Goal: Task Accomplishment & Management: Manage account settings

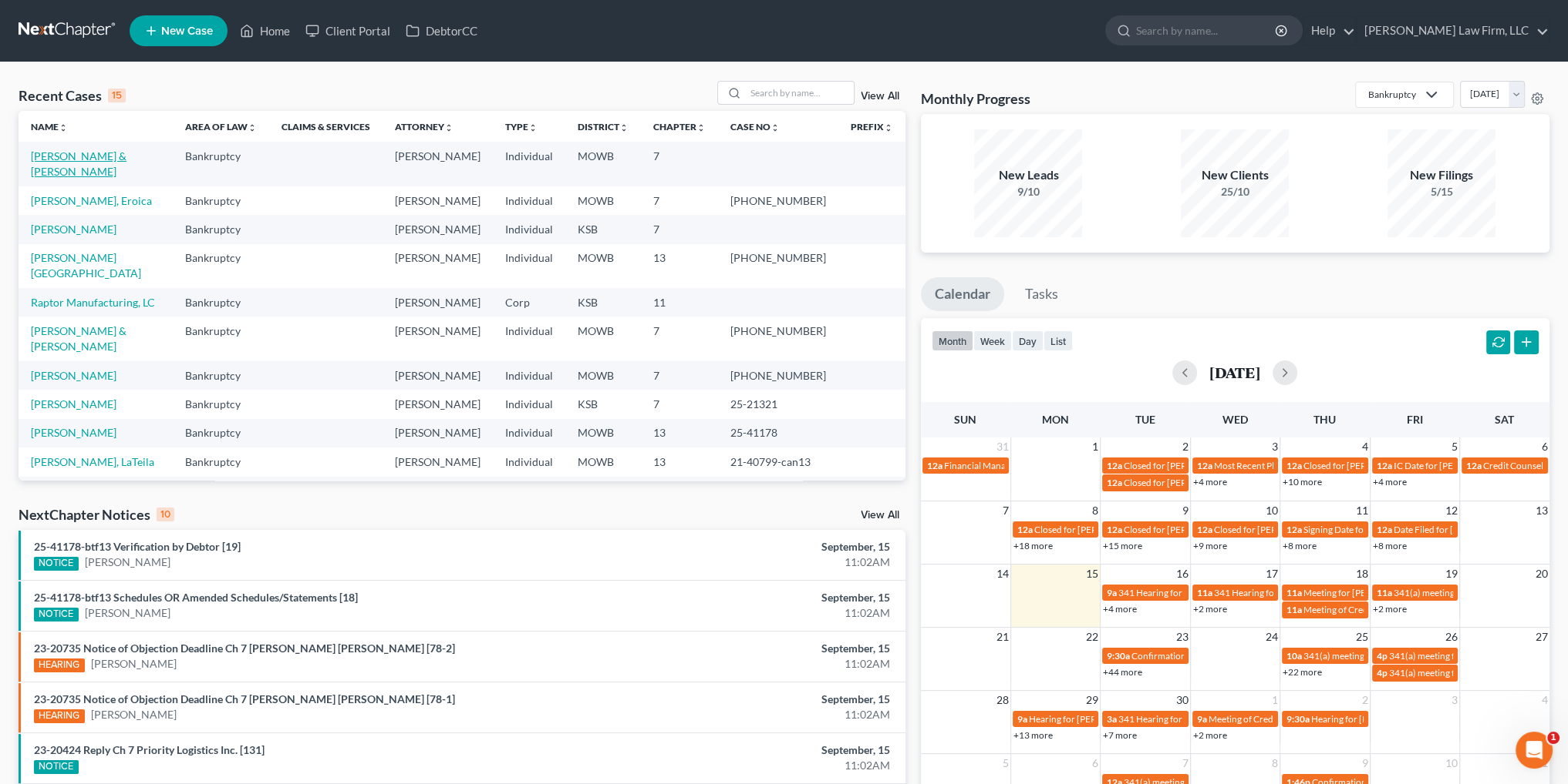
click at [115, 155] on link "[PERSON_NAME] & [PERSON_NAME]" at bounding box center [79, 164] width 96 height 28
select select "0"
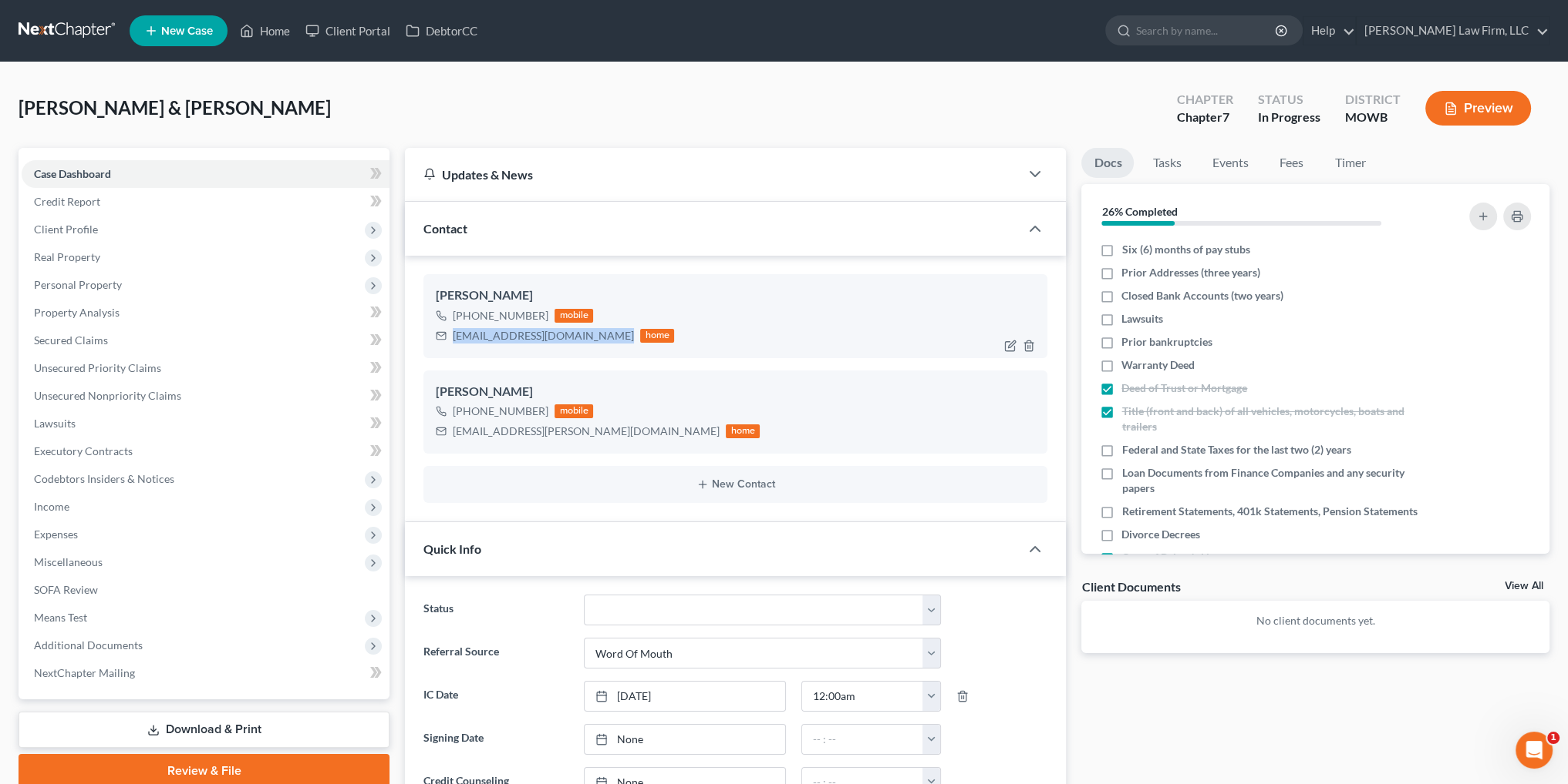
drag, startPoint x: 605, startPoint y: 337, endPoint x: 454, endPoint y: 342, distance: 151.1
click at [454, 342] on div "rcremodelandrepair@gmail.com home" at bounding box center [554, 335] width 238 height 20
copy div "[EMAIL_ADDRESS][DOMAIN_NAME]"
drag, startPoint x: 599, startPoint y: 432, endPoint x: 454, endPoint y: 436, distance: 145.1
click at [454, 436] on div "thepinkgym.charice@gmail.com home" at bounding box center [598, 431] width 324 height 20
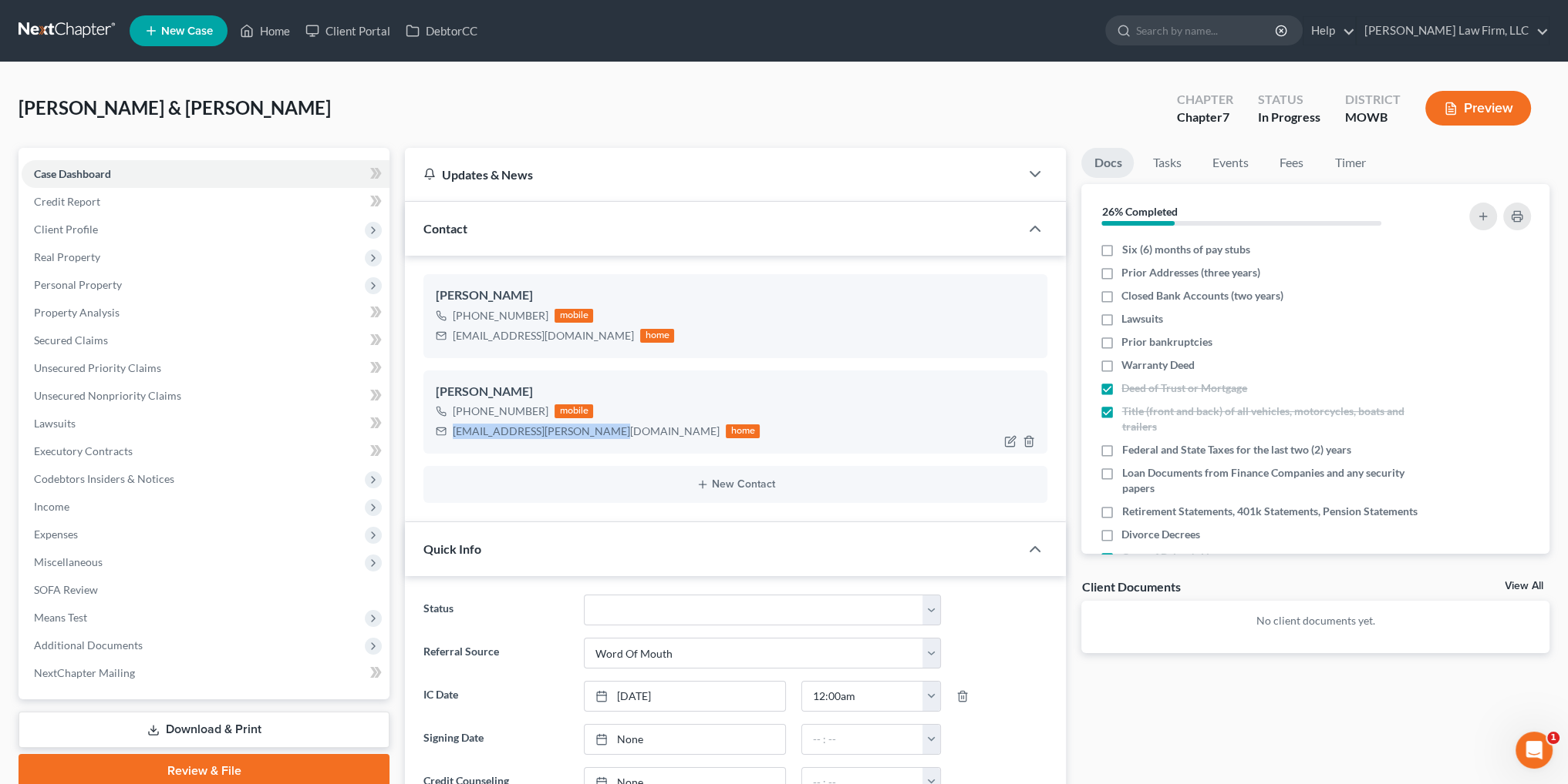
copy div "[EMAIL_ADDRESS][PERSON_NAME][DOMAIN_NAME]"
click at [111, 648] on span "Additional Documents" at bounding box center [88, 646] width 109 height 13
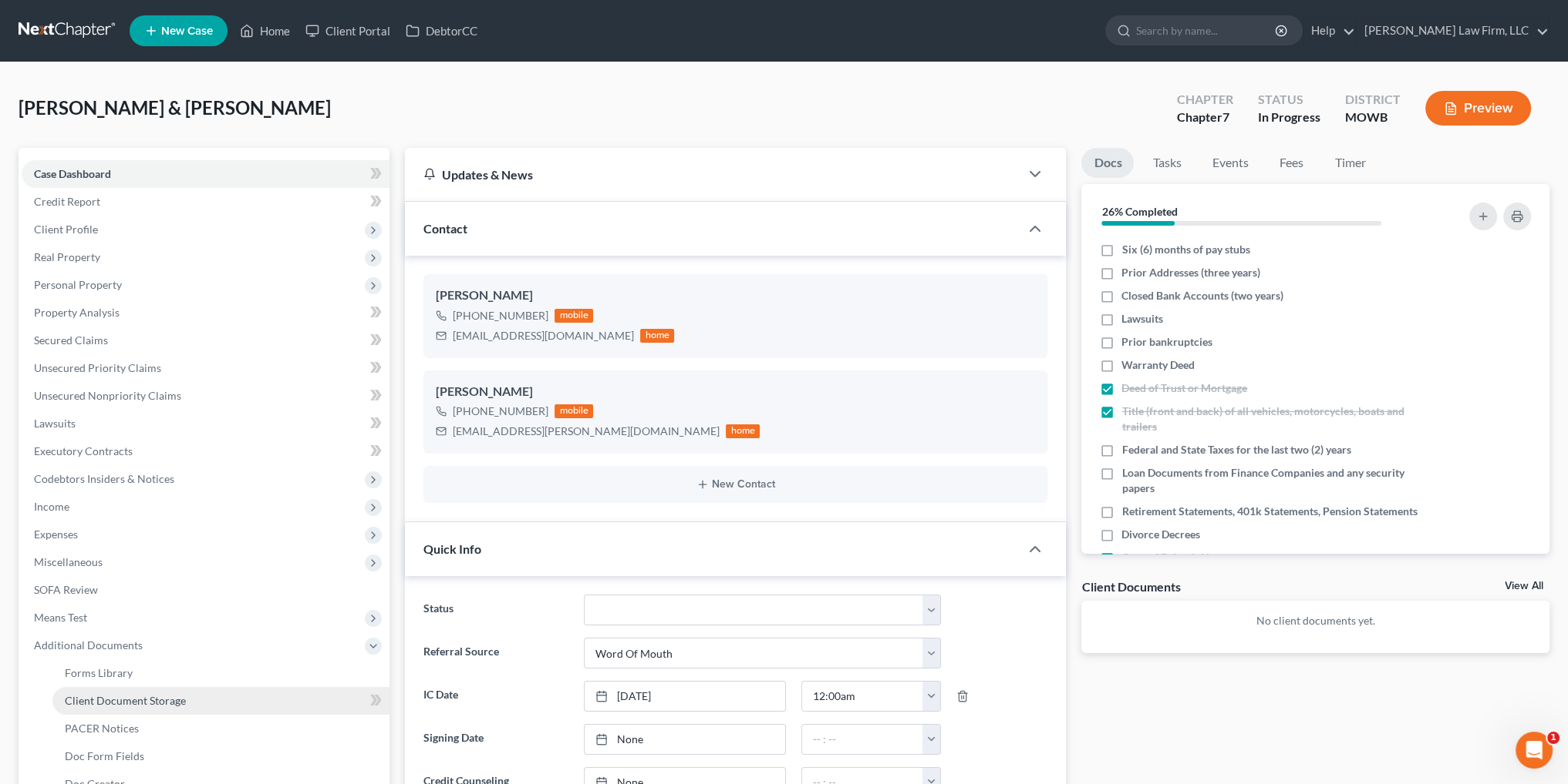
click at [156, 698] on span "Client Document Storage" at bounding box center [125, 701] width 121 height 13
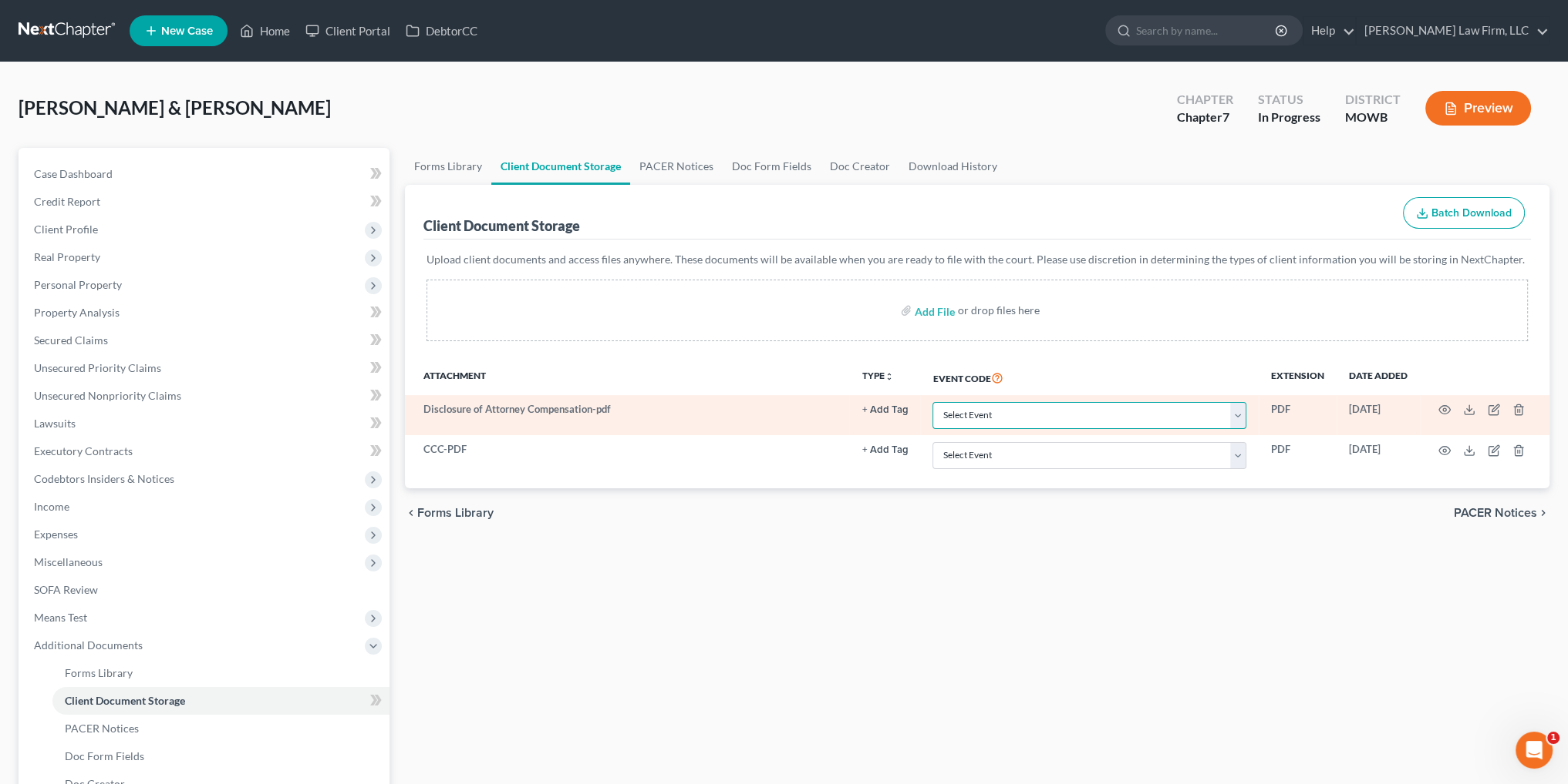
click at [1236, 416] on select "Select Event 20 Largest Unsecured Creditors Affidavit re: NO Tax Returns Amende…" at bounding box center [1089, 416] width 314 height 27
click at [1228, 423] on select "Select Event 20 Largest Unsecured Creditors Affidavit re: NO Tax Returns Amende…" at bounding box center [1089, 416] width 314 height 27
select select "26"
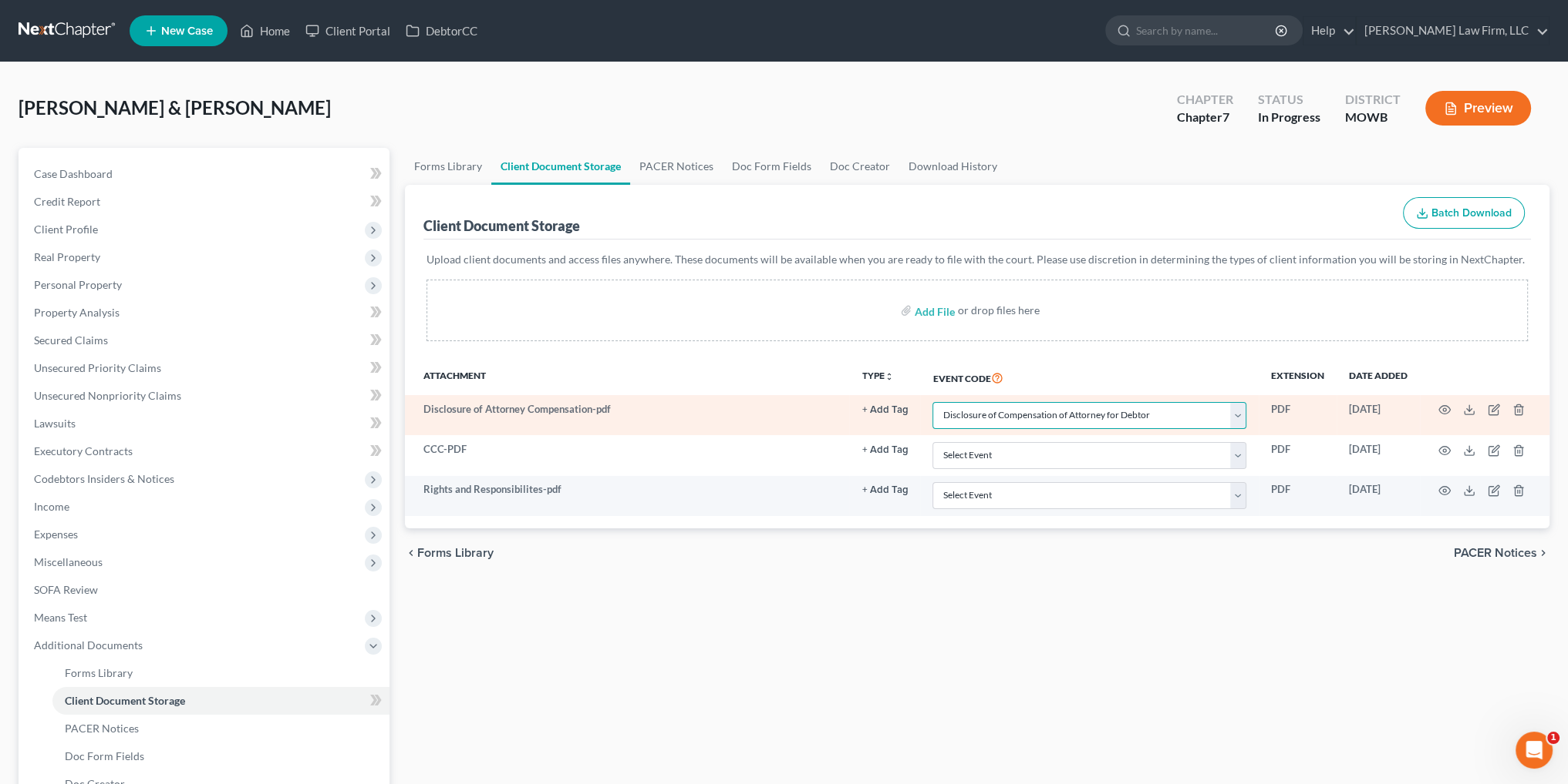
click at [932, 402] on select "Select Event 20 Largest Unsecured Creditors Affidavit re: NO Tax Returns Amende…" at bounding box center [1089, 416] width 314 height 27
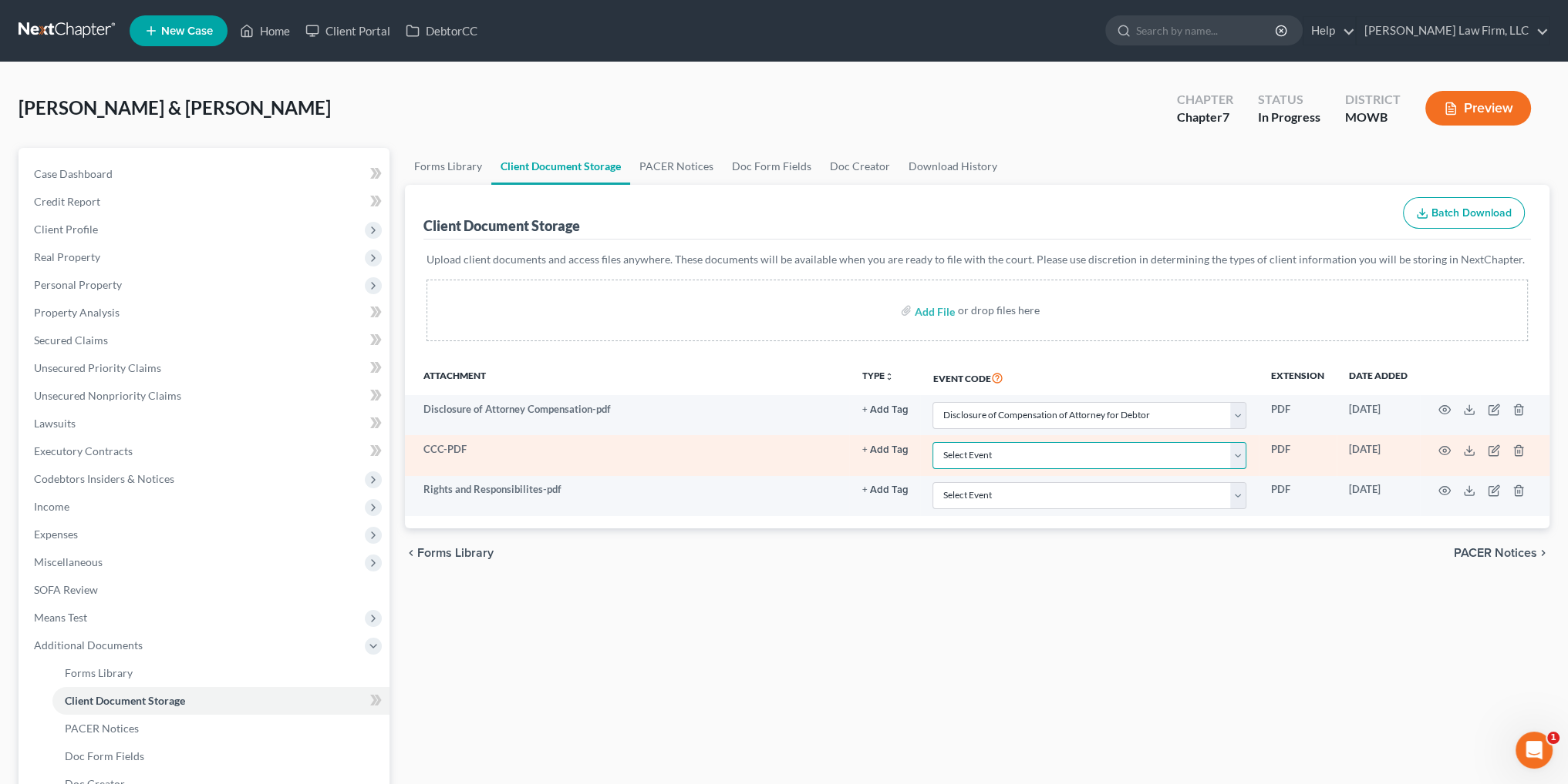
click at [1079, 466] on select "Select Event 20 Largest Unsecured Creditors Affidavit re: NO Tax Returns Amende…" at bounding box center [1089, 455] width 314 height 27
select select "5"
click at [932, 442] on select "Select Event 20 Largest Unsecured Creditors Affidavit re: NO Tax Returns Amende…" at bounding box center [1089, 455] width 314 height 27
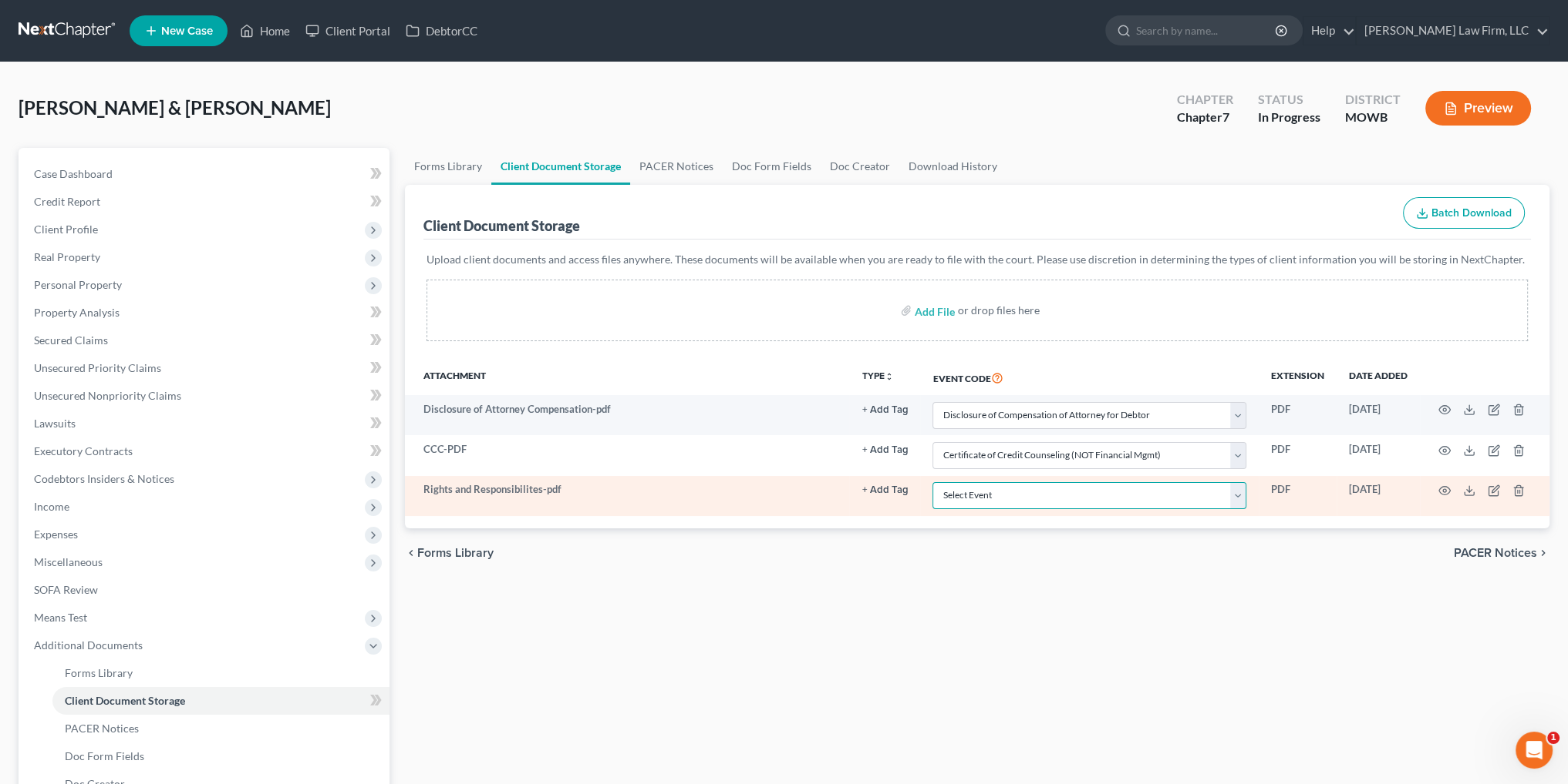
click at [1015, 488] on select "Select Event 20 Largest Unsecured Creditors Affidavit re: NO Tax Returns Amende…" at bounding box center [1089, 495] width 314 height 27
select select "9"
click at [932, 482] on select "Select Event 20 Largest Unsecured Creditors Affidavit re: NO Tax Returns Amende…" at bounding box center [1089, 495] width 314 height 27
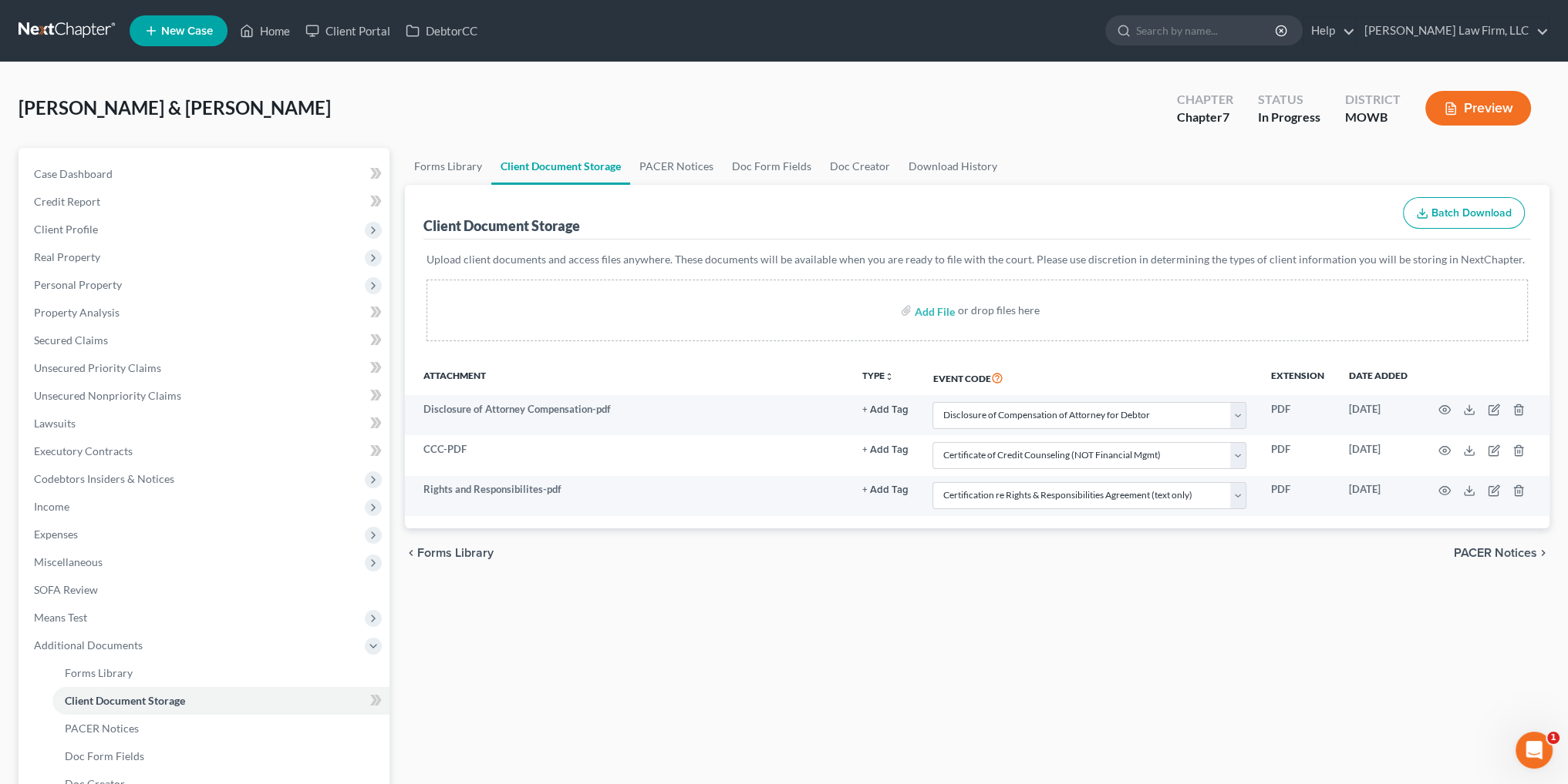
select select "26"
select select "5"
select select "9"
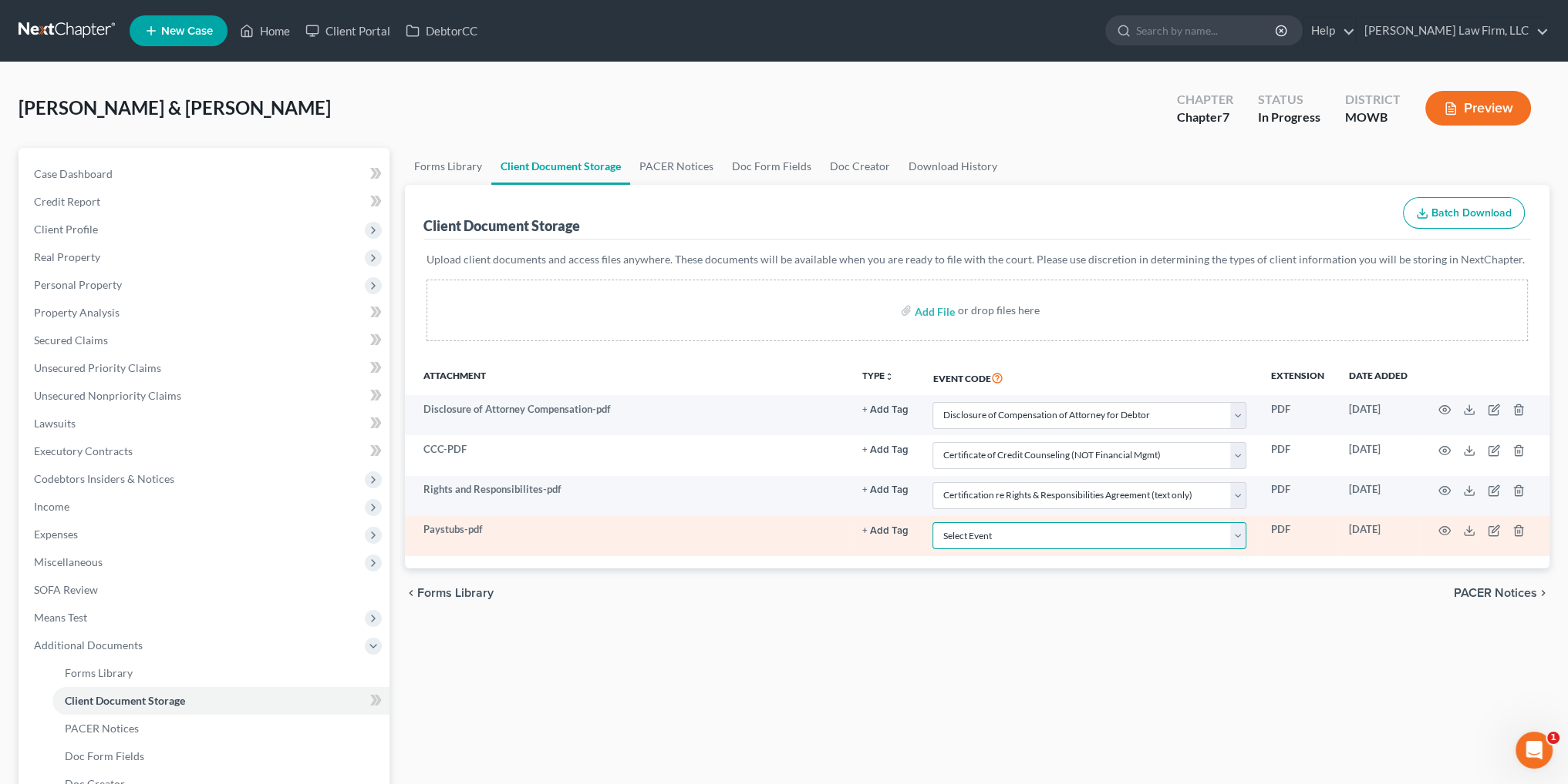
click at [959, 539] on select "Select Event 20 Largest Unsecured Creditors Affidavit re: NO Tax Returns Amende…" at bounding box center [1089, 536] width 314 height 27
select select "21"
click at [932, 523] on select "Select Event 20 Largest Unsecured Creditors Affidavit re: NO Tax Returns Amende…" at bounding box center [1089, 536] width 314 height 27
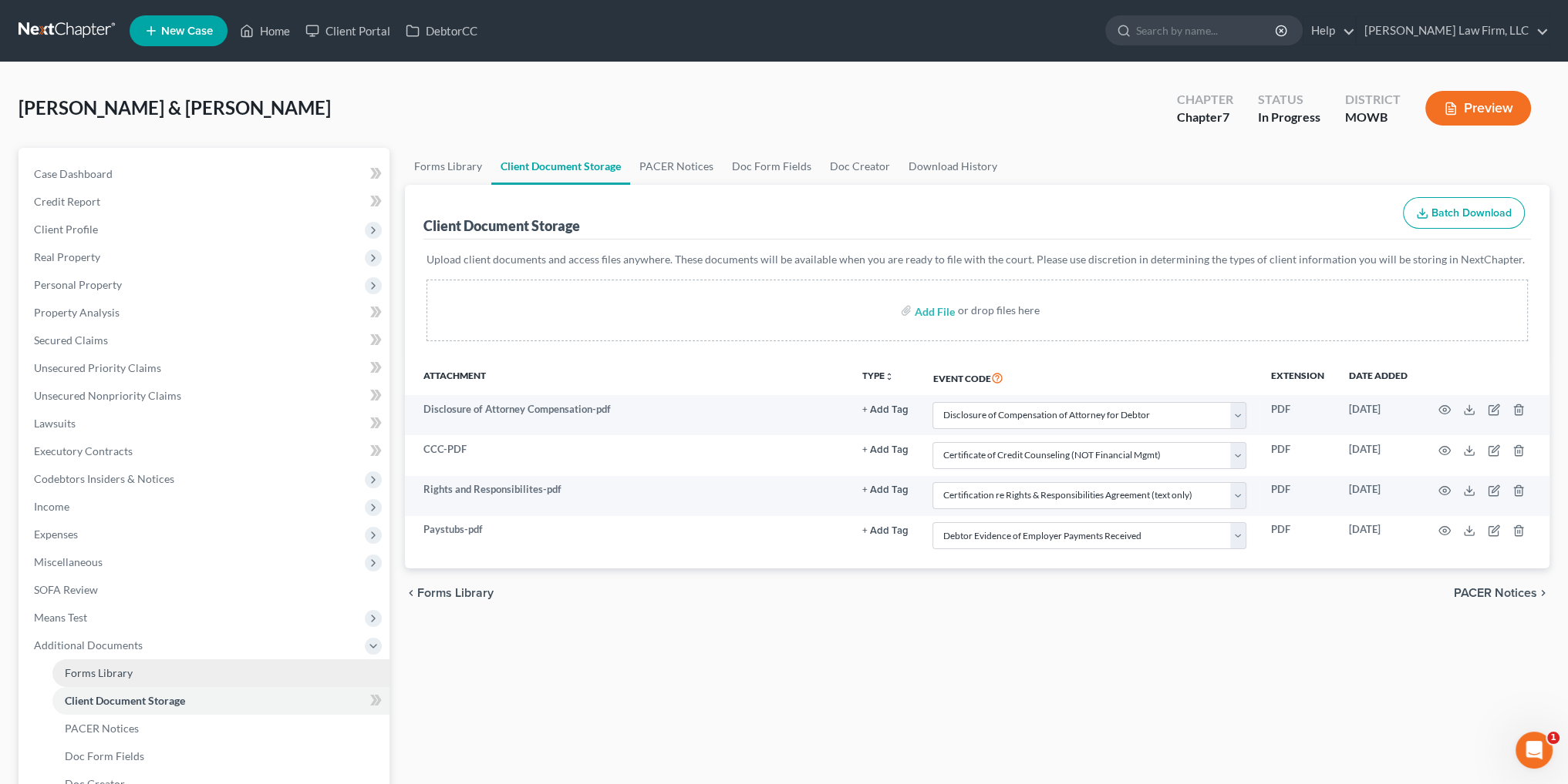
click at [92, 679] on span "Forms Library" at bounding box center [99, 673] width 68 height 13
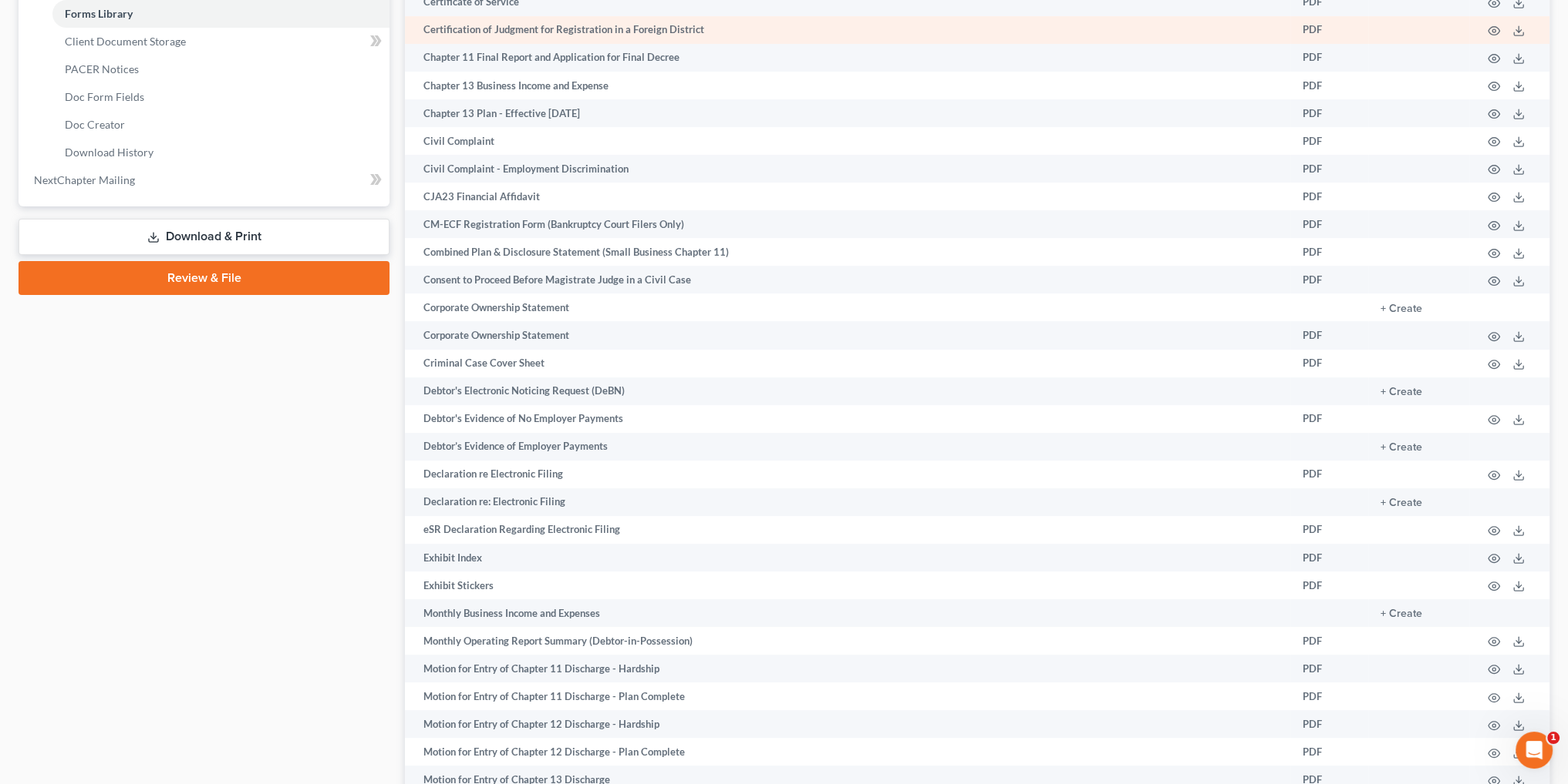
scroll to position [693, 0]
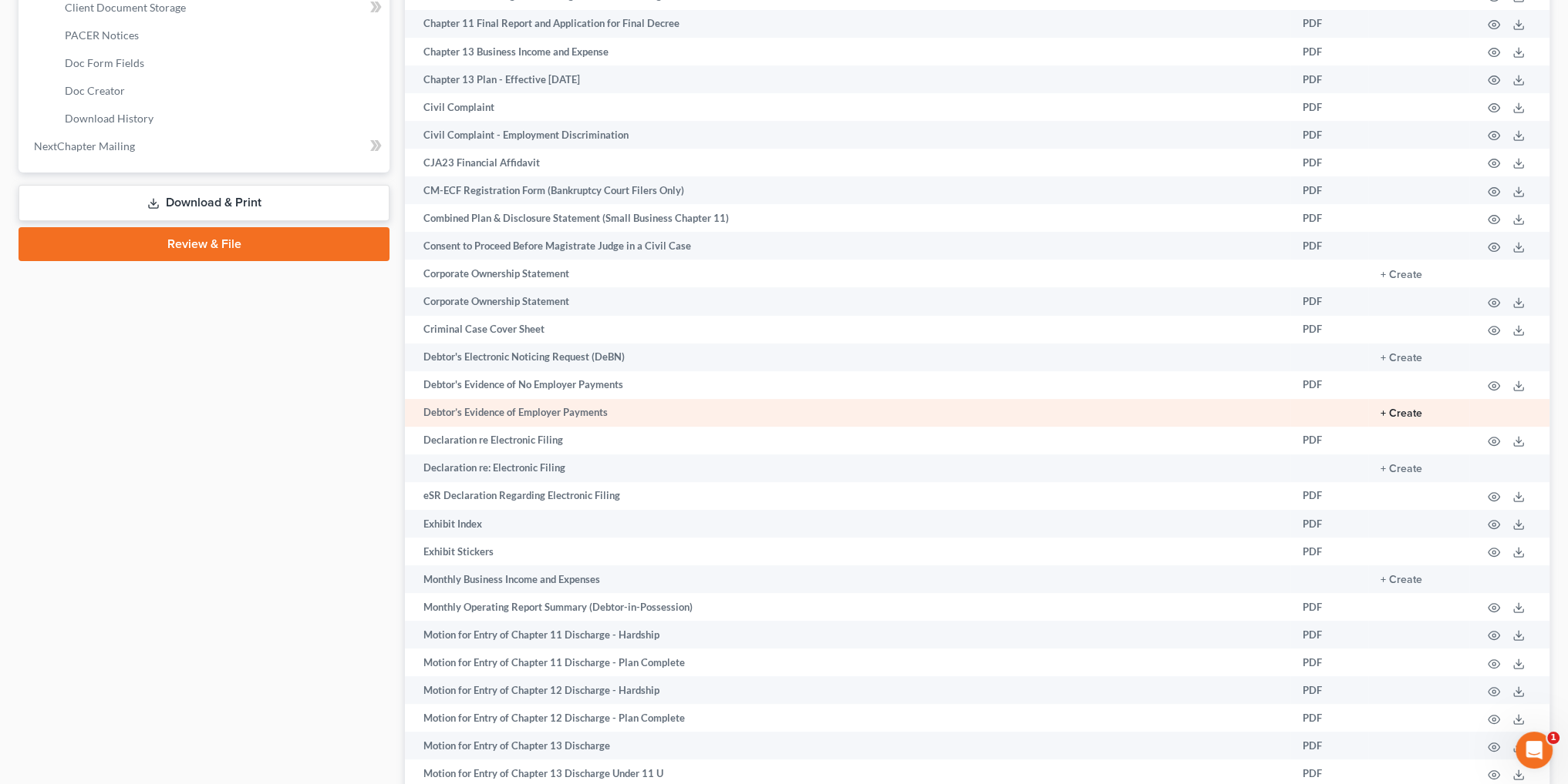
click at [1390, 419] on button "+ Create" at bounding box center [1401, 413] width 42 height 10
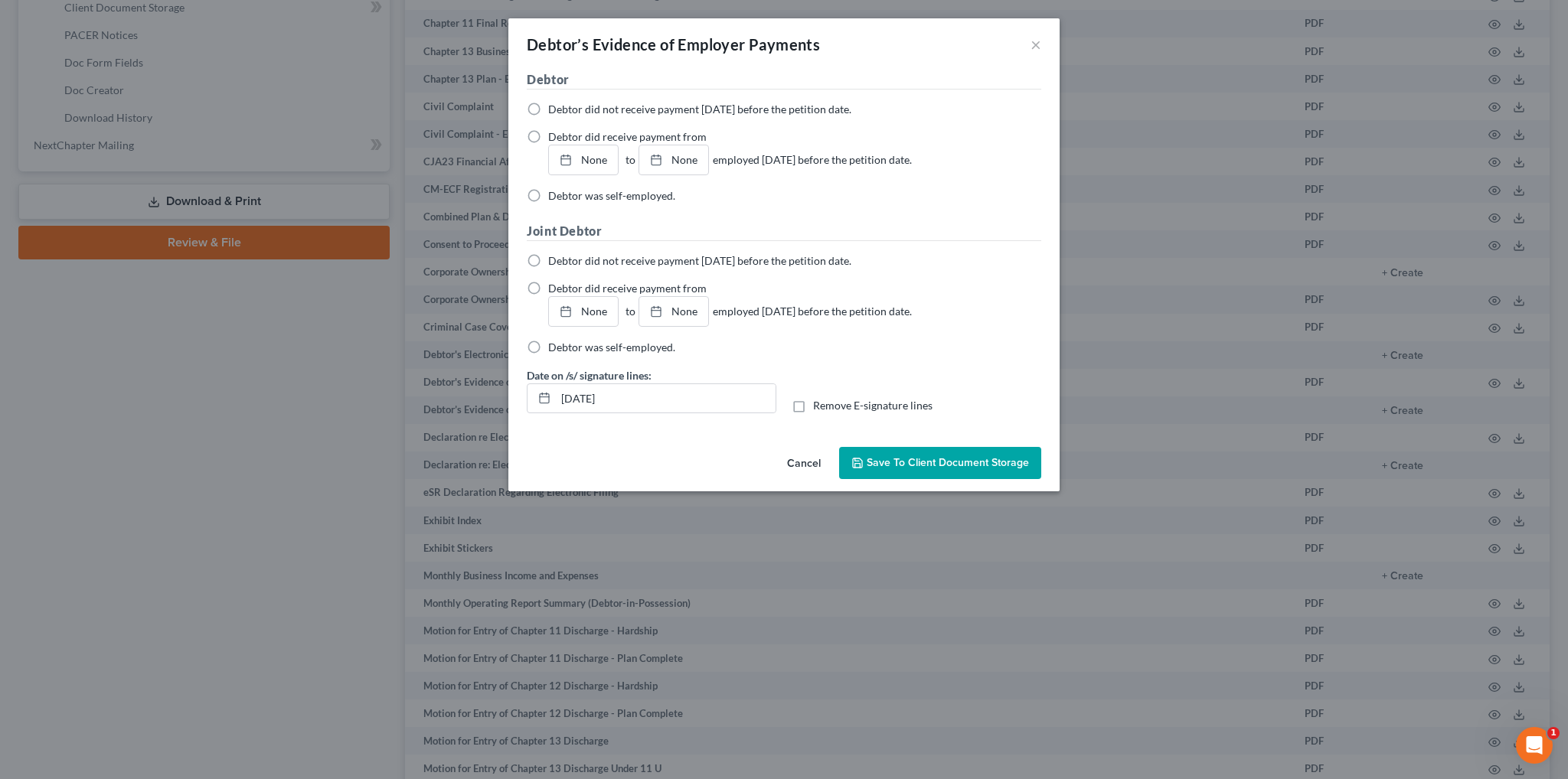
click at [548, 198] on label "Debtor was self-employed." at bounding box center [611, 196] width 127 height 15
click at [554, 198] on input "Debtor was self-employed." at bounding box center [559, 193] width 10 height 10
radio input "true"
drag, startPoint x: 532, startPoint y: 389, endPoint x: 476, endPoint y: 390, distance: 56.0
click at [476, 390] on div "Debtor’s Evidence of Employer Payments × Debtor Debtor did not receive payment …" at bounding box center [784, 390] width 1568 height 779
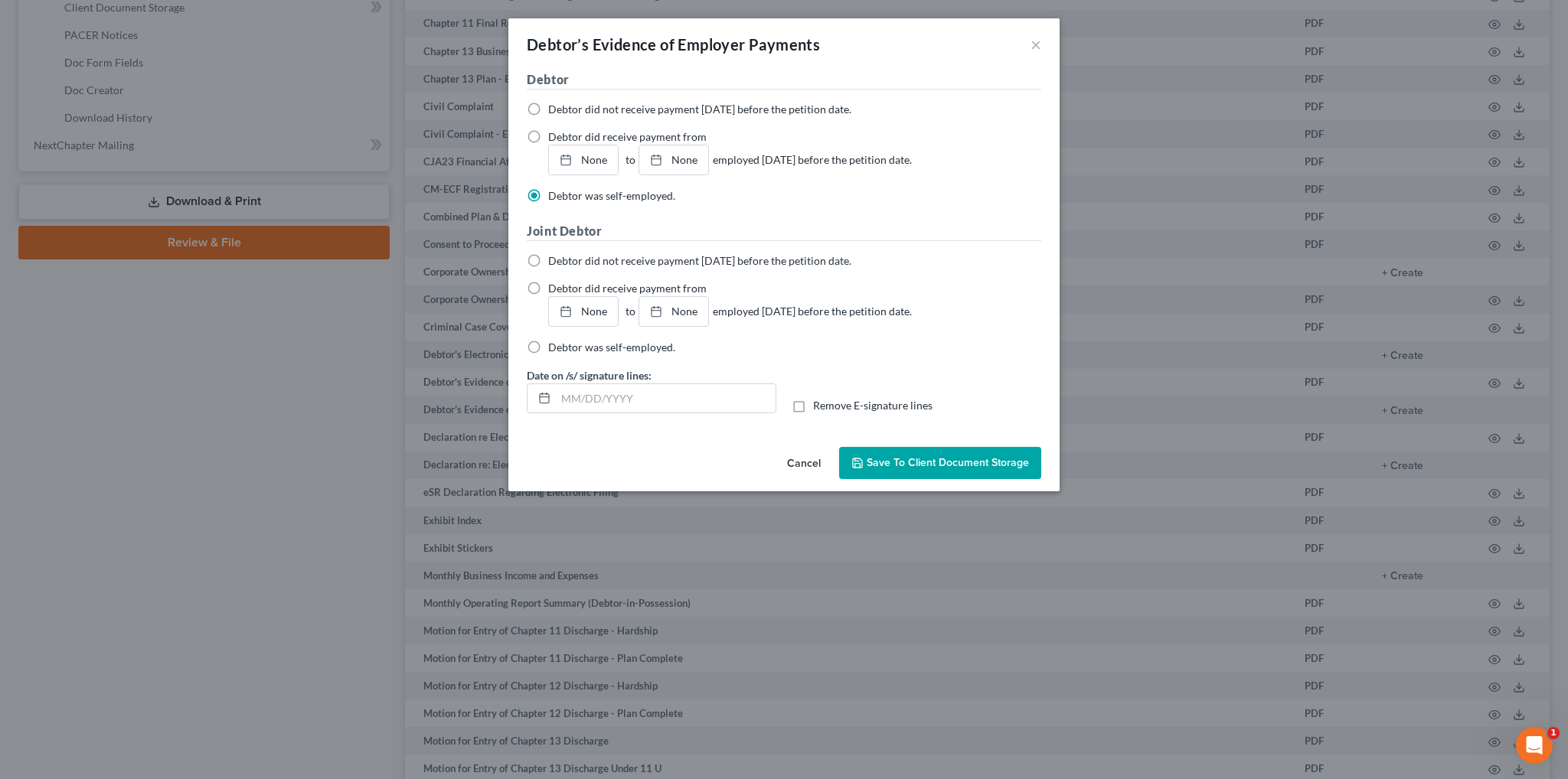
click at [813, 406] on label "Remove E-signature lines" at bounding box center [872, 405] width 119 height 15
click at [819, 406] on input "Remove E-signature lines" at bounding box center [824, 403] width 10 height 10
checkbox input "true"
click at [909, 463] on span "Save to Client Document Storage" at bounding box center [947, 463] width 163 height 13
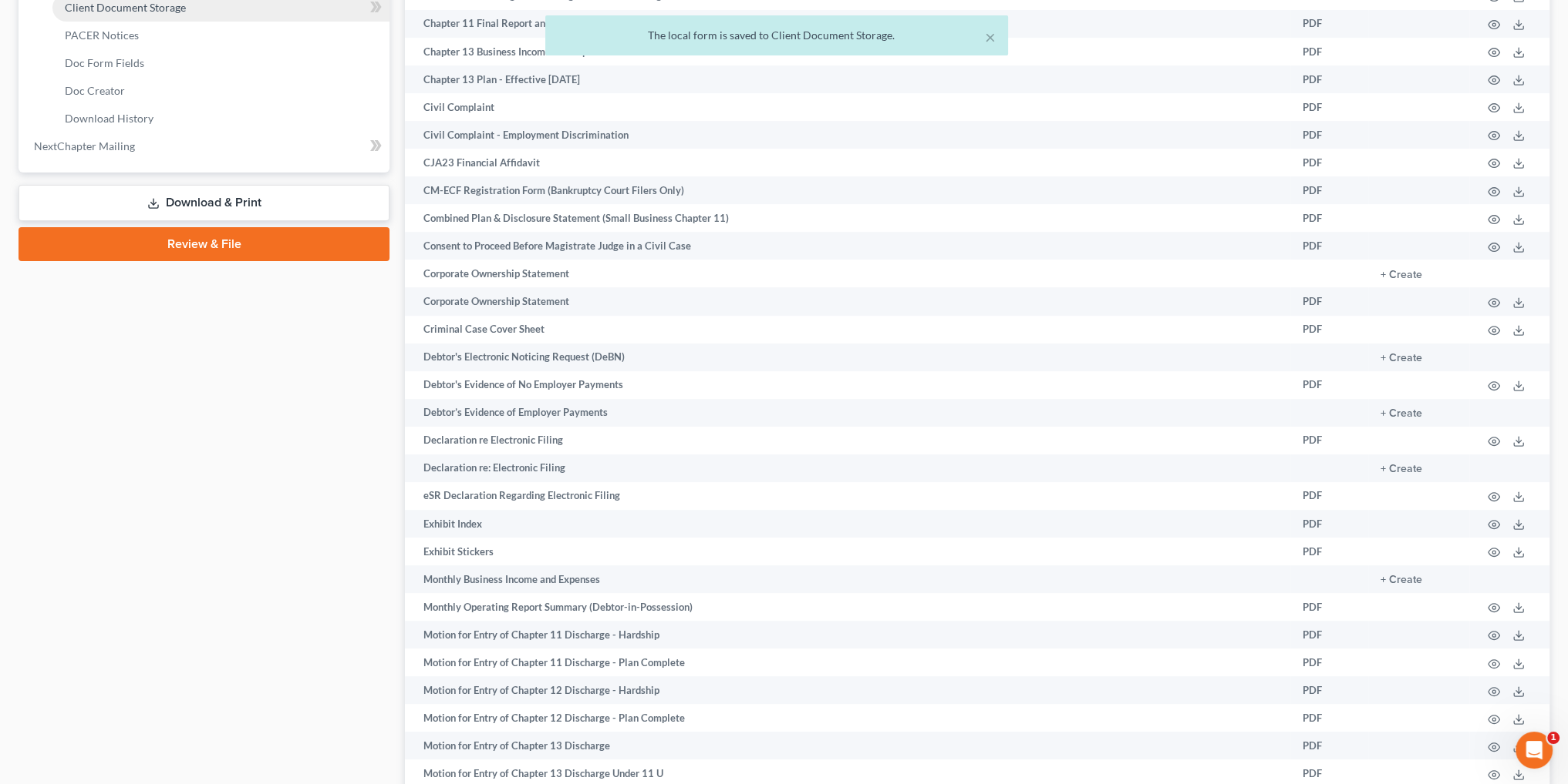
click at [154, 7] on span "Client Document Storage" at bounding box center [125, 8] width 121 height 13
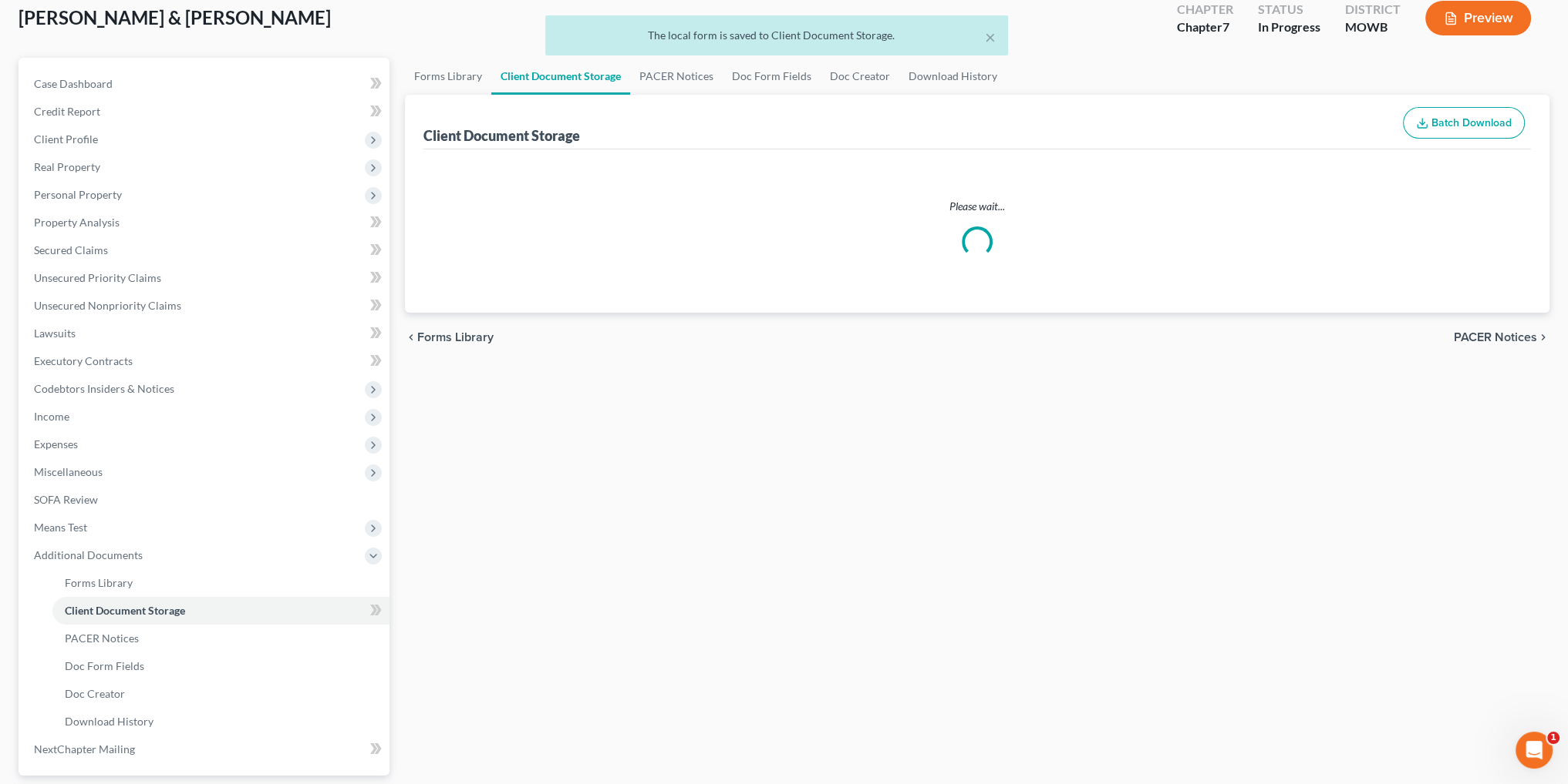
scroll to position [4, 0]
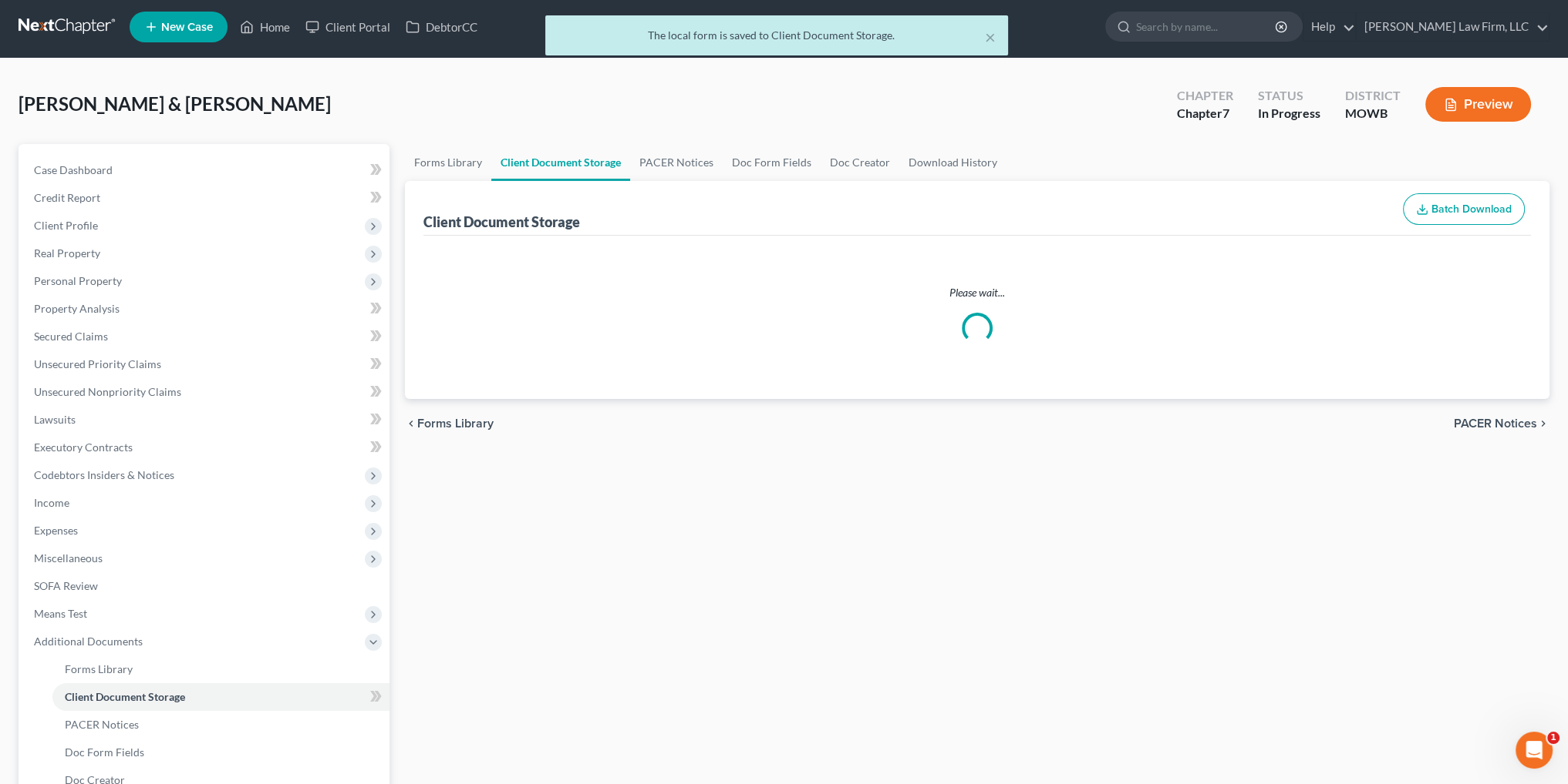
select select "26"
select select "5"
select select "9"
select select "21"
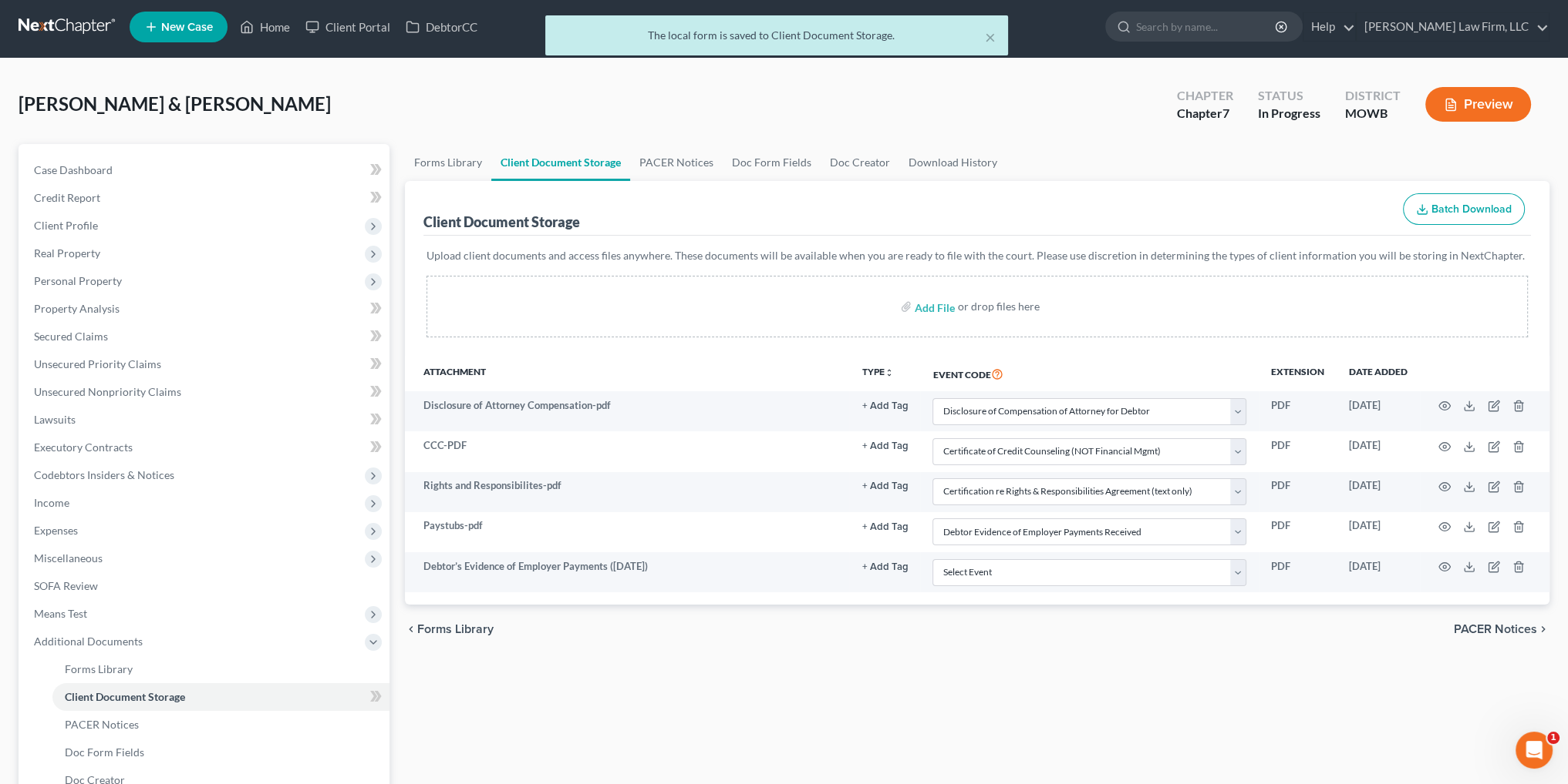
scroll to position [0, 0]
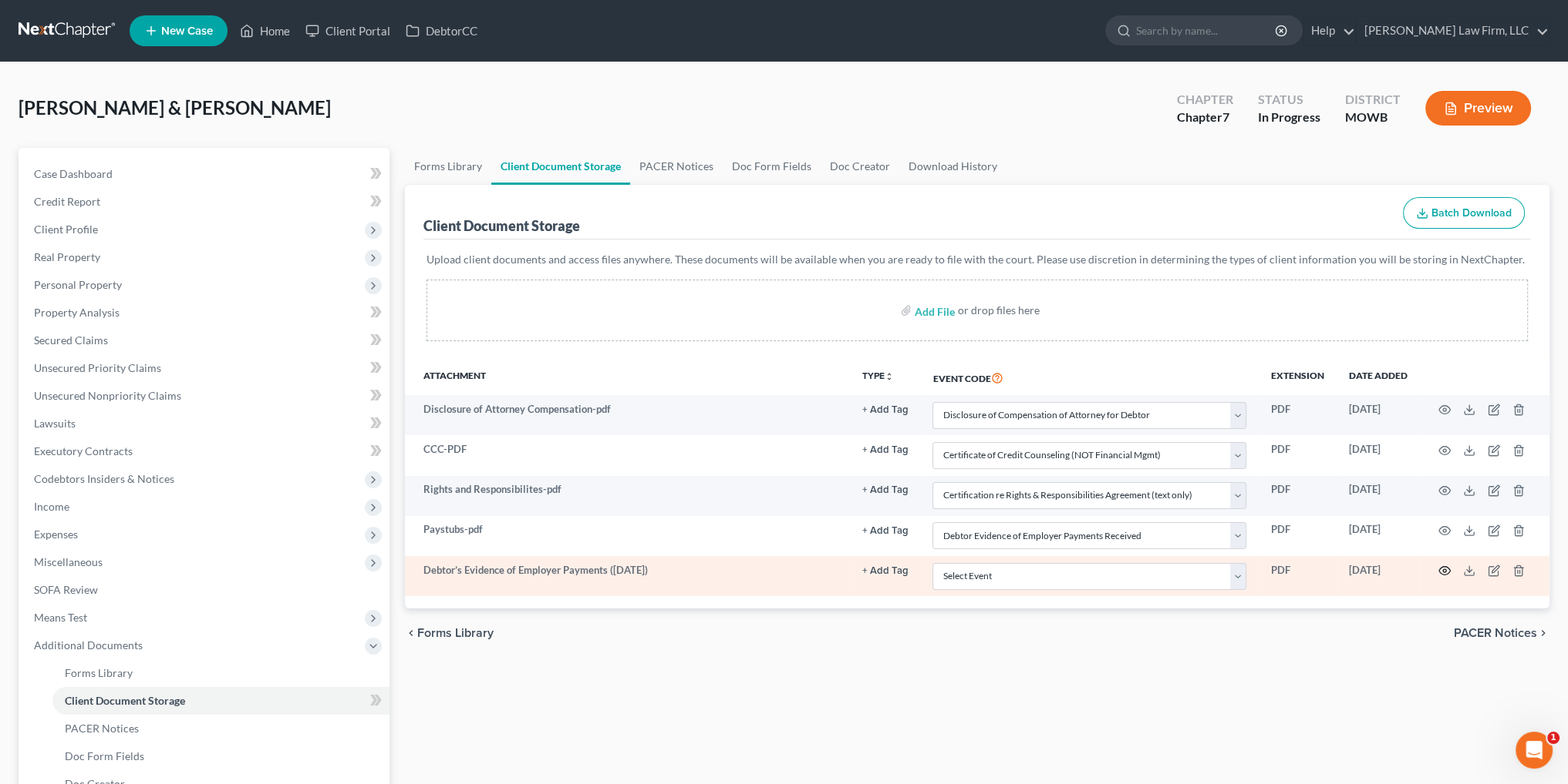
click at [1444, 569] on icon "button" at bounding box center [1444, 571] width 12 height 12
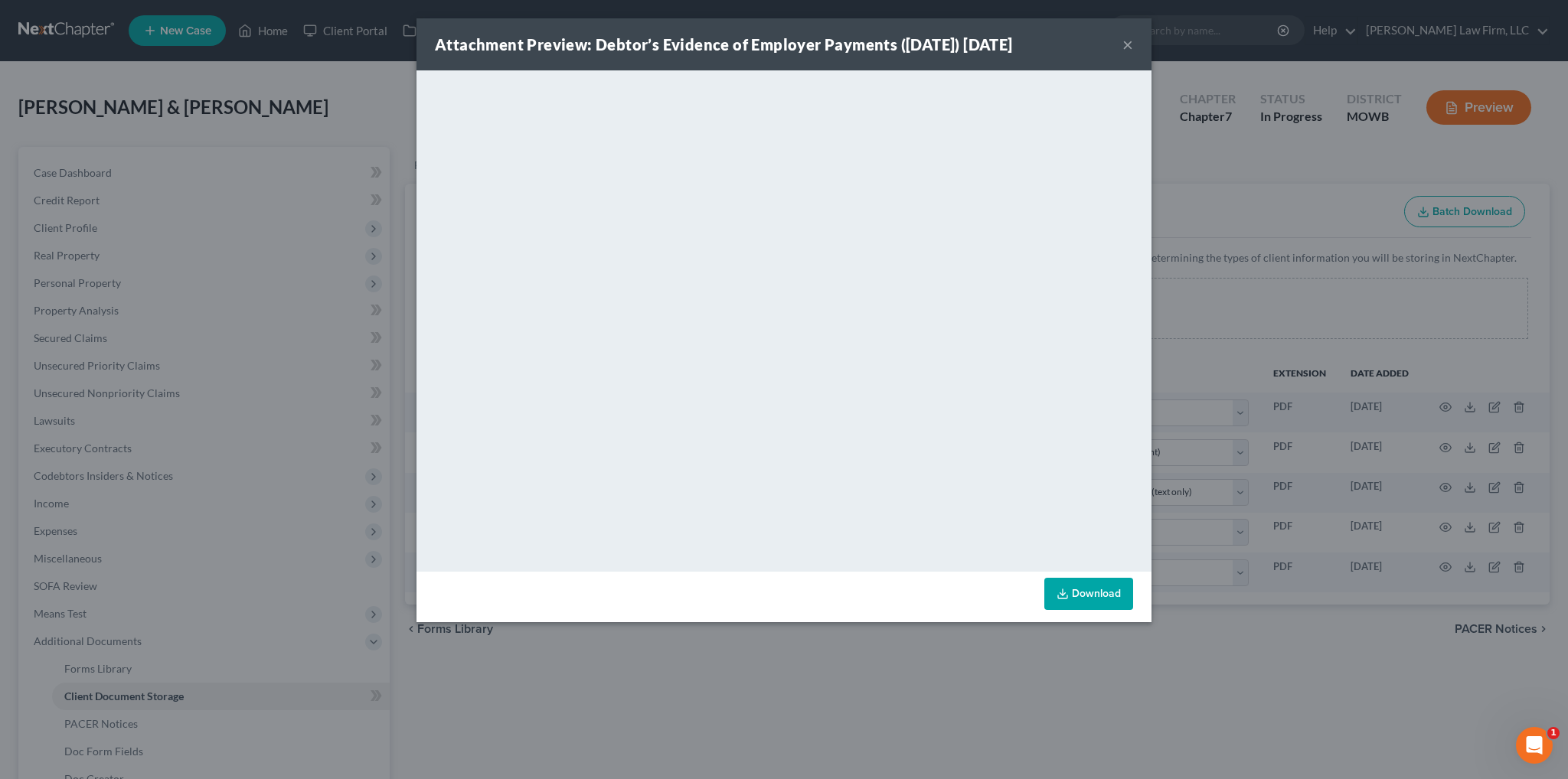
drag, startPoint x: 1125, startPoint y: 43, endPoint x: 1138, endPoint y: 43, distance: 13.0
click at [1125, 43] on button "×" at bounding box center [1127, 44] width 10 height 19
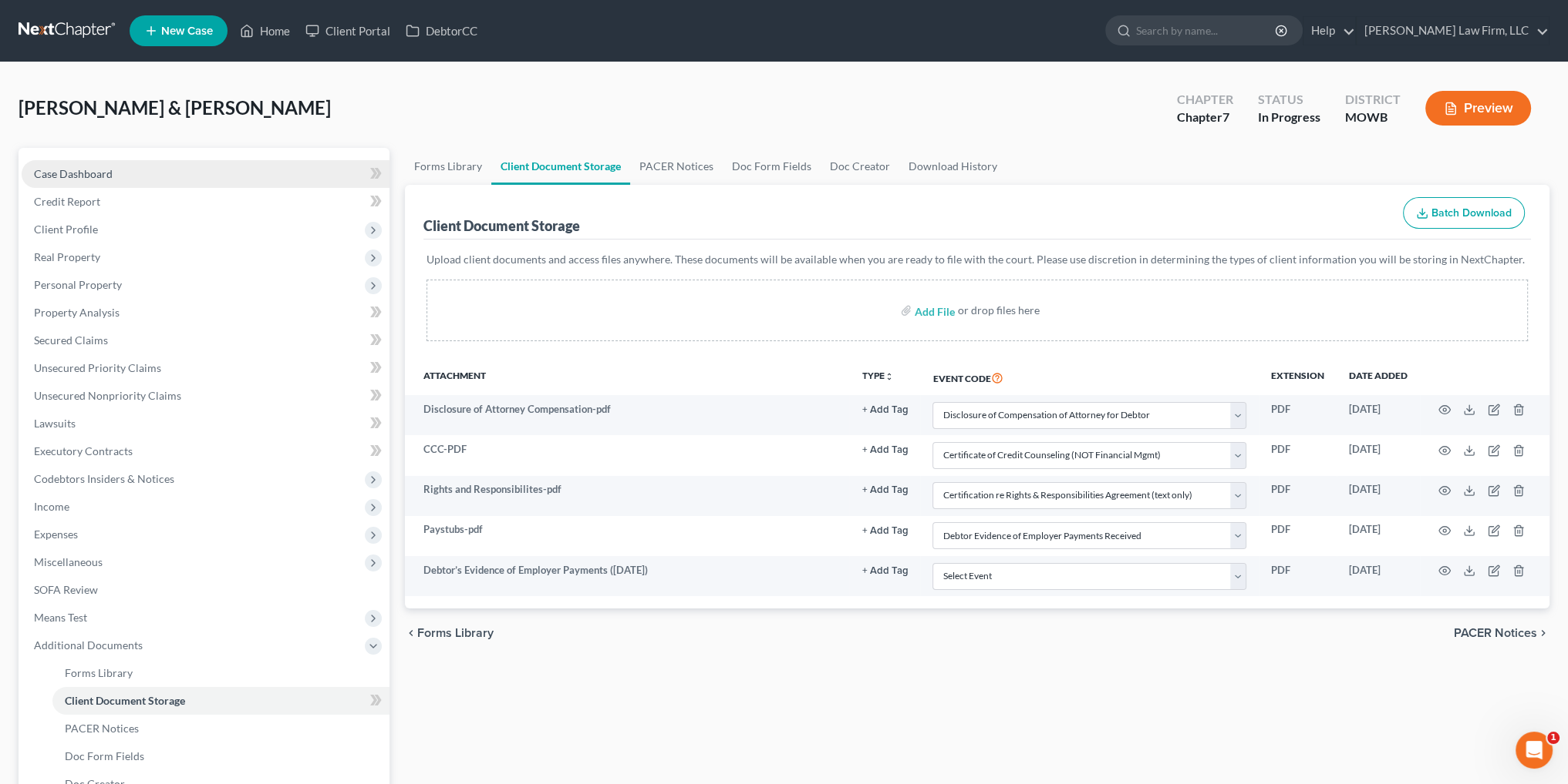
click at [89, 168] on span "Case Dashboard" at bounding box center [73, 174] width 79 height 13
select select "4"
select select "0"
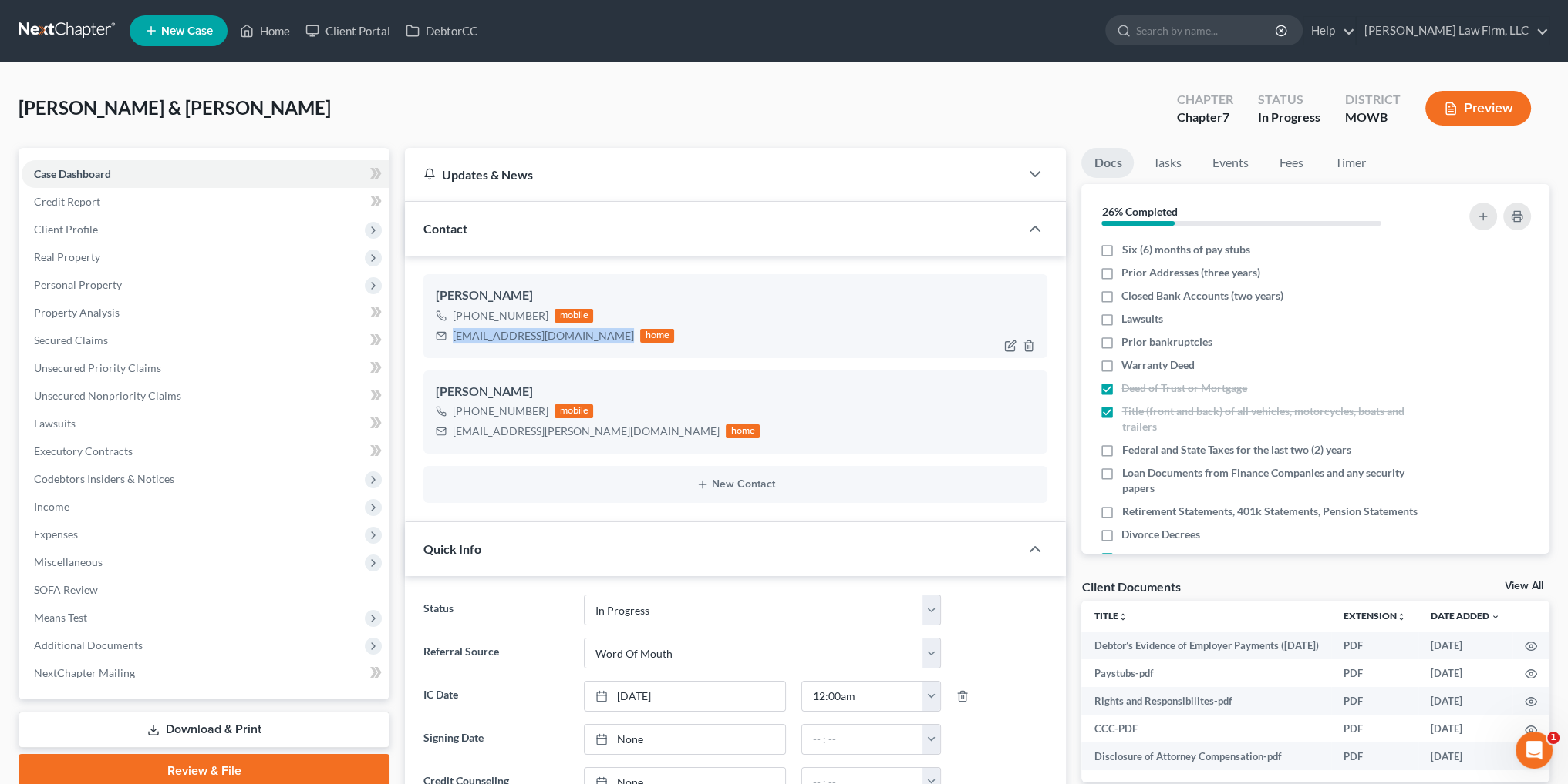
drag, startPoint x: 606, startPoint y: 337, endPoint x: 446, endPoint y: 346, distance: 160.3
click at [446, 346] on div "Ryan Staley +1 (816) 517-7108 mobile rcremodelandrepair@gmail.com home" at bounding box center [735, 316] width 623 height 83
copy div "[EMAIL_ADDRESS][DOMAIN_NAME]"
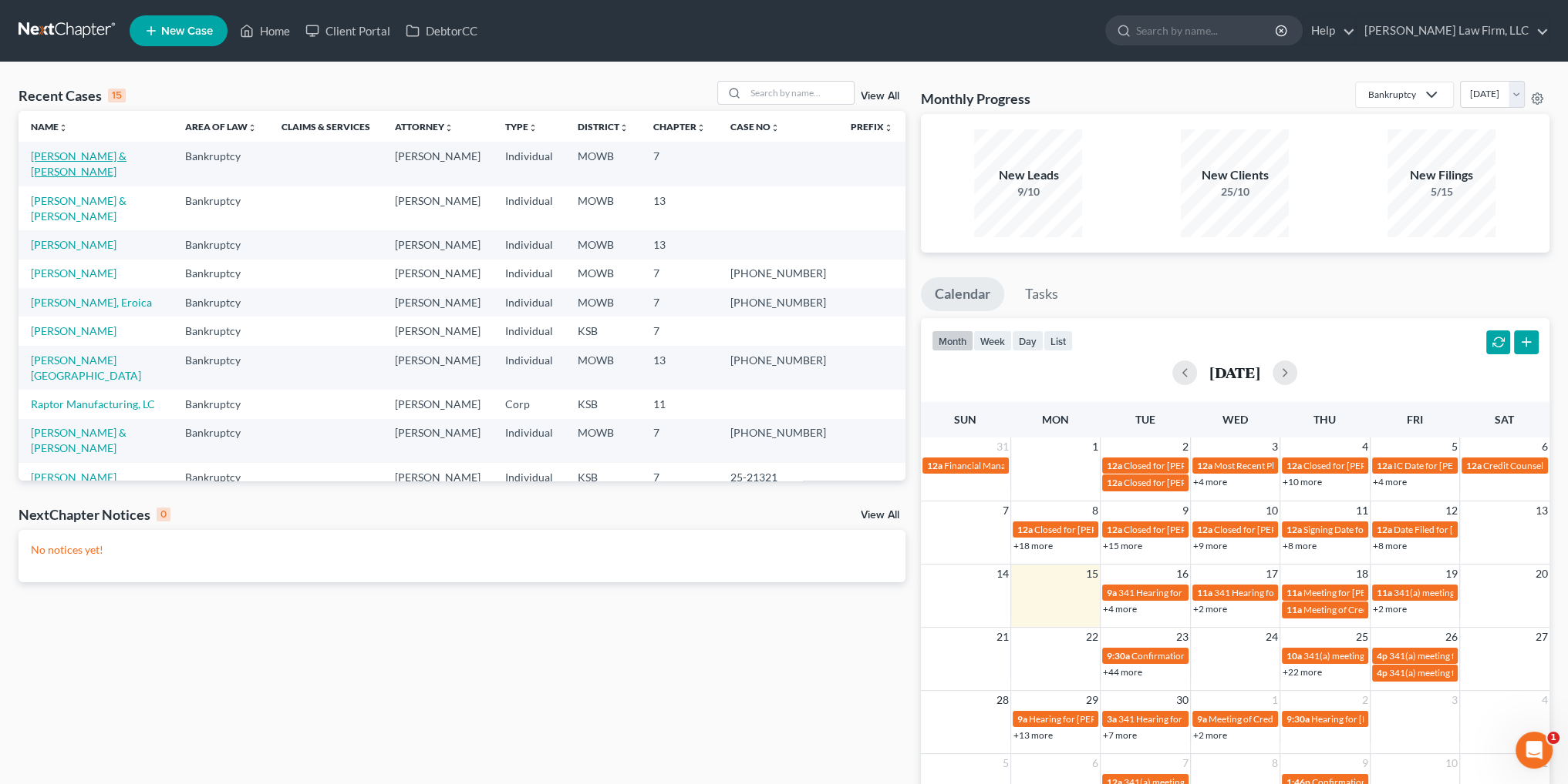
click at [71, 151] on link "[PERSON_NAME] & [PERSON_NAME]" at bounding box center [79, 164] width 96 height 28
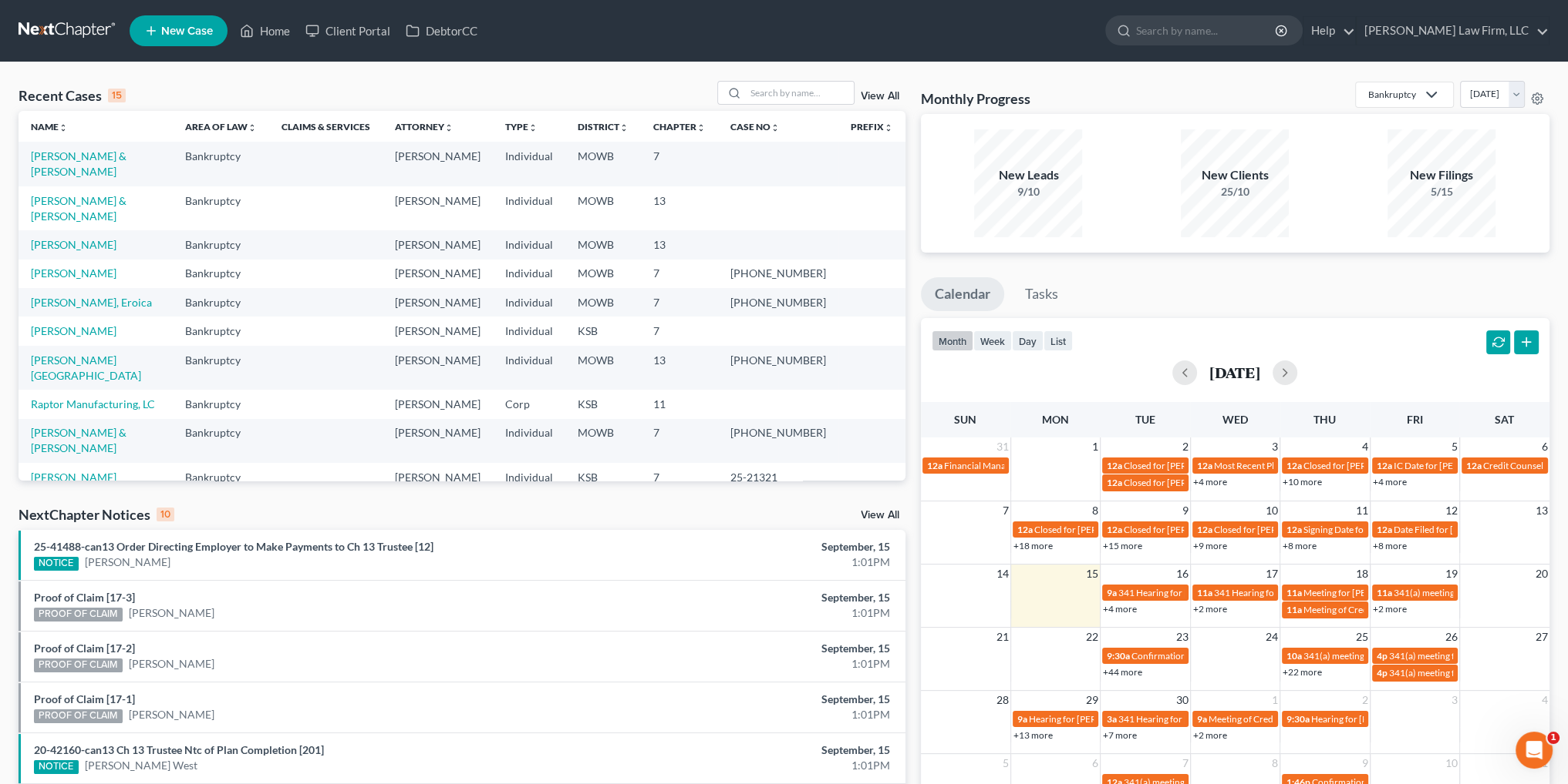
select select "0"
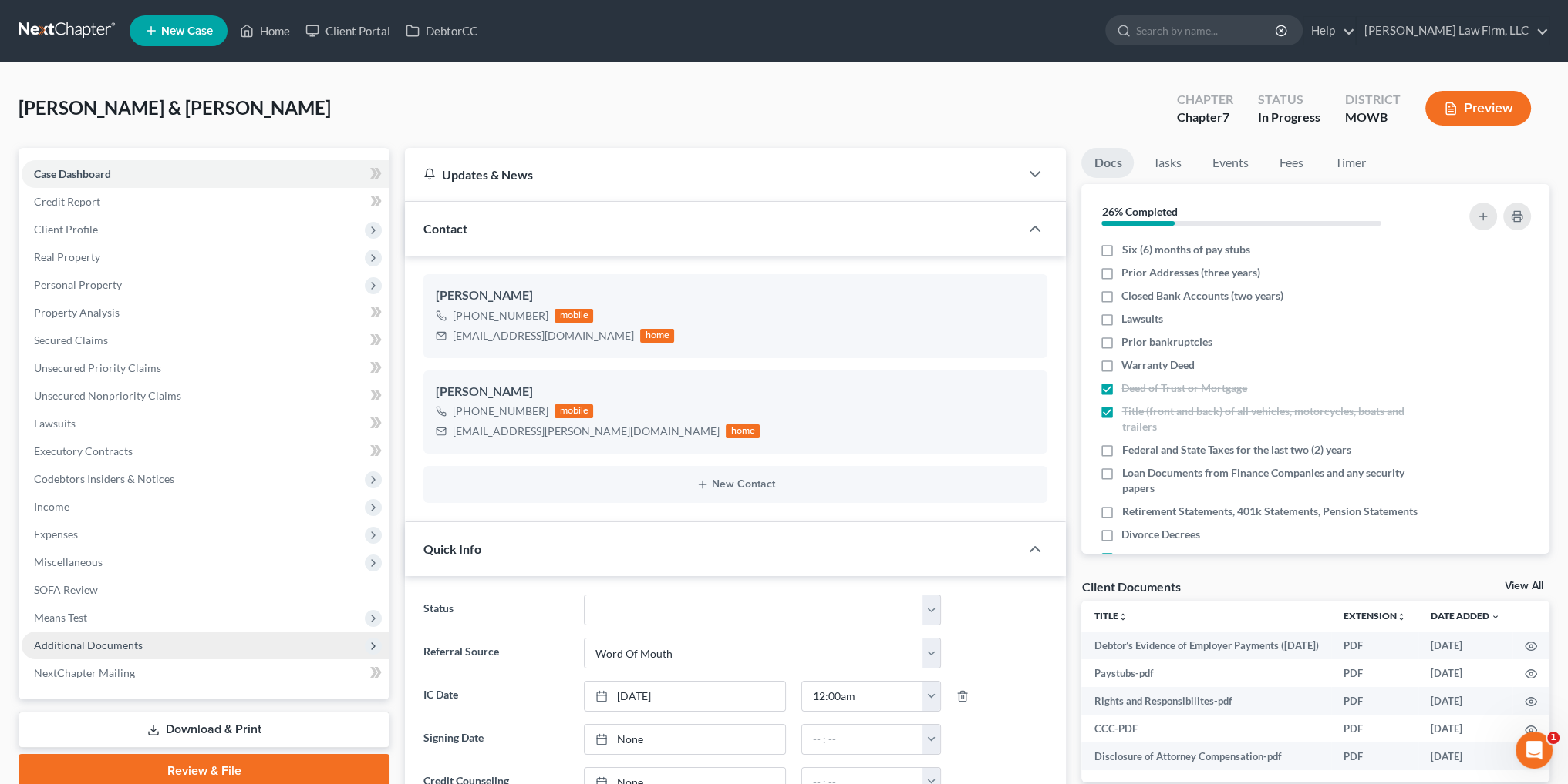
click at [103, 634] on span "Additional Documents" at bounding box center [206, 645] width 368 height 27
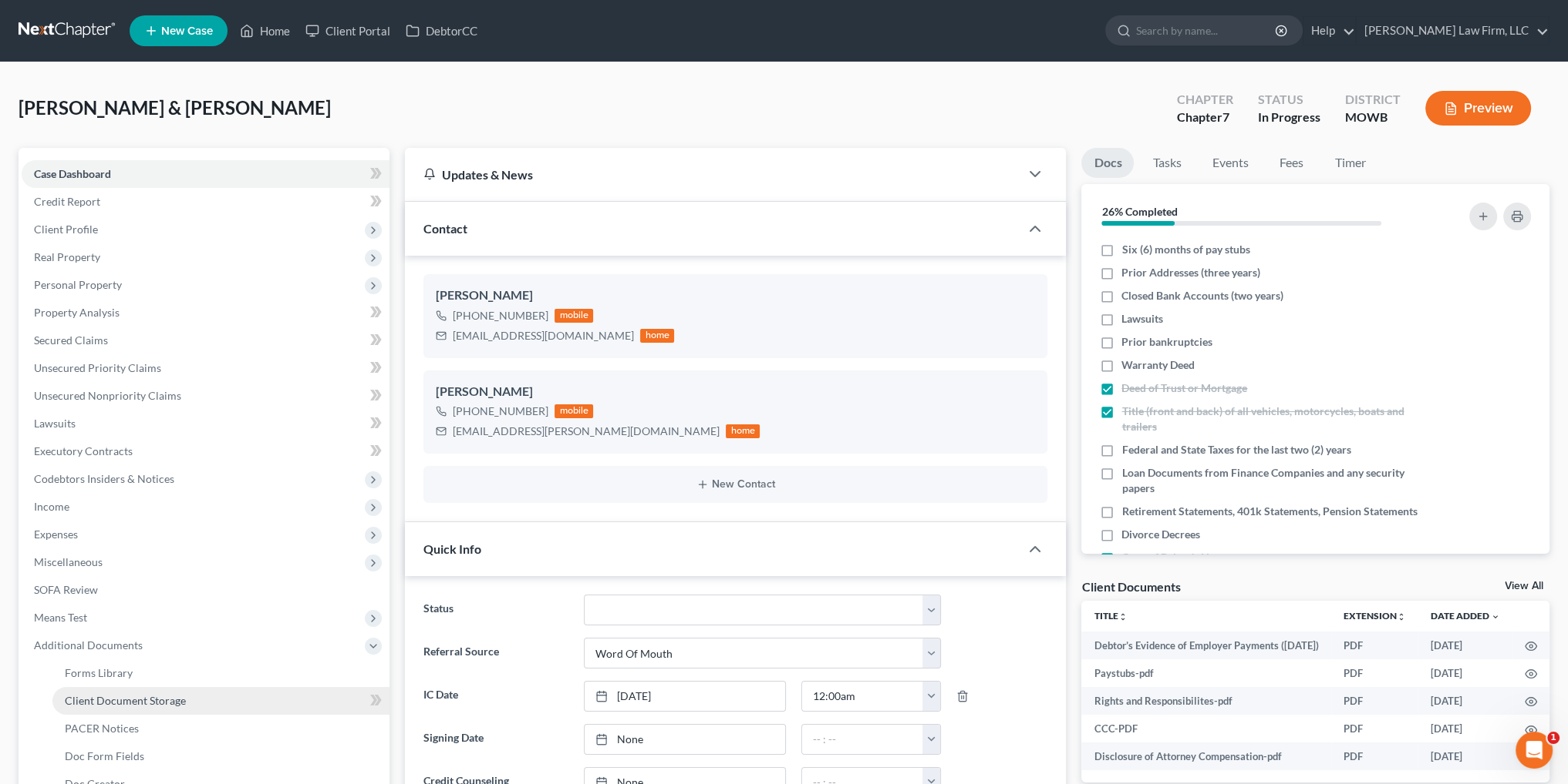
click at [126, 701] on span "Client Document Storage" at bounding box center [125, 701] width 121 height 13
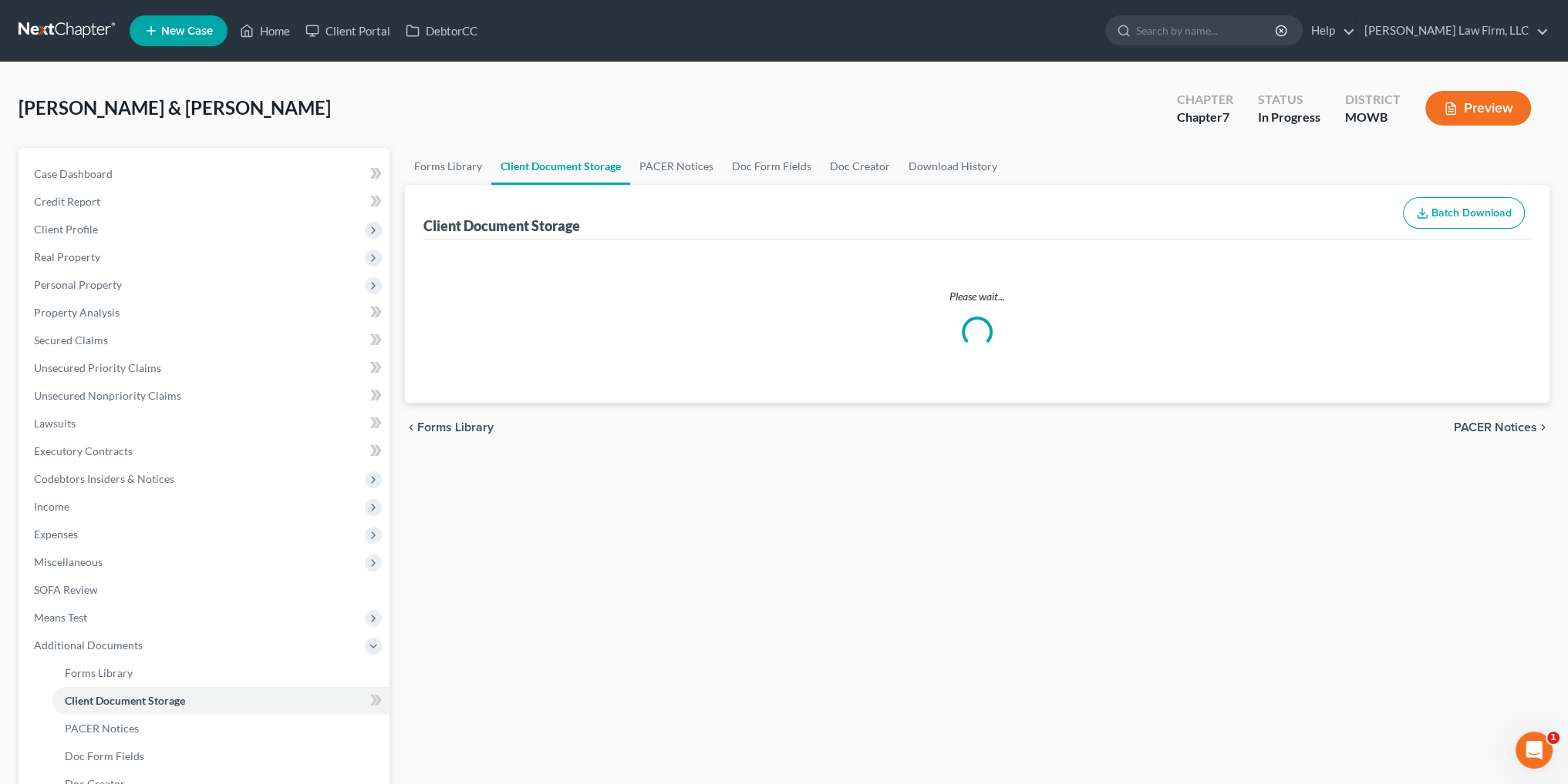
select select "26"
select select "5"
select select "9"
select select "21"
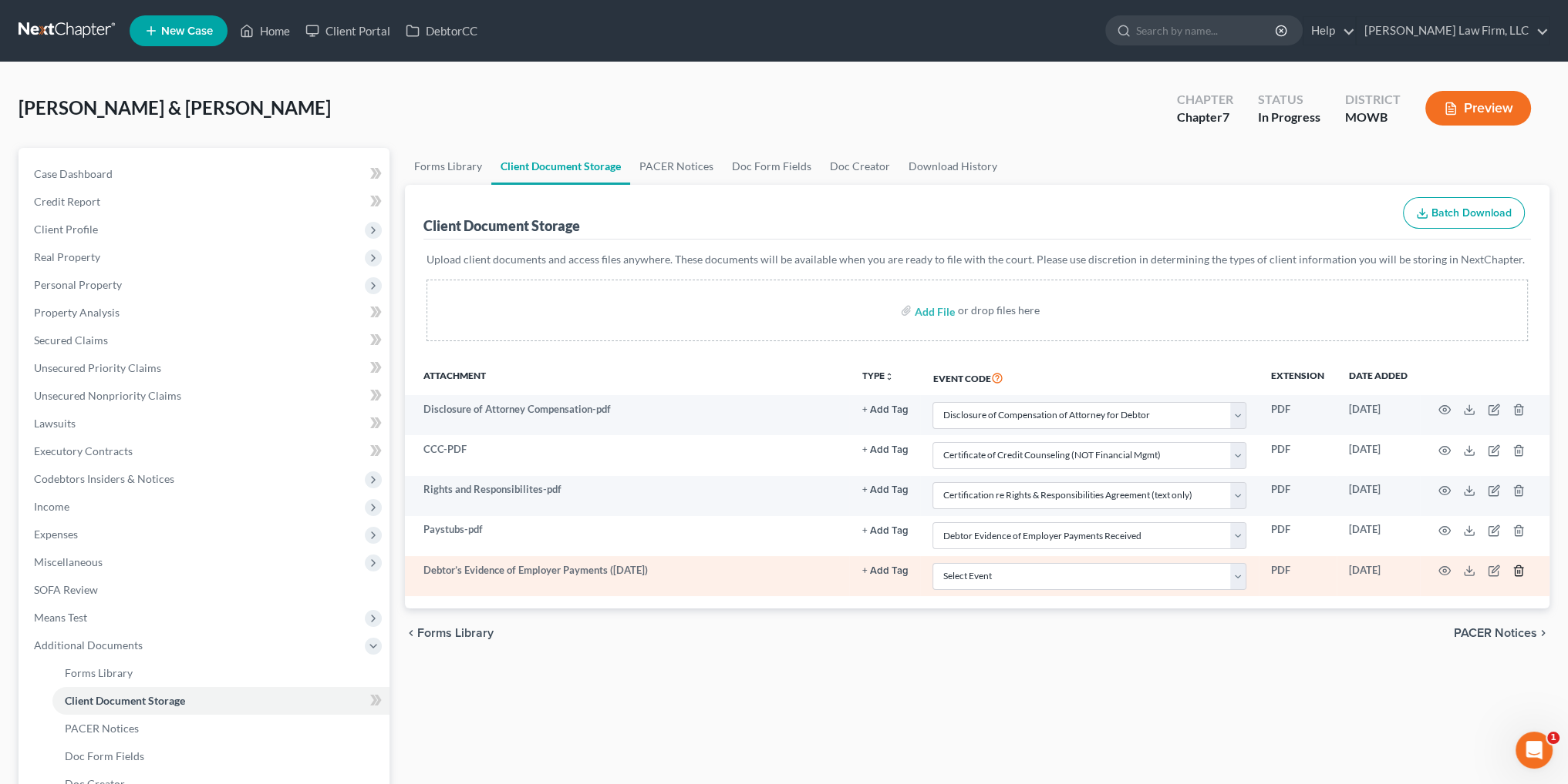
click at [1516, 566] on icon "button" at bounding box center [1517, 571] width 7 height 10
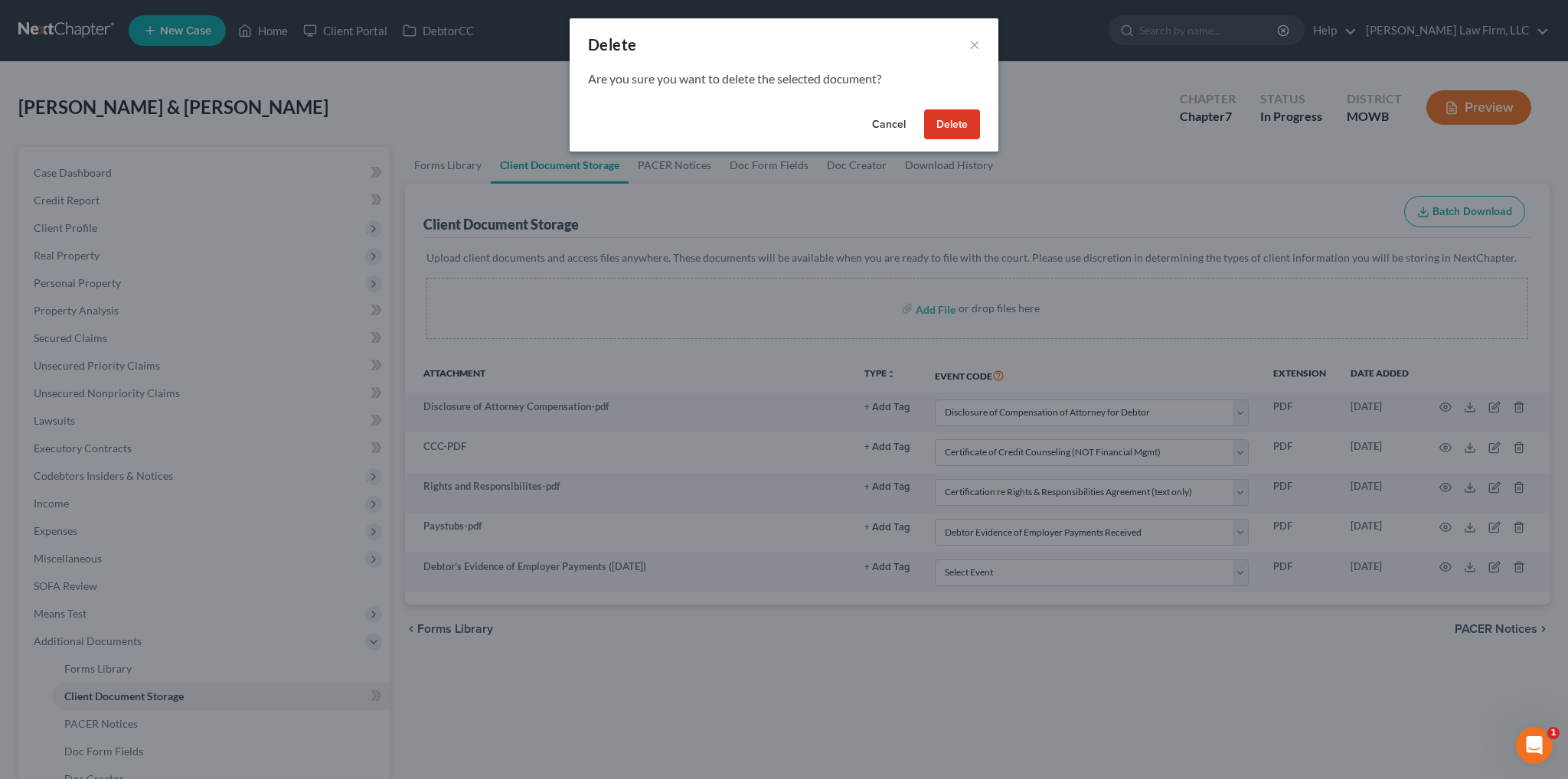
click at [958, 133] on button "Delete" at bounding box center [951, 124] width 55 height 31
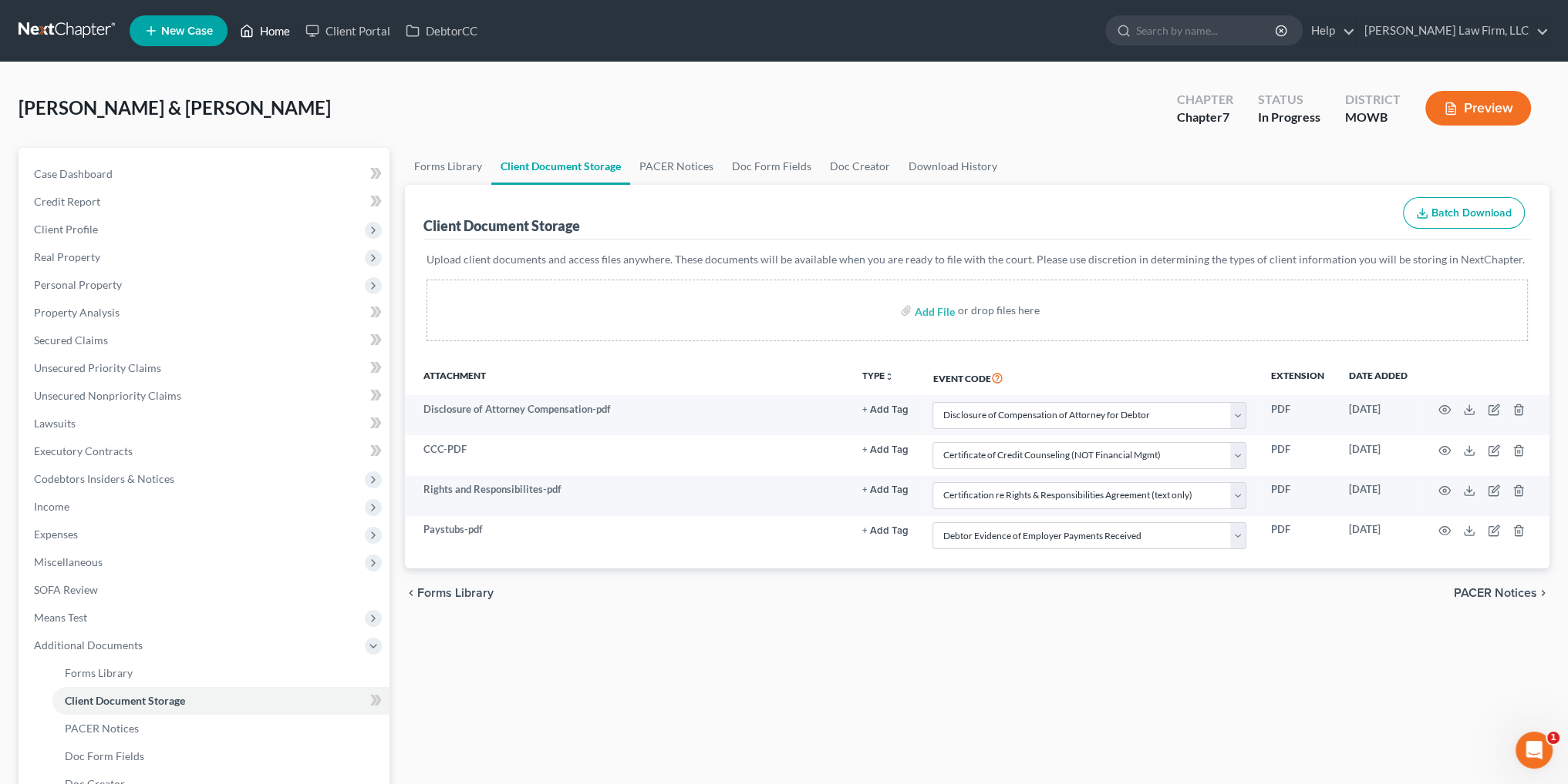
click at [275, 25] on link "Home" at bounding box center [264, 30] width 65 height 27
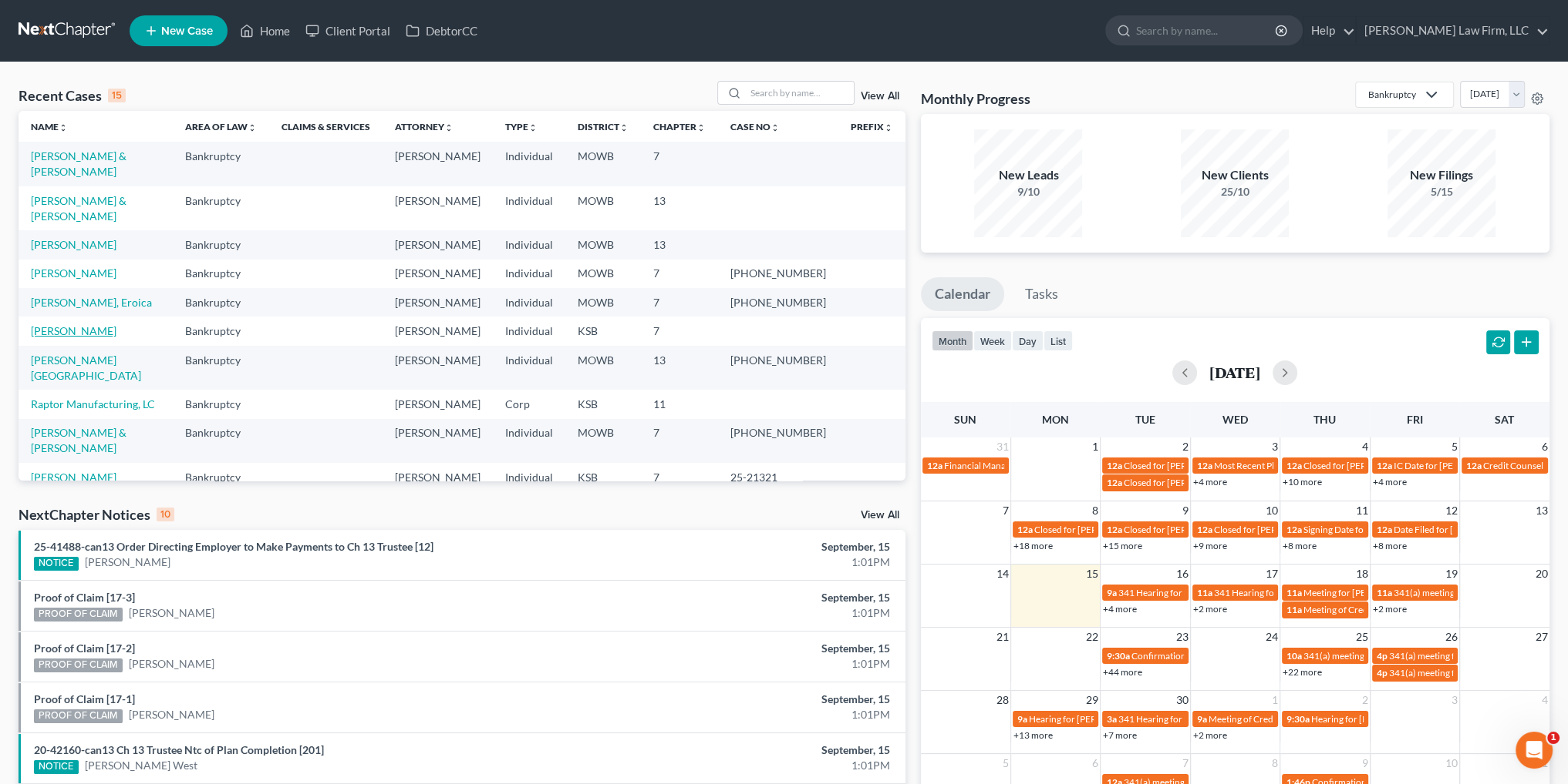
click at [81, 325] on link "[PERSON_NAME]" at bounding box center [74, 331] width 85 height 13
select select "4"
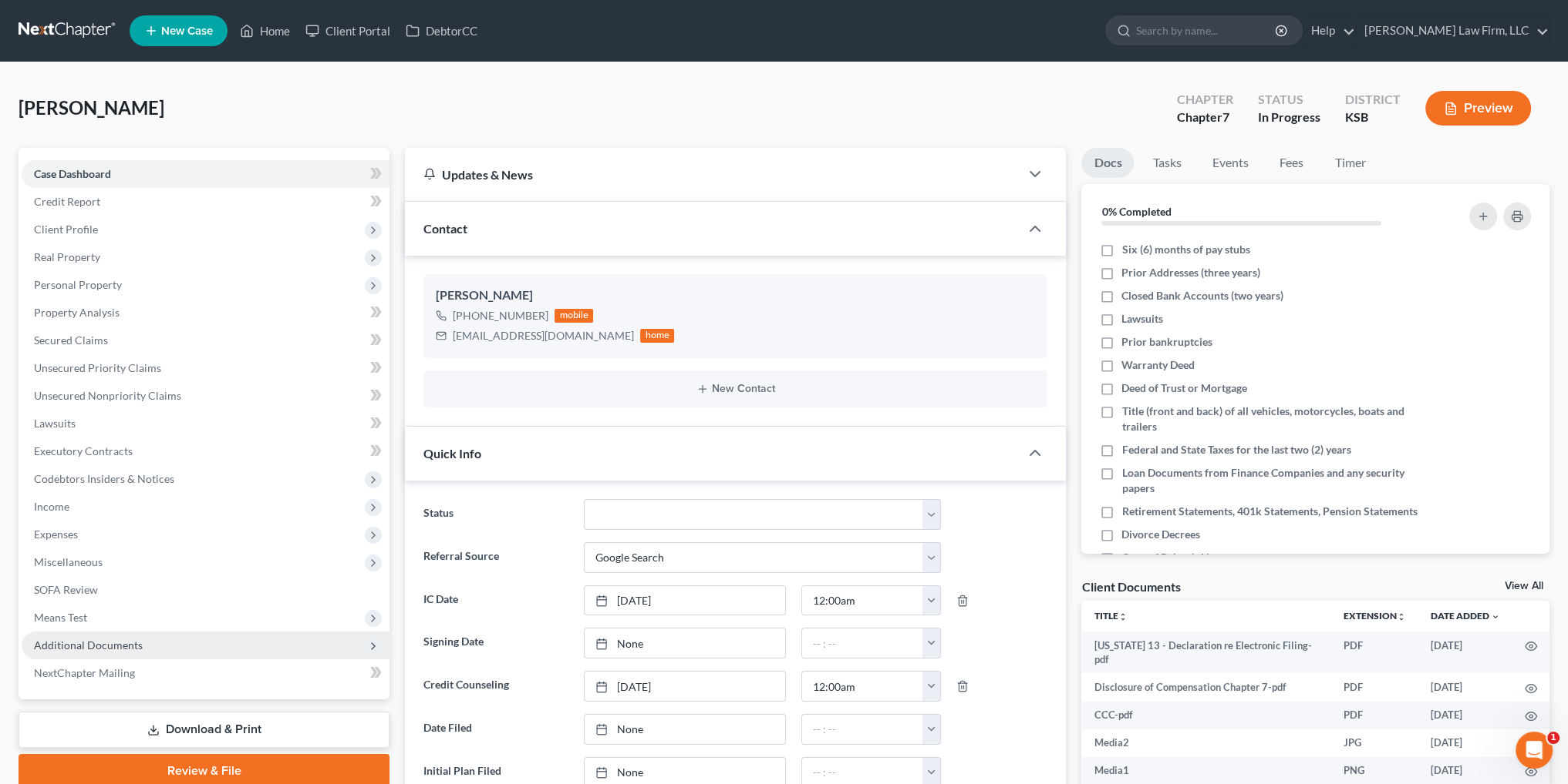
click at [101, 645] on span "Additional Documents" at bounding box center [88, 646] width 109 height 13
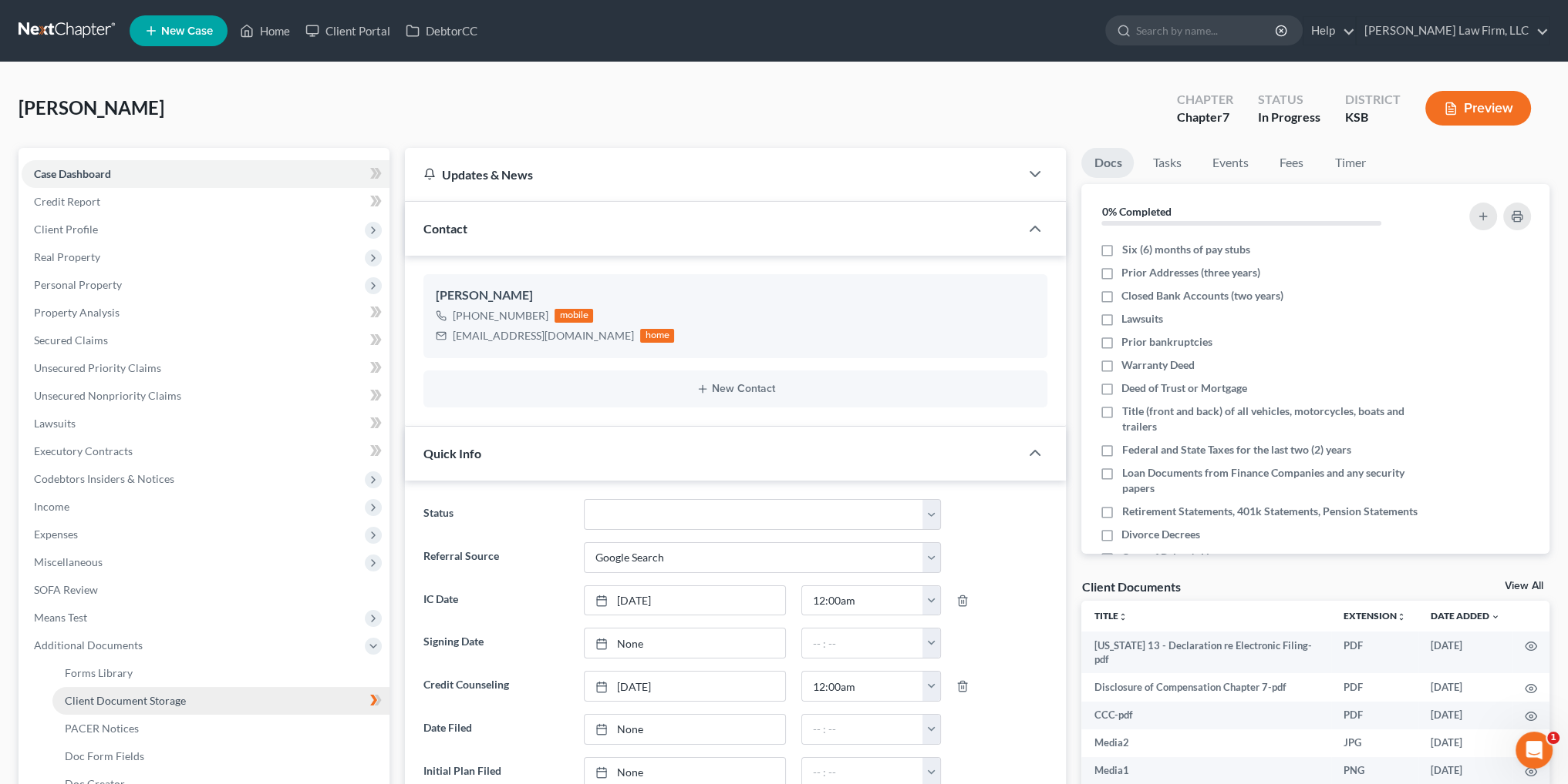
click at [164, 706] on link "Client Document Storage" at bounding box center [221, 701] width 337 height 27
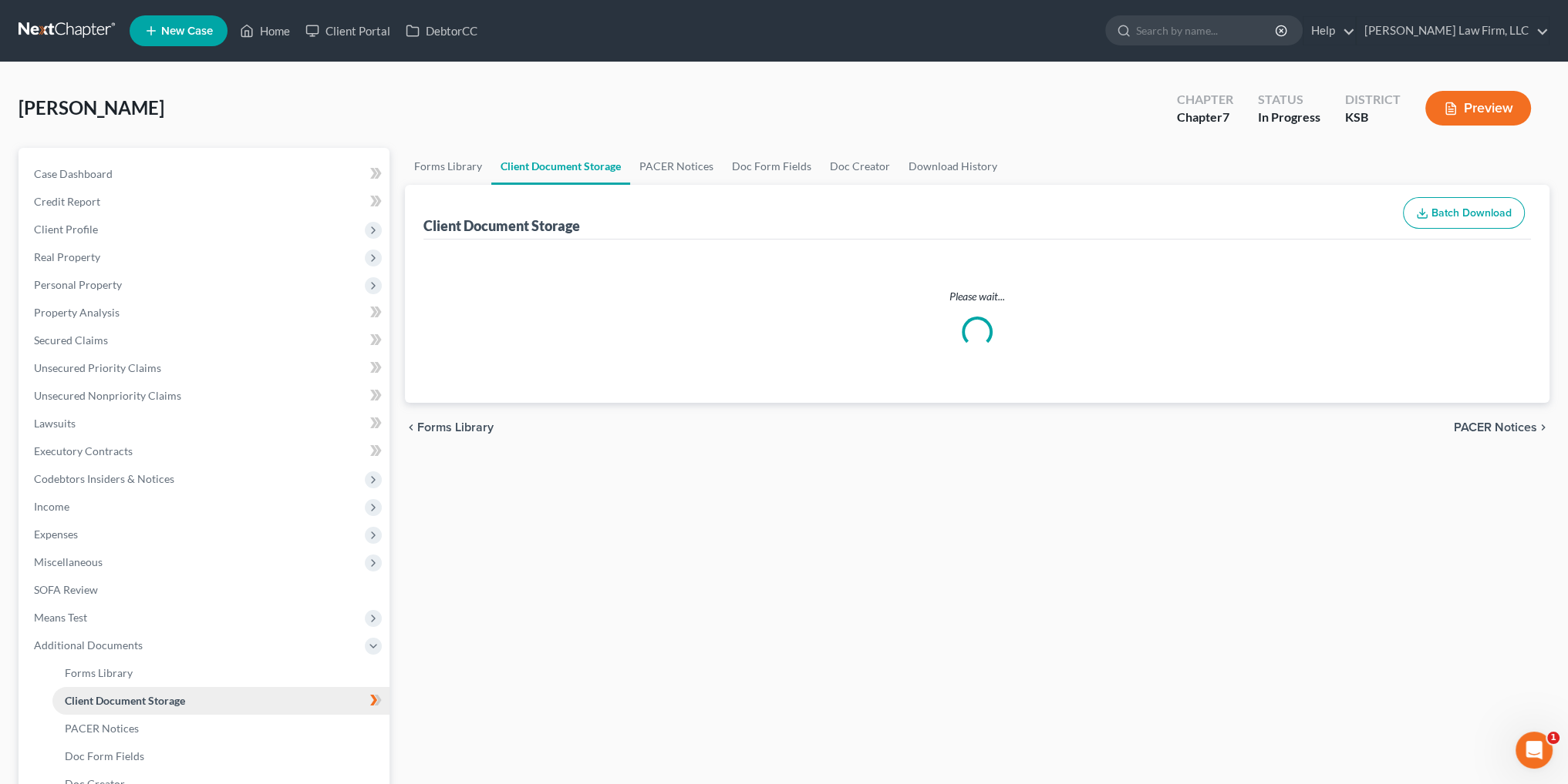
select select "4"
select select "0"
select select "3"
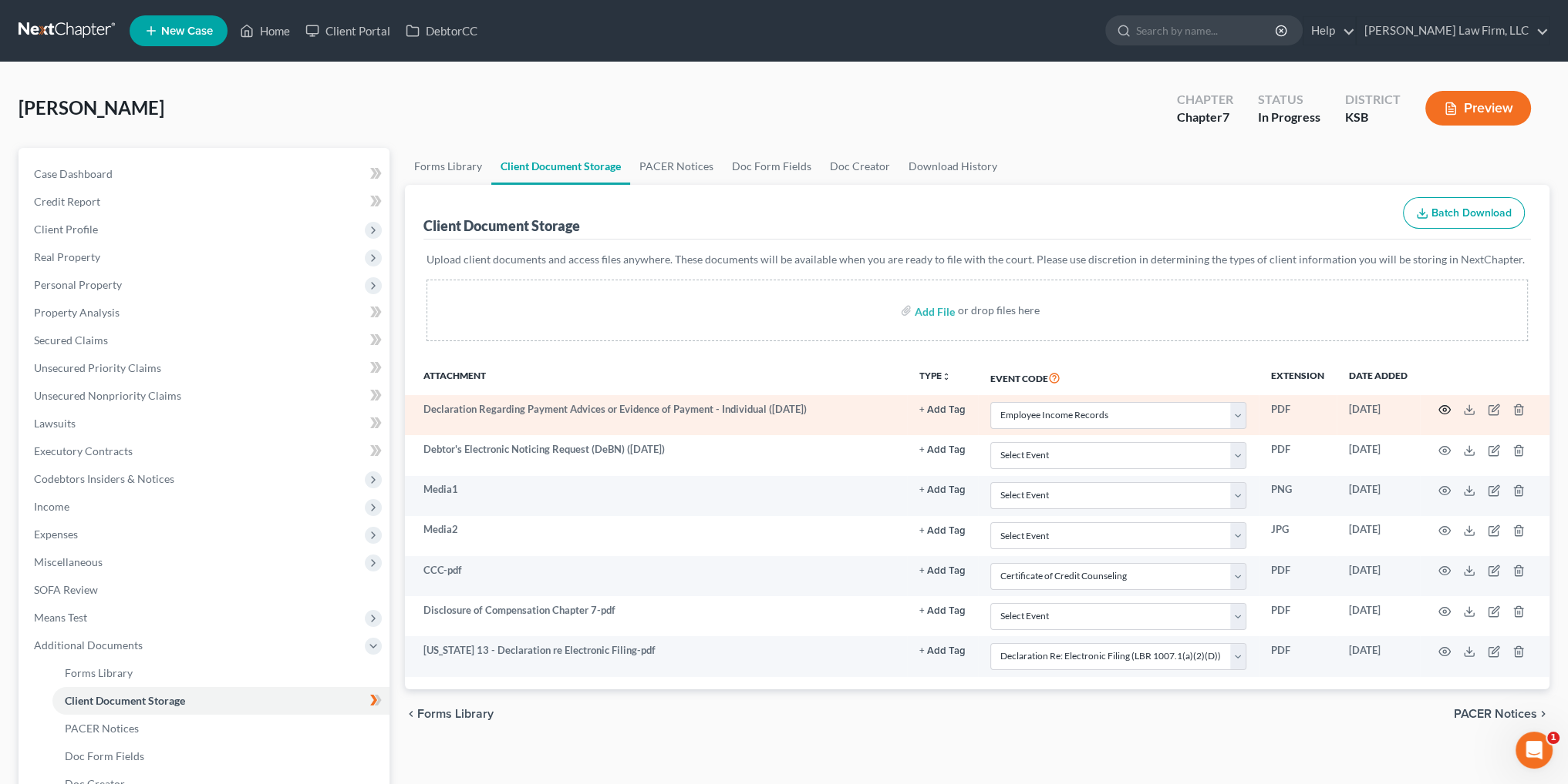
click at [1443, 409] on circle "button" at bounding box center [1444, 409] width 3 height 3
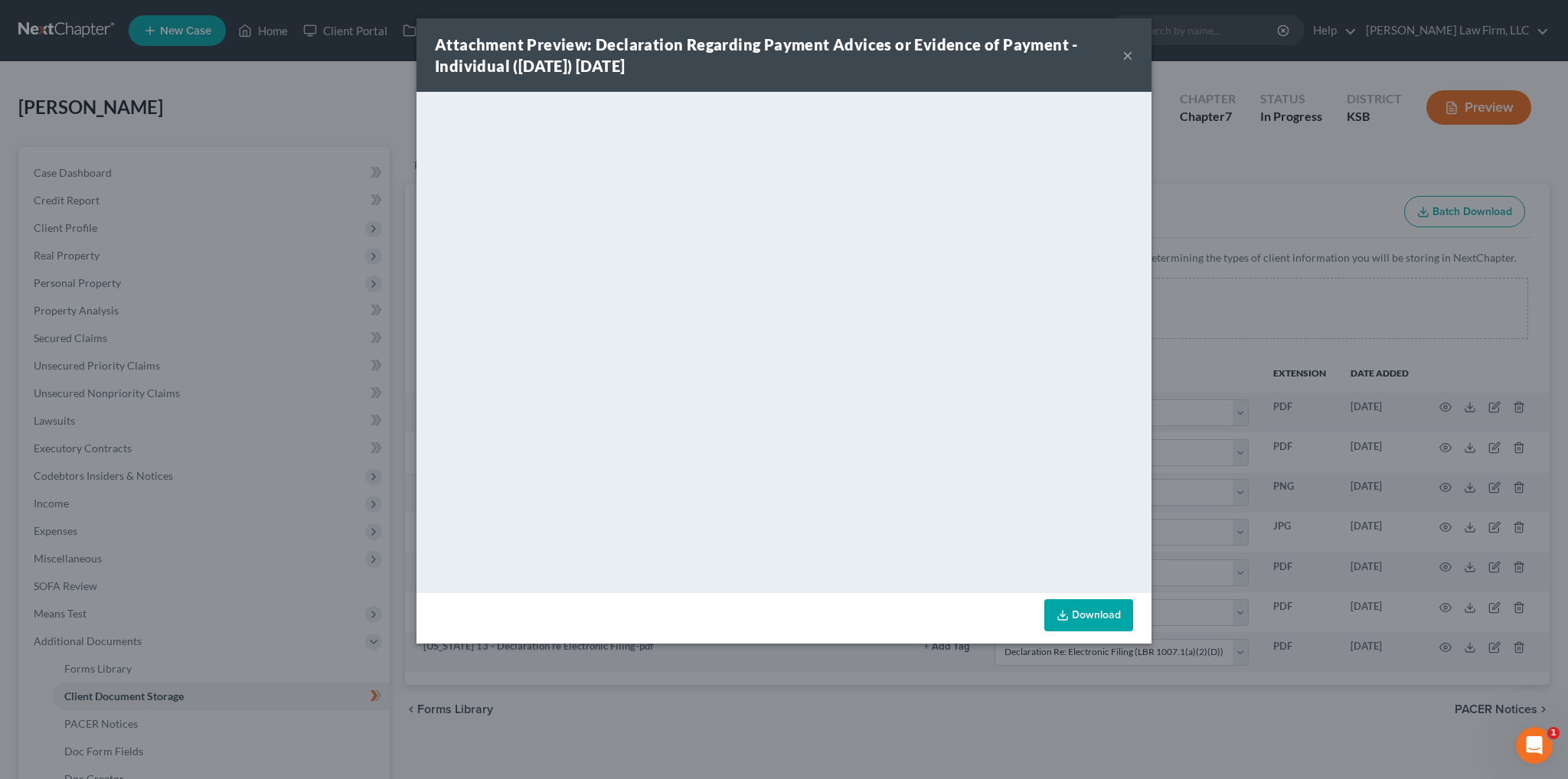
click at [1129, 59] on button "×" at bounding box center [1127, 56] width 10 height 19
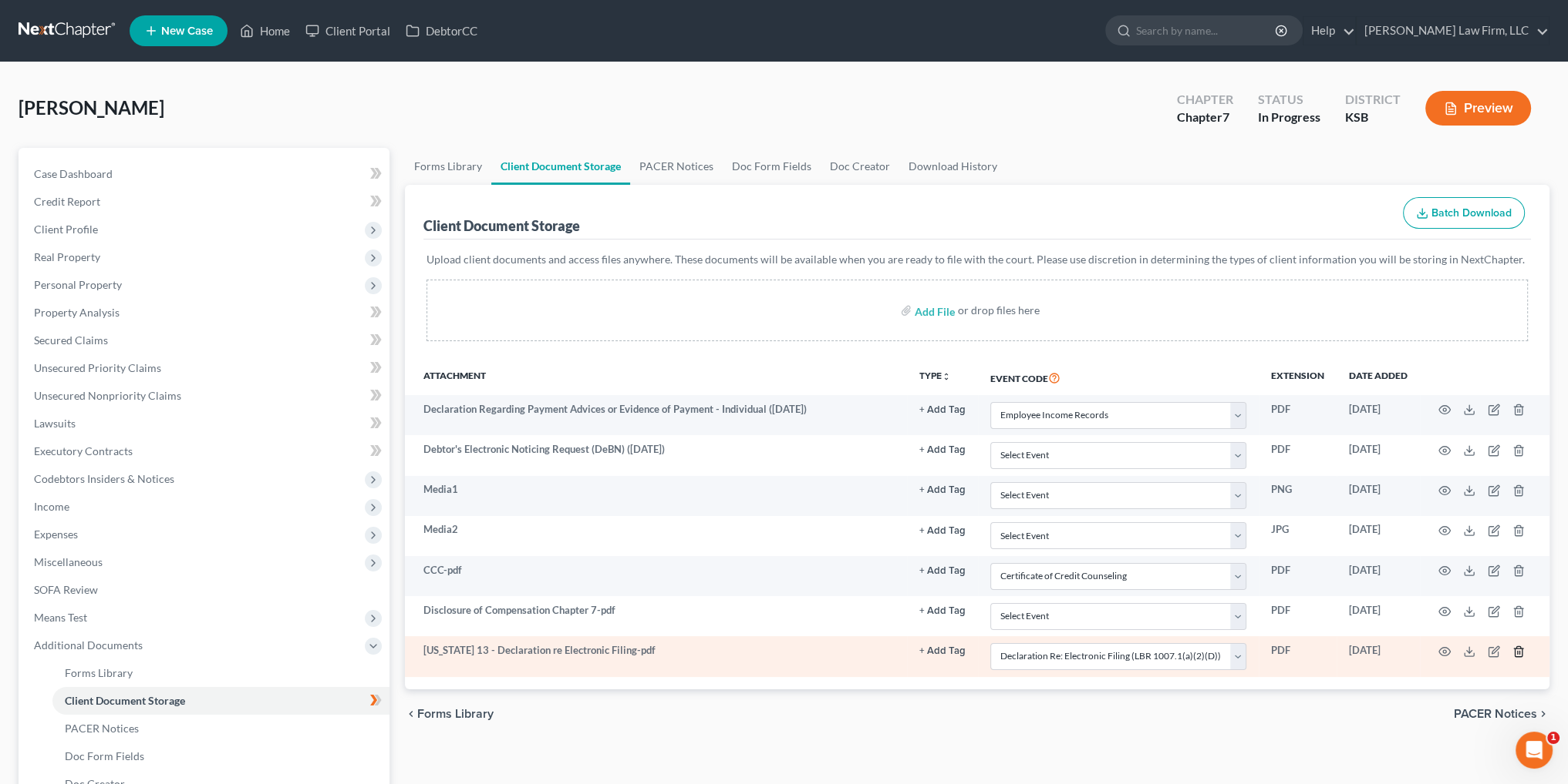
click at [1521, 650] on icon "button" at bounding box center [1518, 651] width 12 height 12
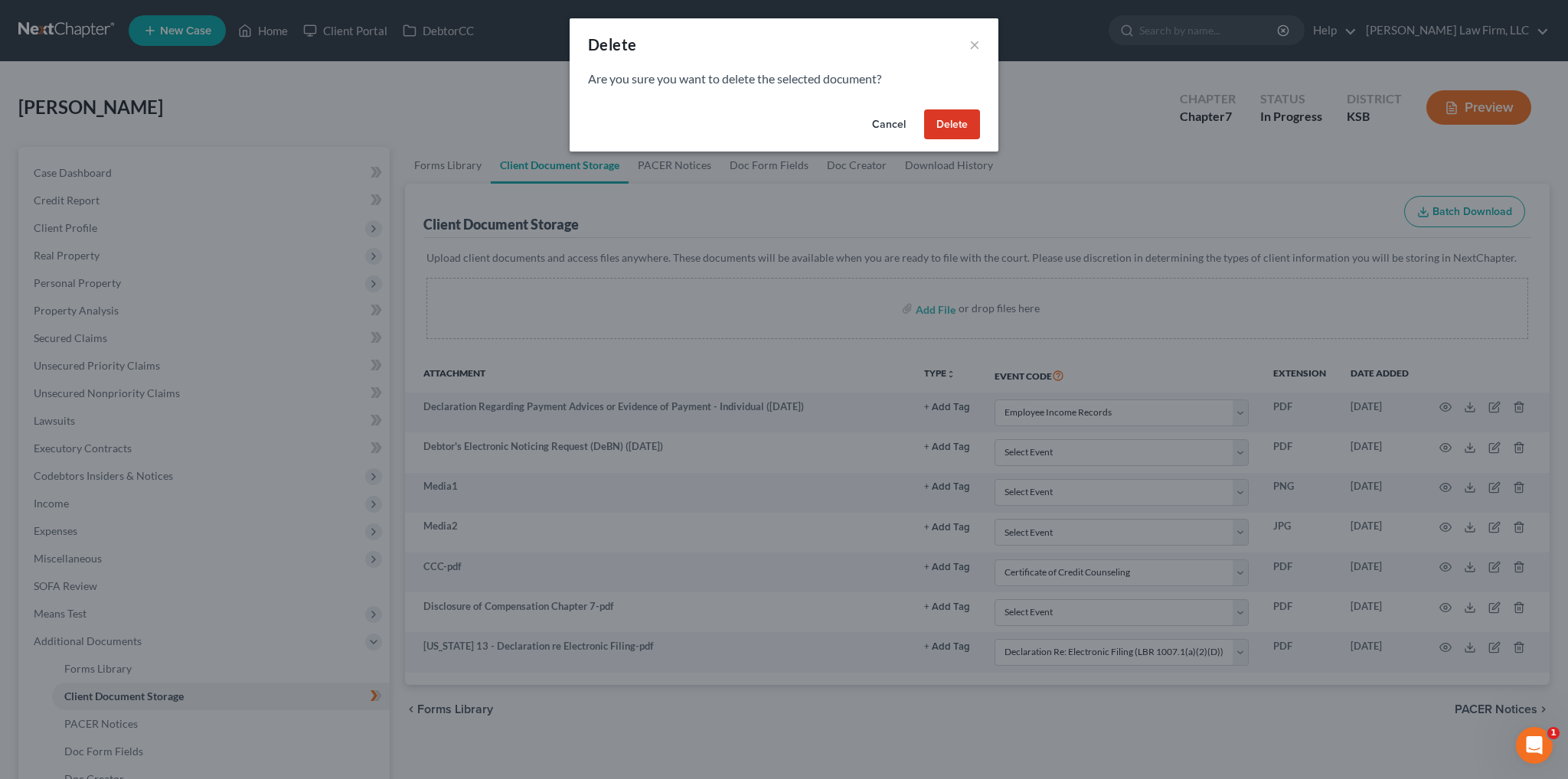
click at [958, 131] on button "Delete" at bounding box center [951, 124] width 55 height 31
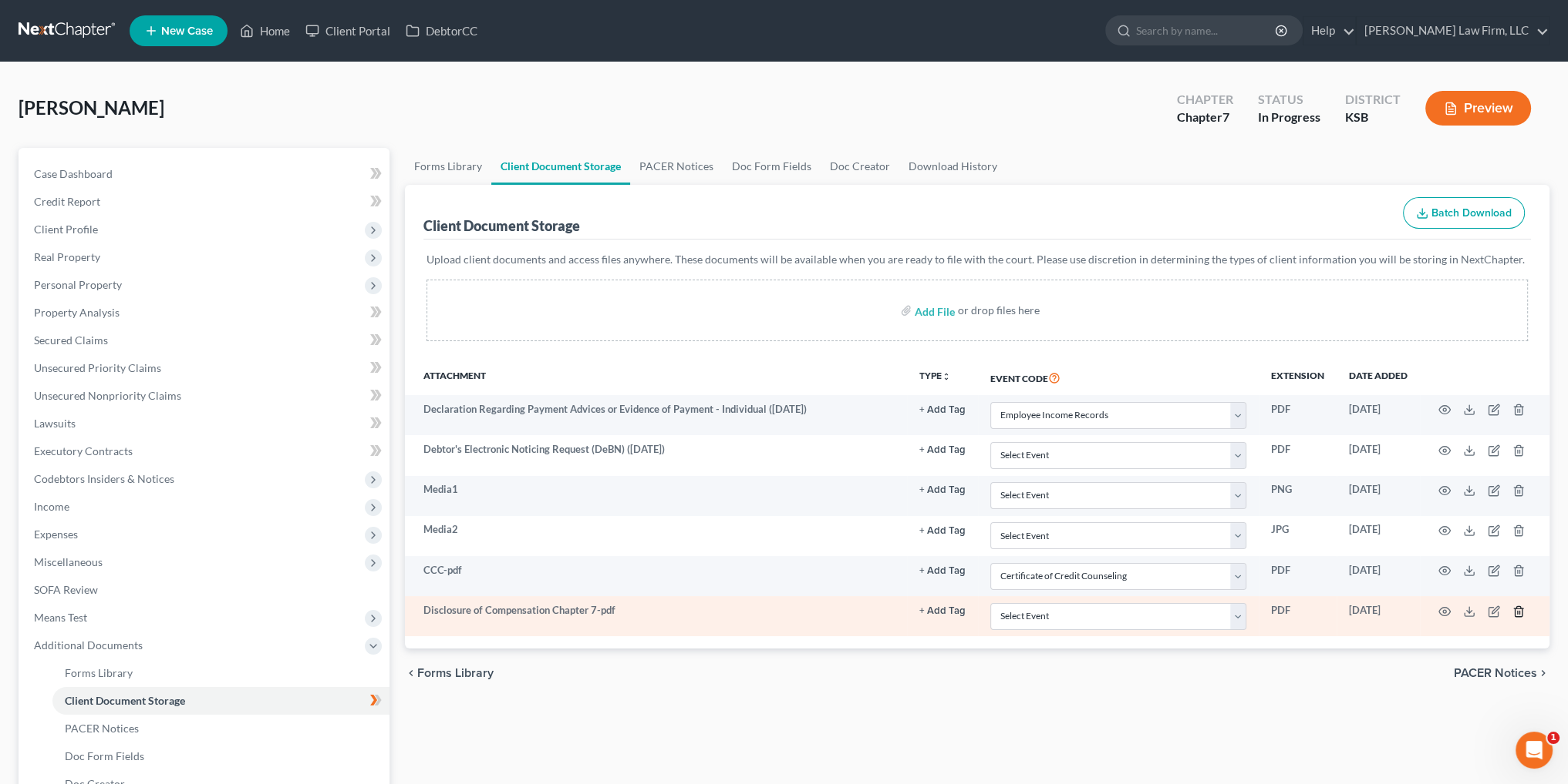
click at [1523, 611] on icon "button" at bounding box center [1518, 612] width 12 height 12
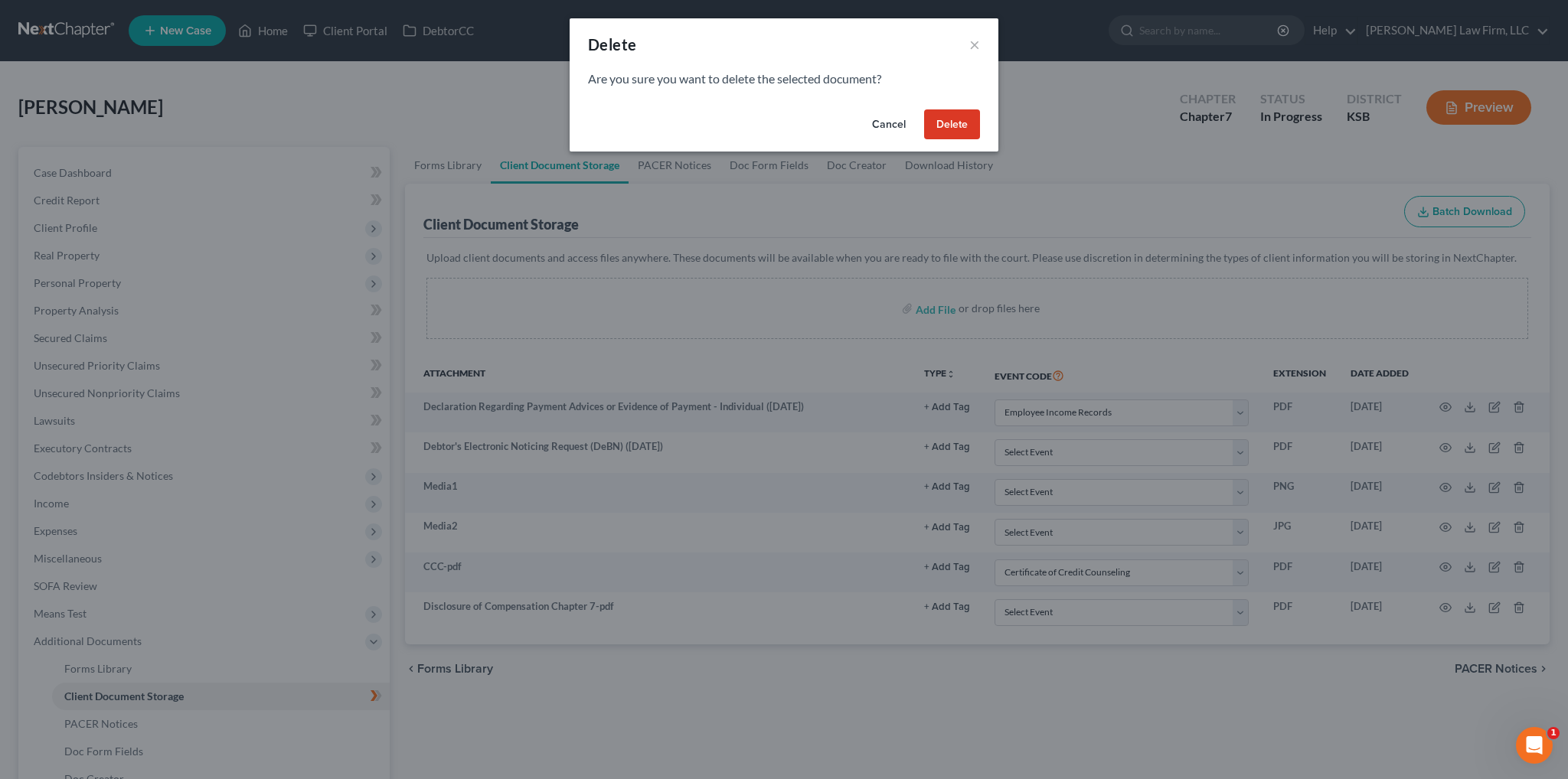
click at [958, 137] on button "Delete" at bounding box center [951, 124] width 55 height 31
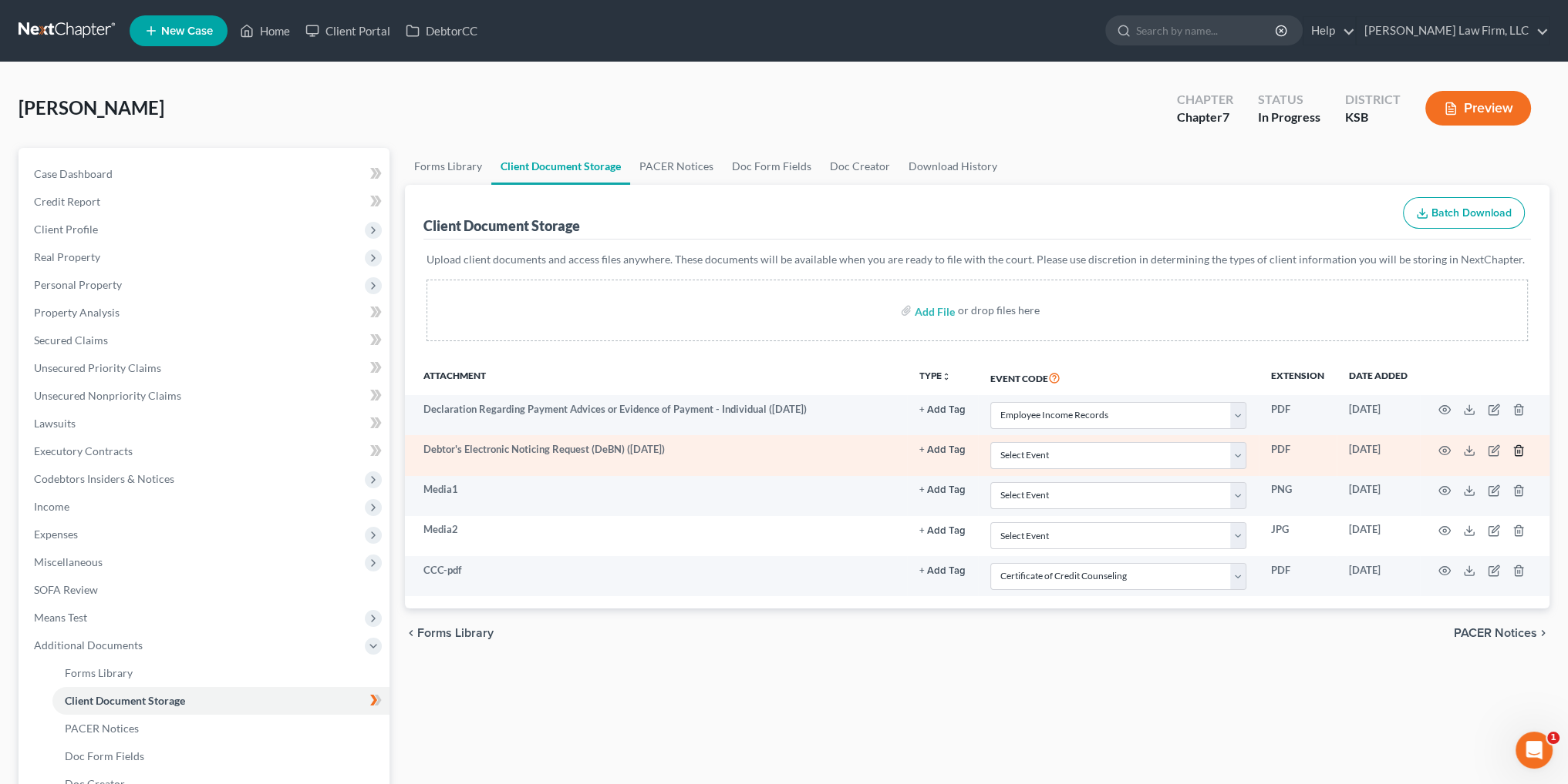
click at [1518, 449] on icon "button" at bounding box center [1518, 451] width 12 height 12
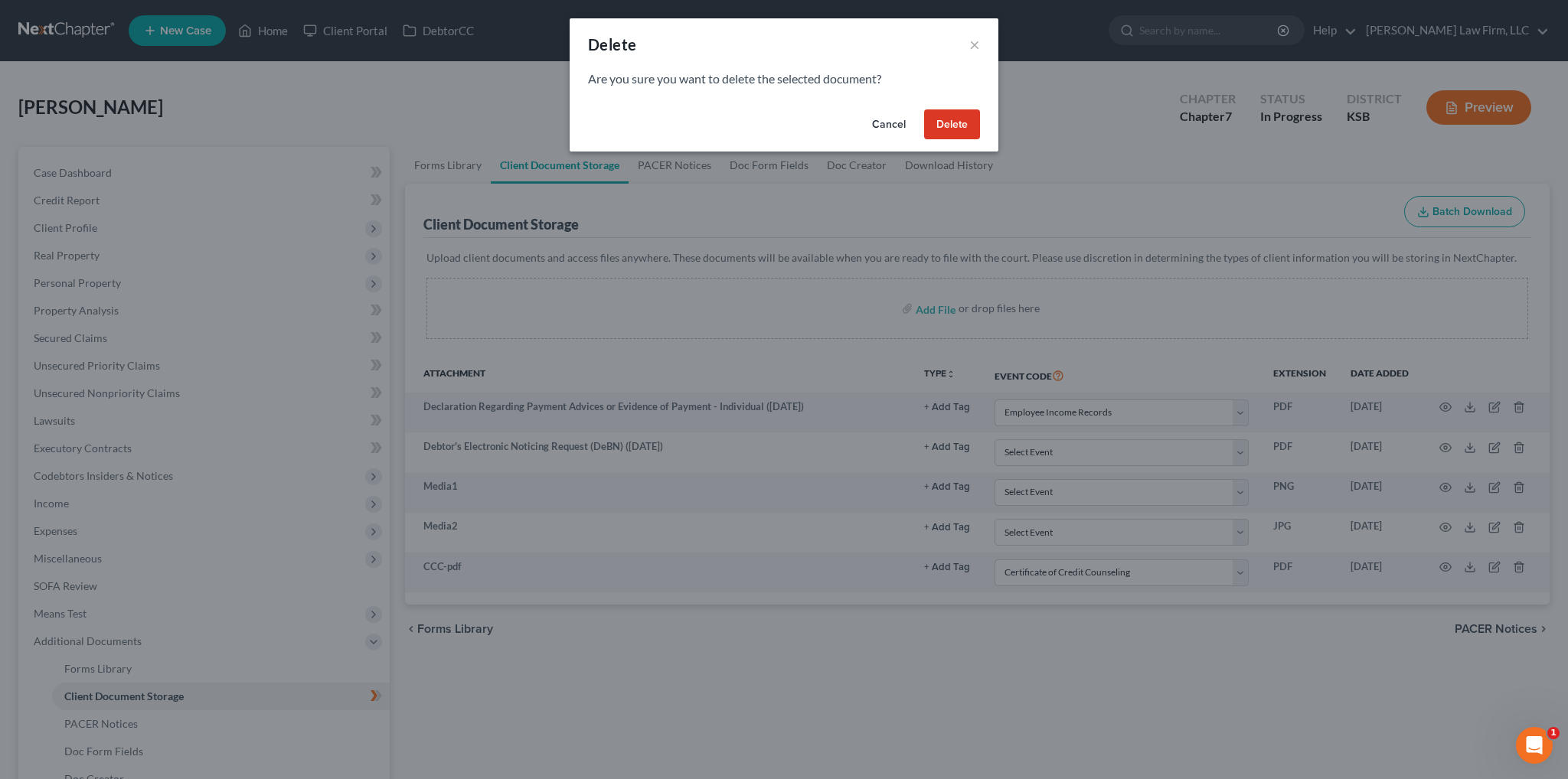
click at [950, 130] on button "Delete" at bounding box center [951, 124] width 55 height 31
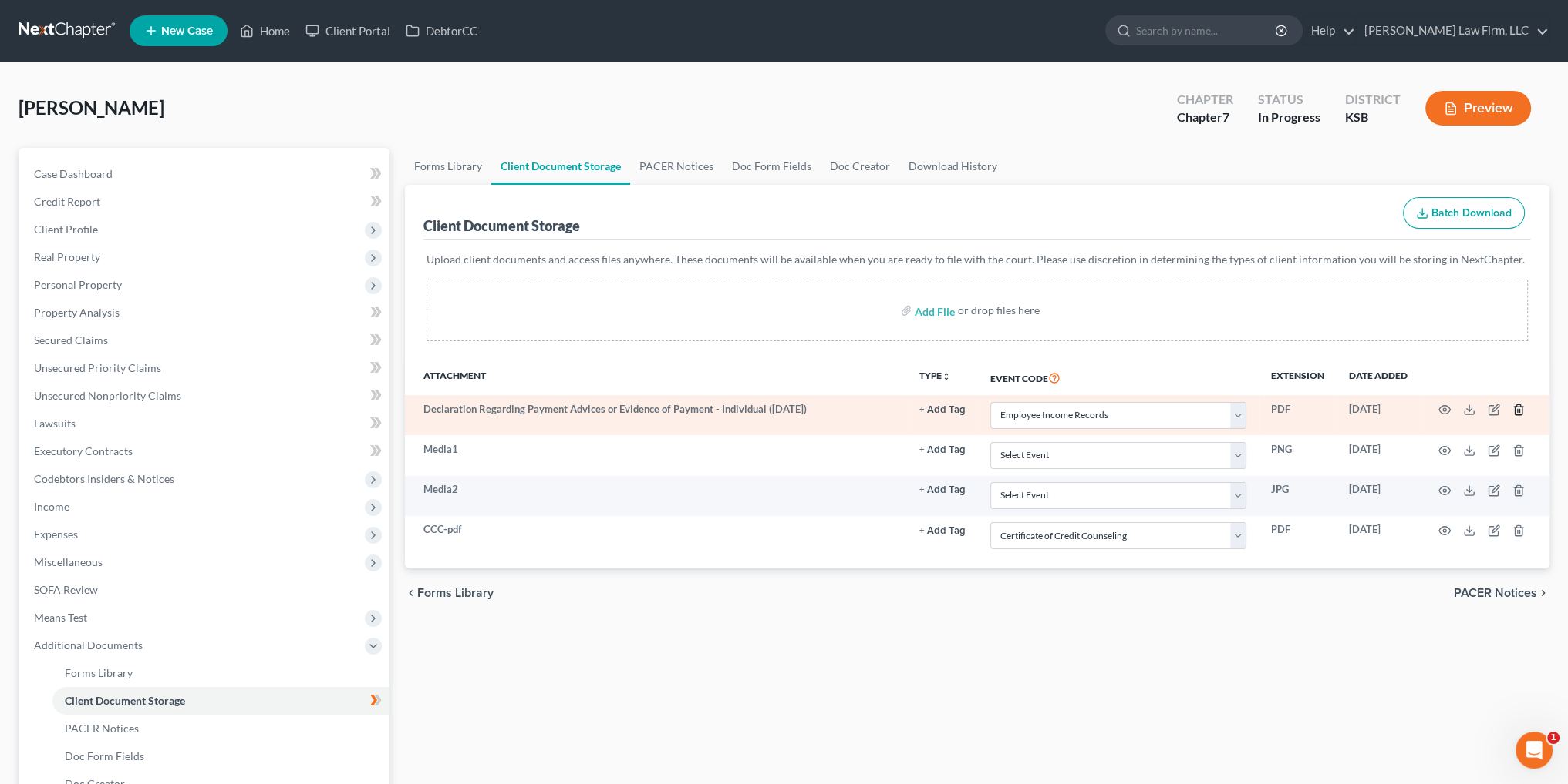
click at [1518, 407] on icon "button" at bounding box center [1518, 409] width 12 height 12
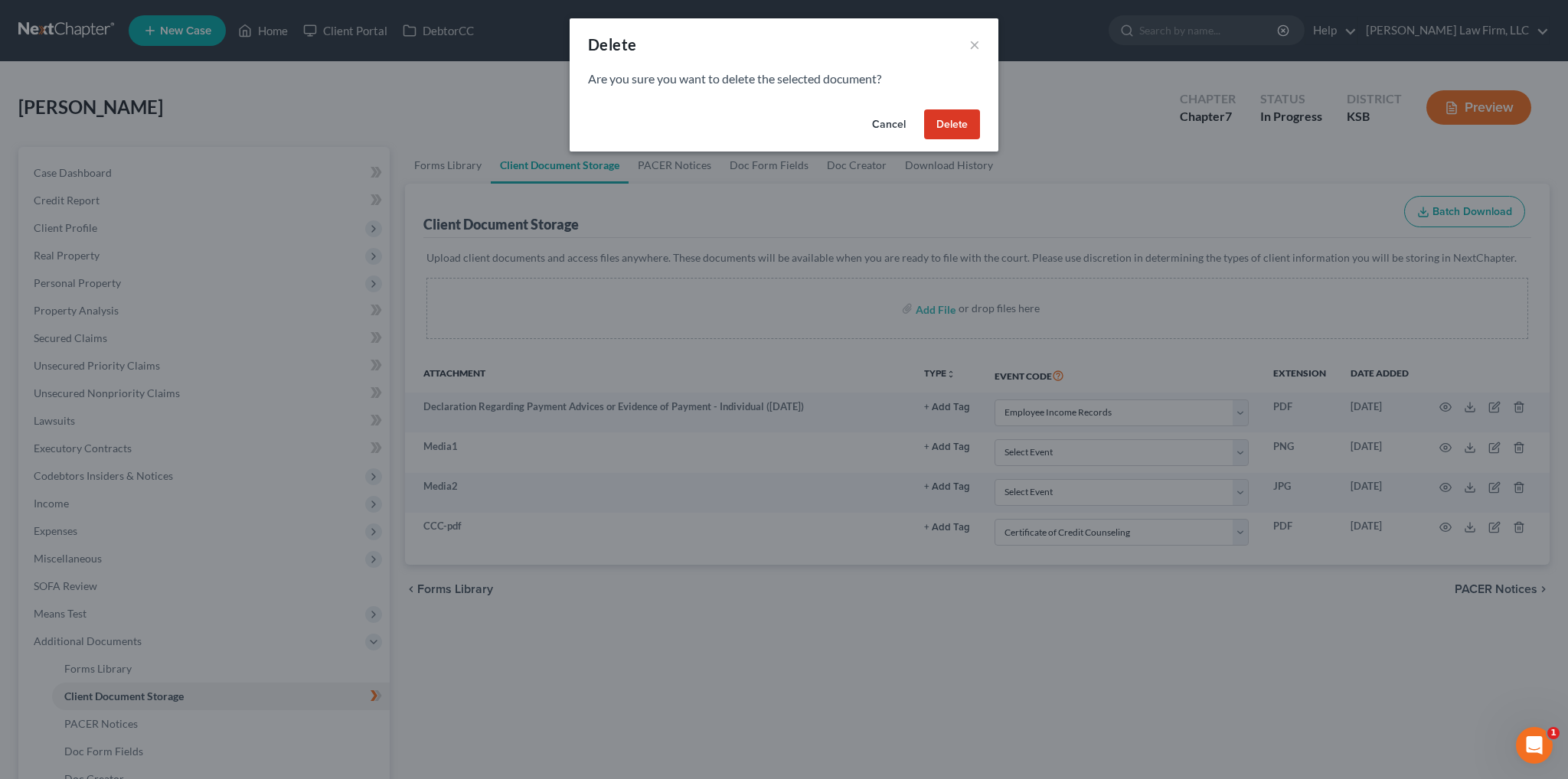
click at [966, 124] on button "Delete" at bounding box center [951, 124] width 55 height 31
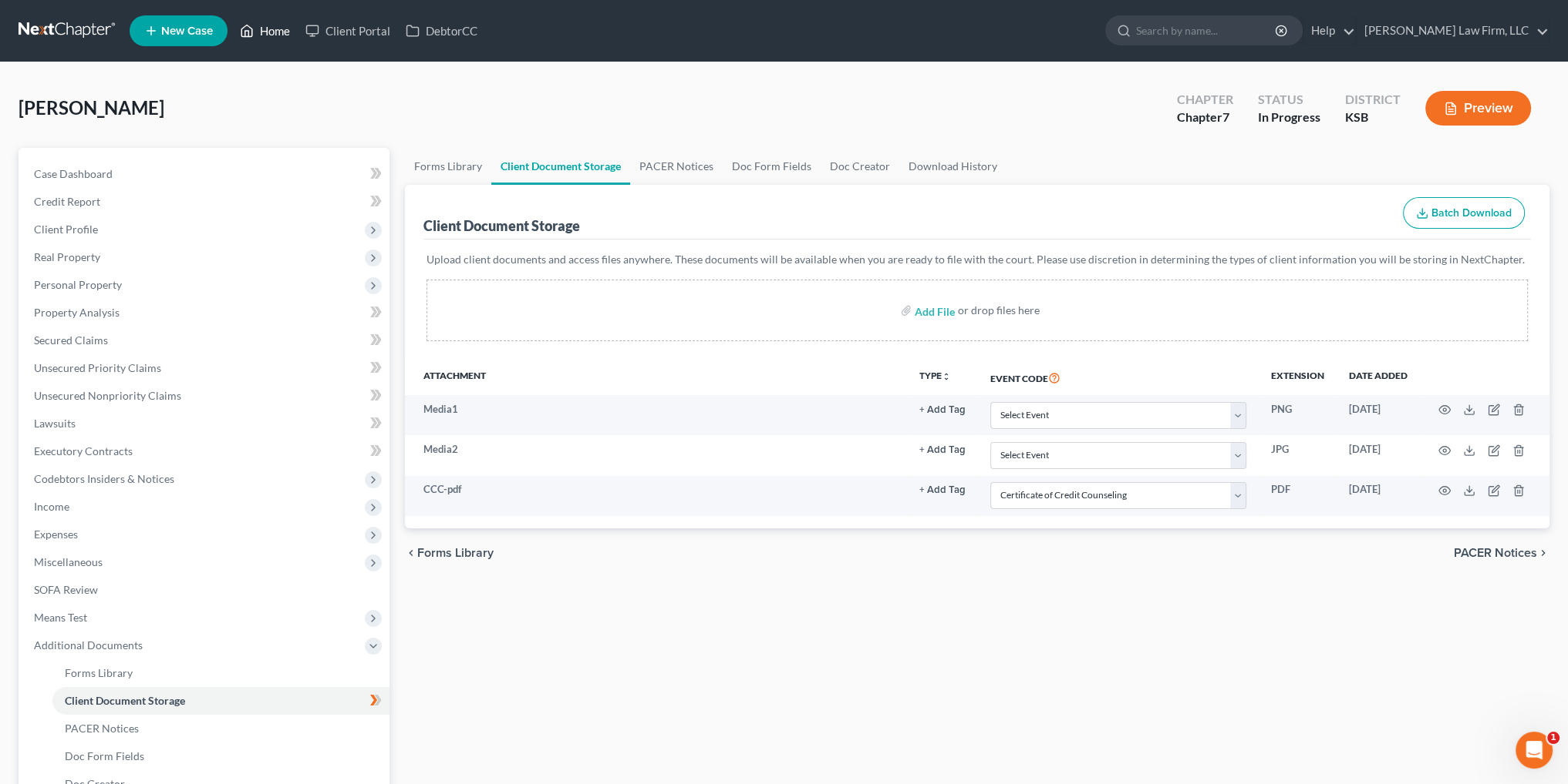
click at [264, 27] on link "Home" at bounding box center [264, 30] width 65 height 27
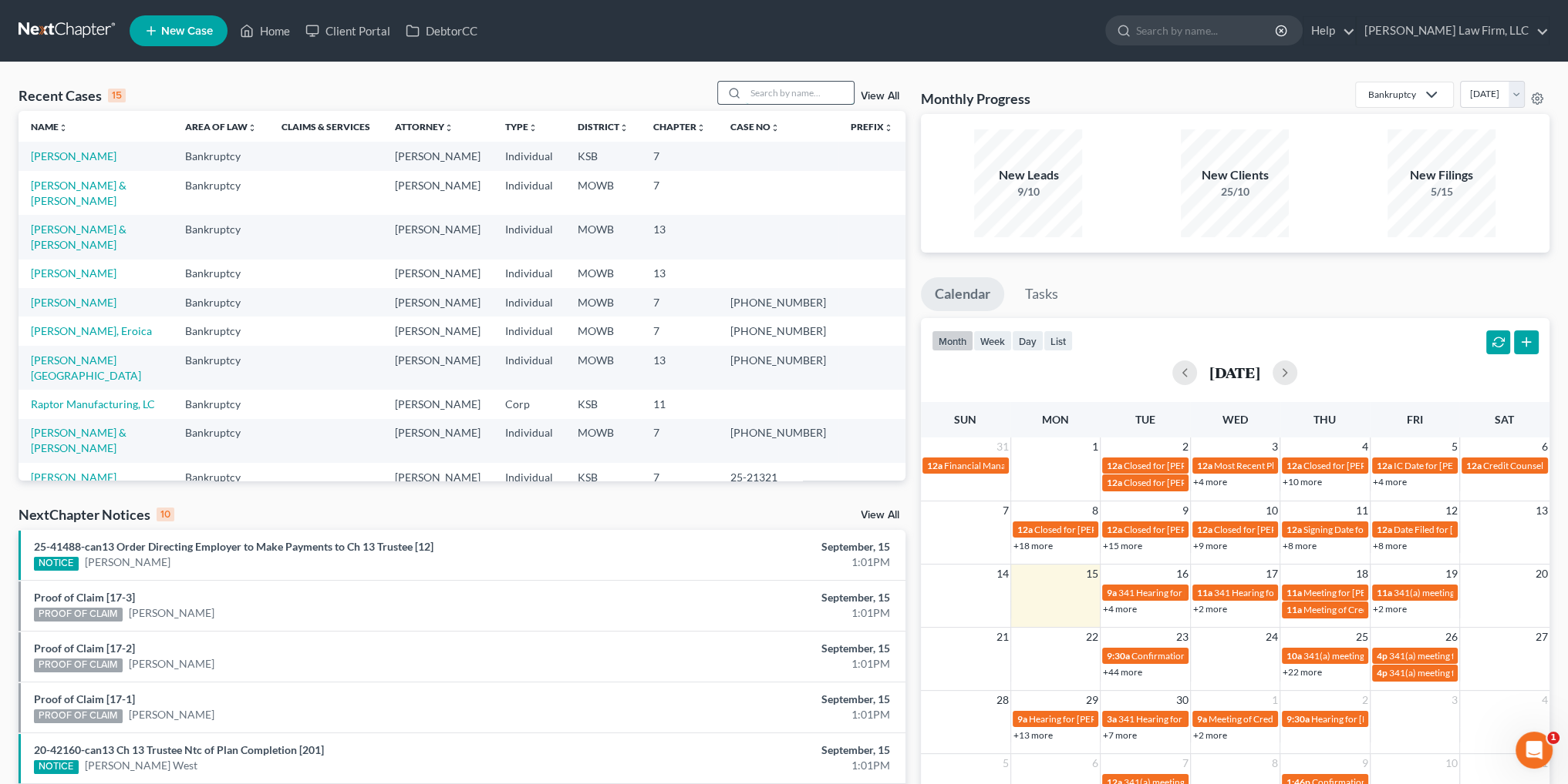
click at [766, 88] on input "search" at bounding box center [800, 93] width 108 height 23
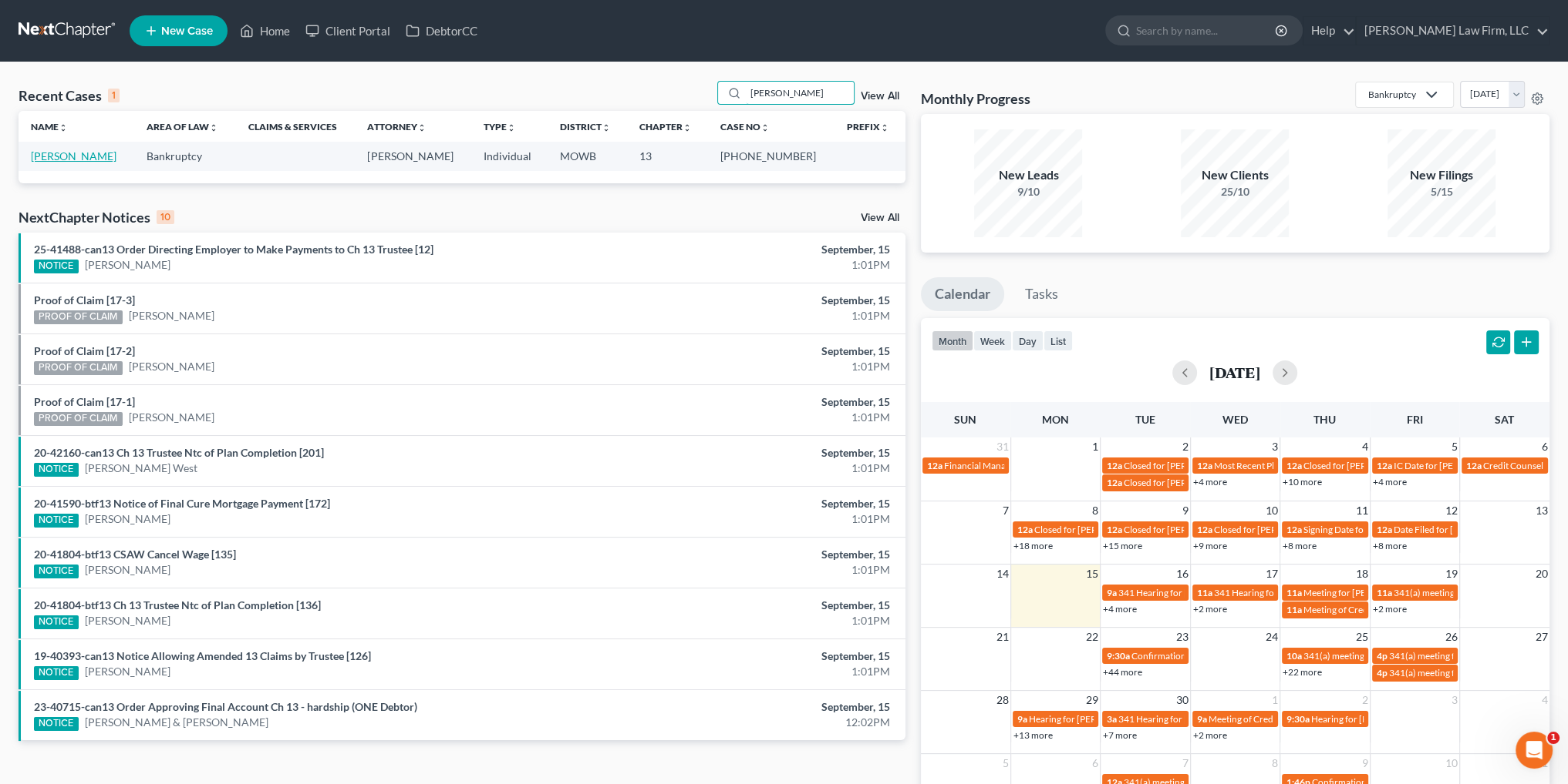
type input "[PERSON_NAME]"
click at [63, 155] on link "[PERSON_NAME]" at bounding box center [74, 156] width 85 height 13
select select "6"
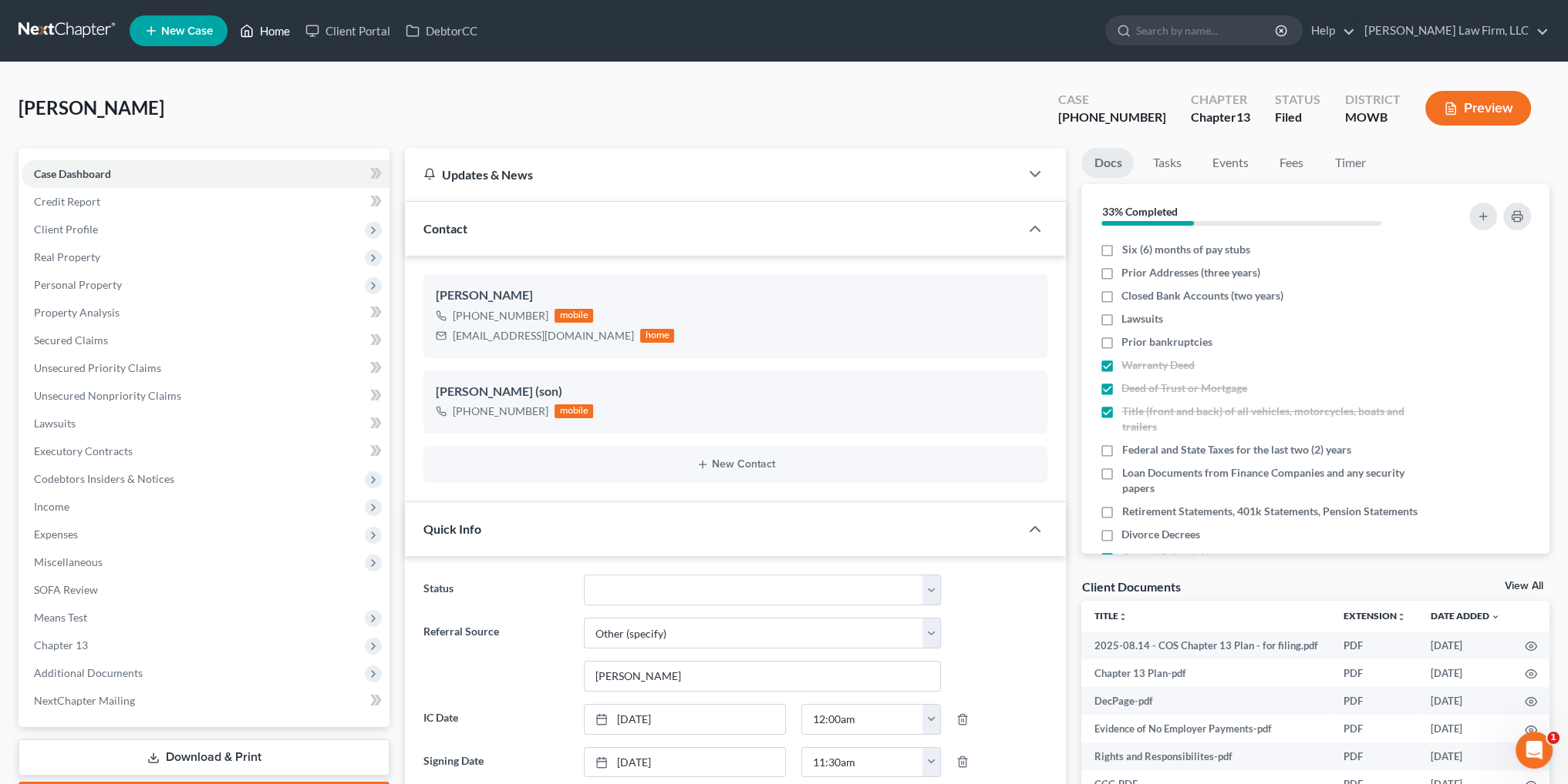
click at [271, 31] on link "Home" at bounding box center [264, 30] width 65 height 27
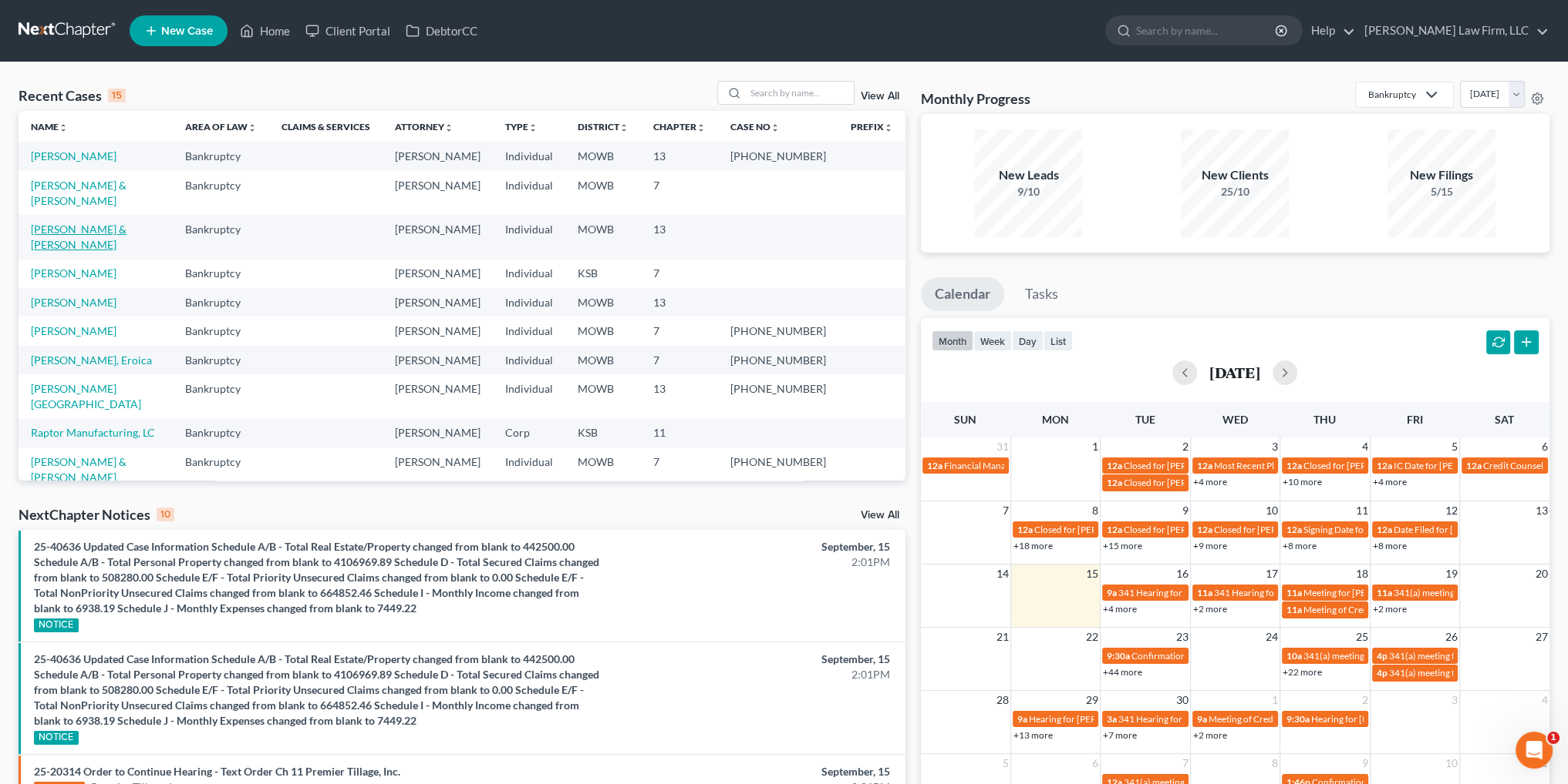
click at [106, 223] on link "[PERSON_NAME] & [PERSON_NAME]" at bounding box center [79, 237] width 96 height 28
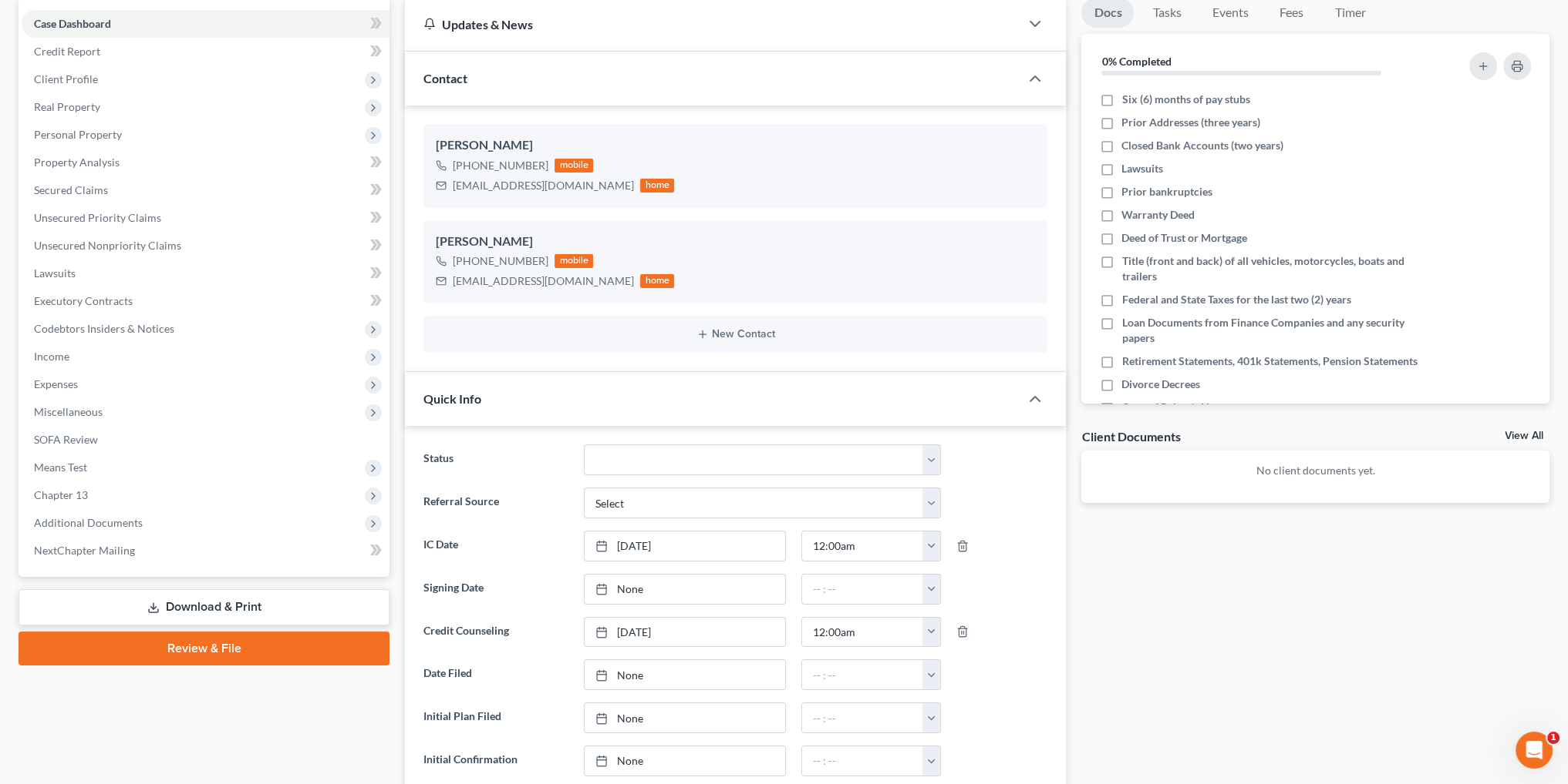
scroll to position [154, 0]
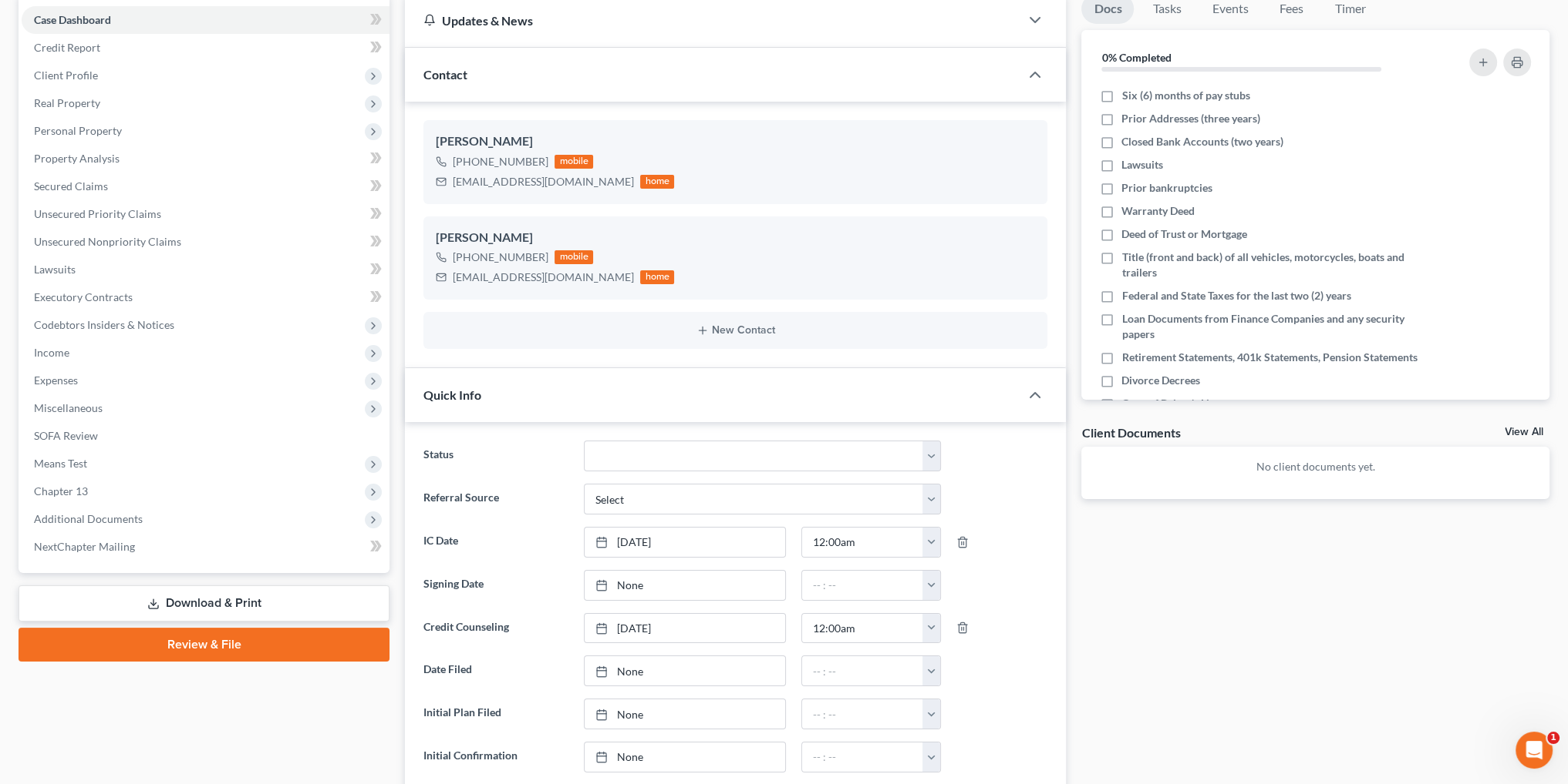
click at [219, 596] on link "Download & Print" at bounding box center [204, 604] width 370 height 36
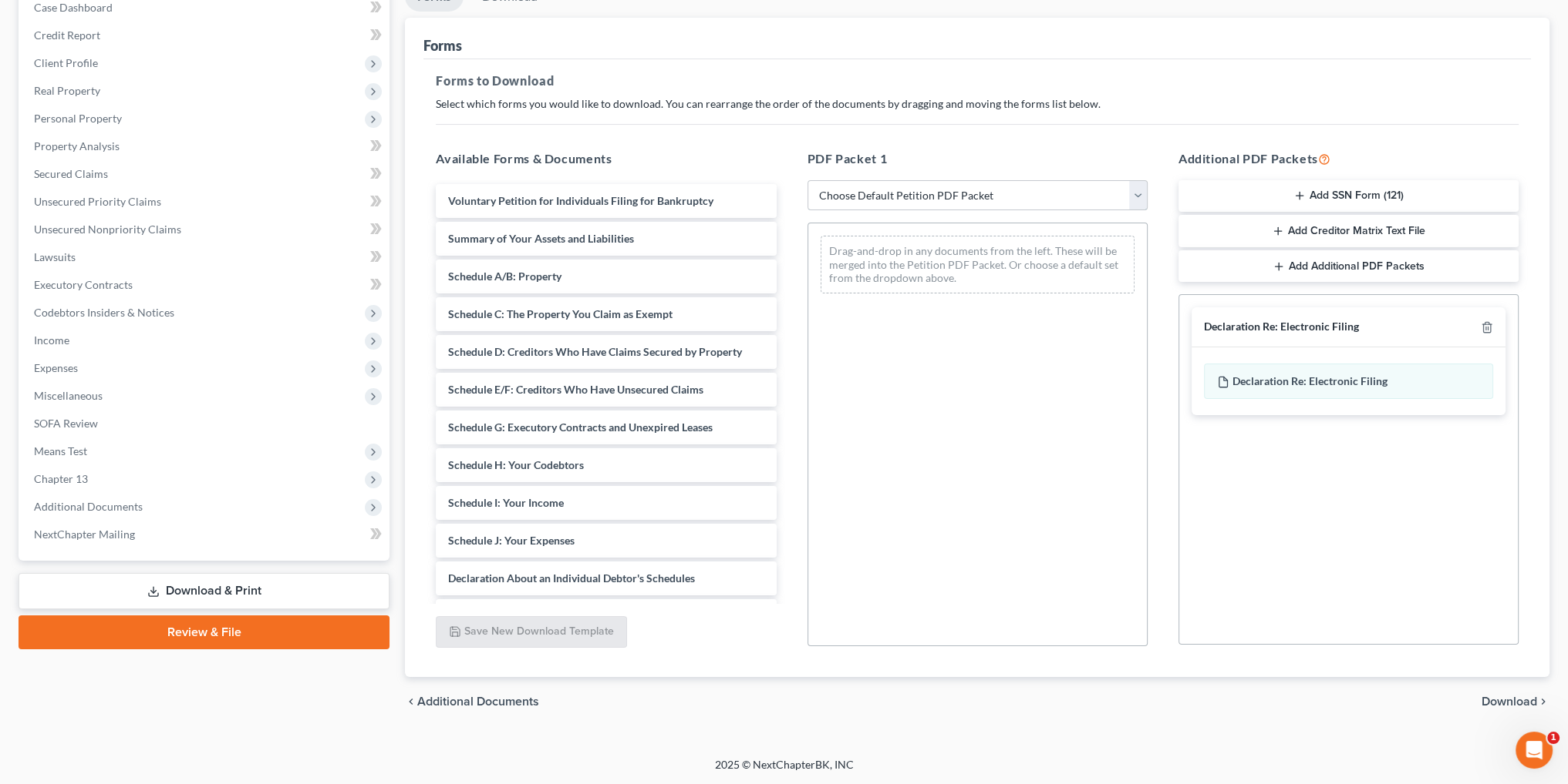
click at [1030, 195] on select "Choose Default Petition PDF Packet Complete Bankruptcy Petition (all forms and …" at bounding box center [977, 195] width 340 height 31
select select "0"
click at [807, 180] on select "Choose Default Petition PDF Packet Complete Bankruptcy Petition (all forms and …" at bounding box center [977, 195] width 340 height 31
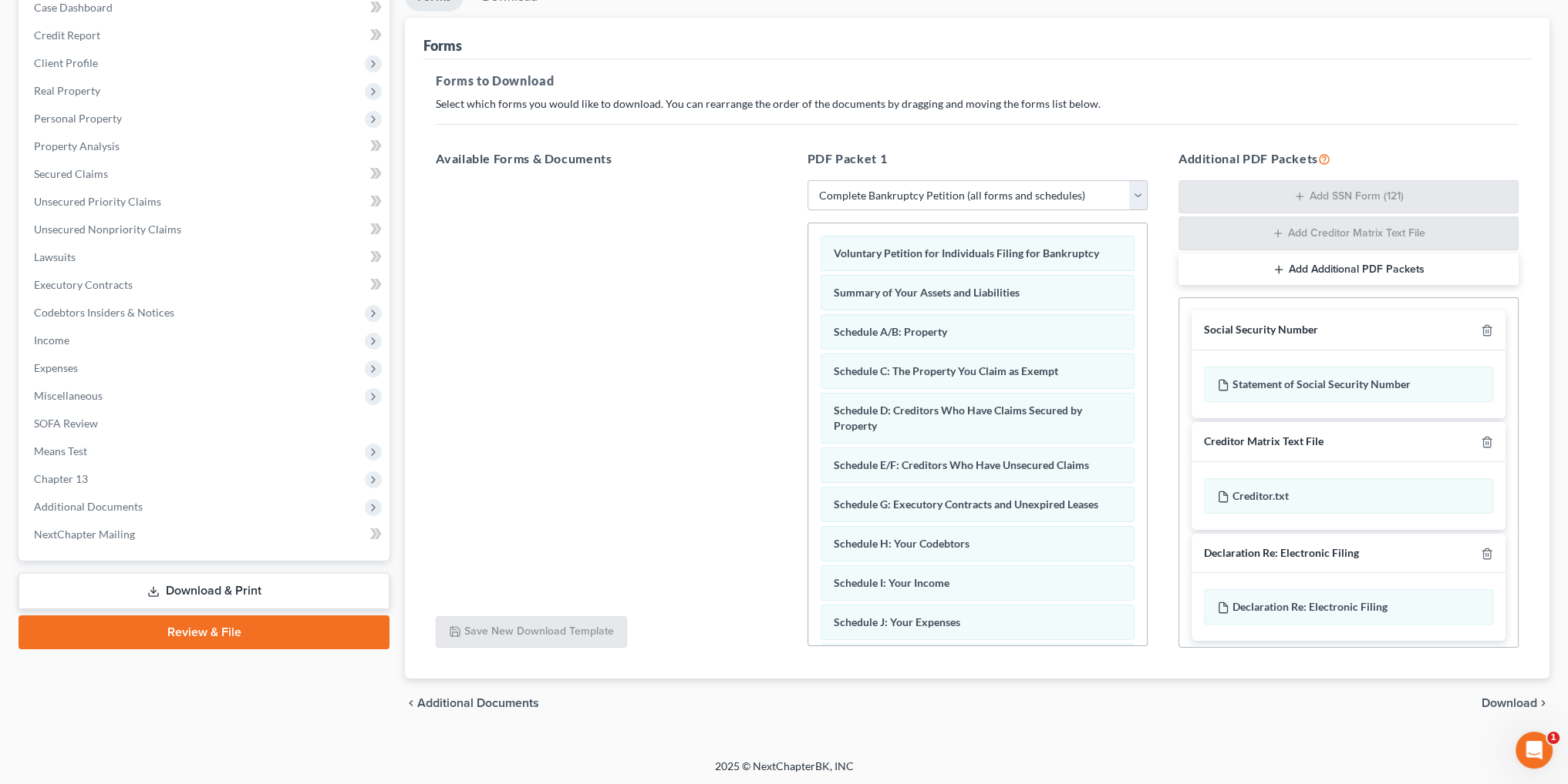
click at [1490, 703] on span "Download" at bounding box center [1508, 704] width 56 height 12
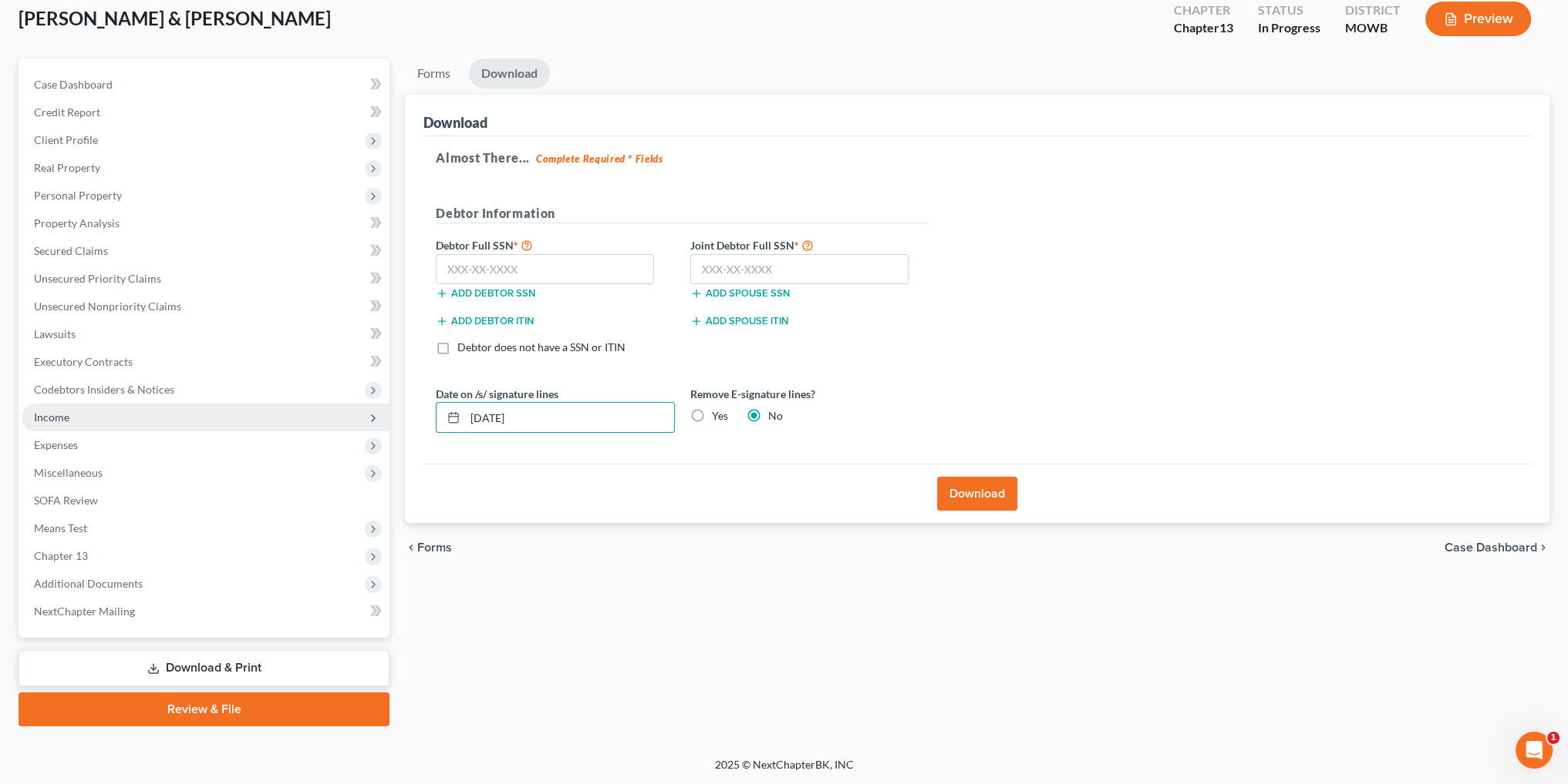
drag, startPoint x: 577, startPoint y: 416, endPoint x: 379, endPoint y: 418, distance: 198.0
click at [379, 418] on div "Petition Navigation Case Dashboard Payments Invoices Payments Payments Credit R…" at bounding box center [784, 393] width 1546 height 668
click at [712, 416] on label "Yes" at bounding box center [719, 416] width 16 height 15
click at [718, 416] on input "Yes" at bounding box center [723, 413] width 10 height 10
radio input "true"
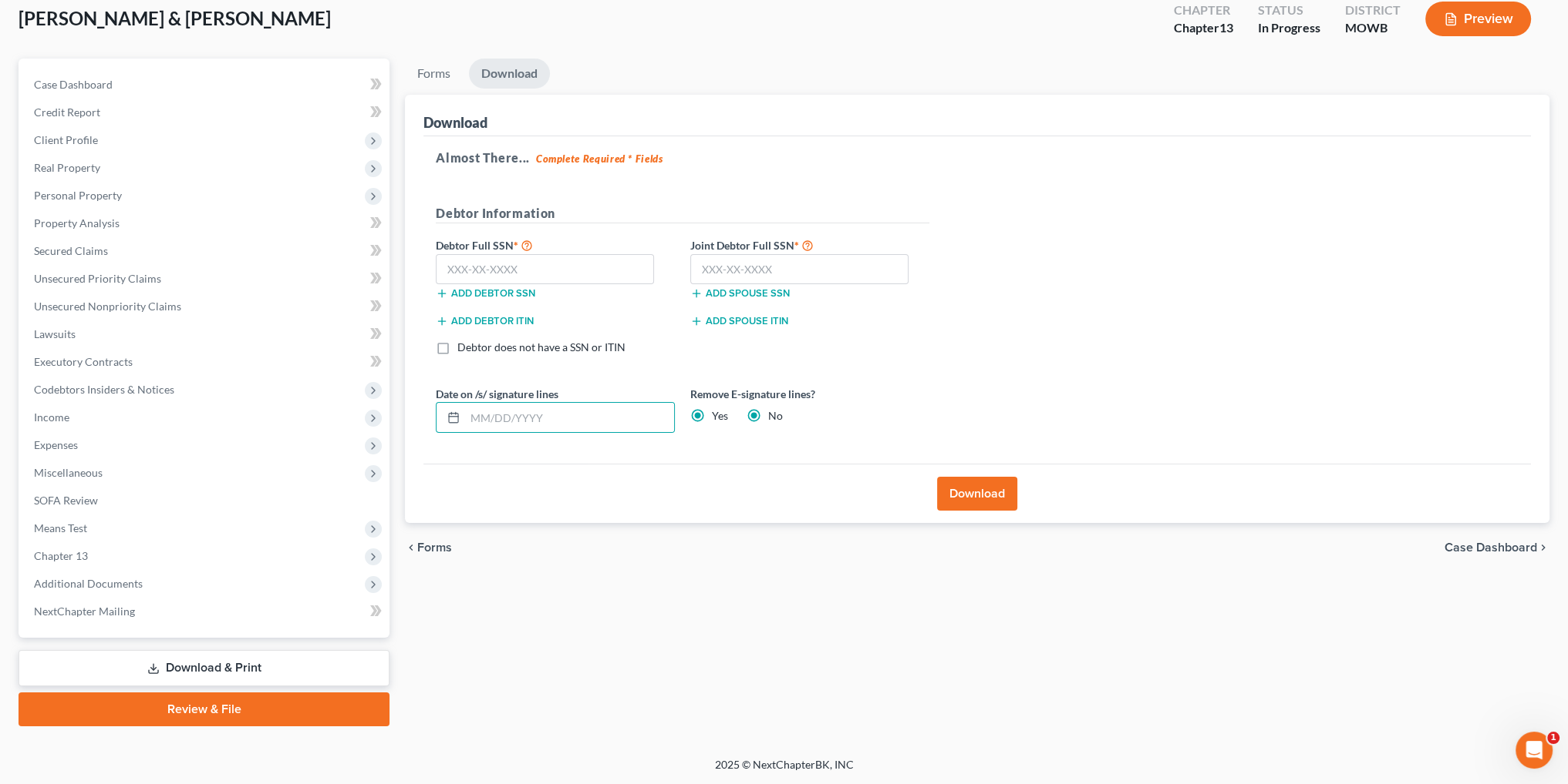
radio input "false"
click at [466, 269] on input "text" at bounding box center [545, 270] width 218 height 31
type input "493-98-8193"
click at [763, 274] on input "text" at bounding box center [799, 270] width 218 height 31
type input "493-92-9658"
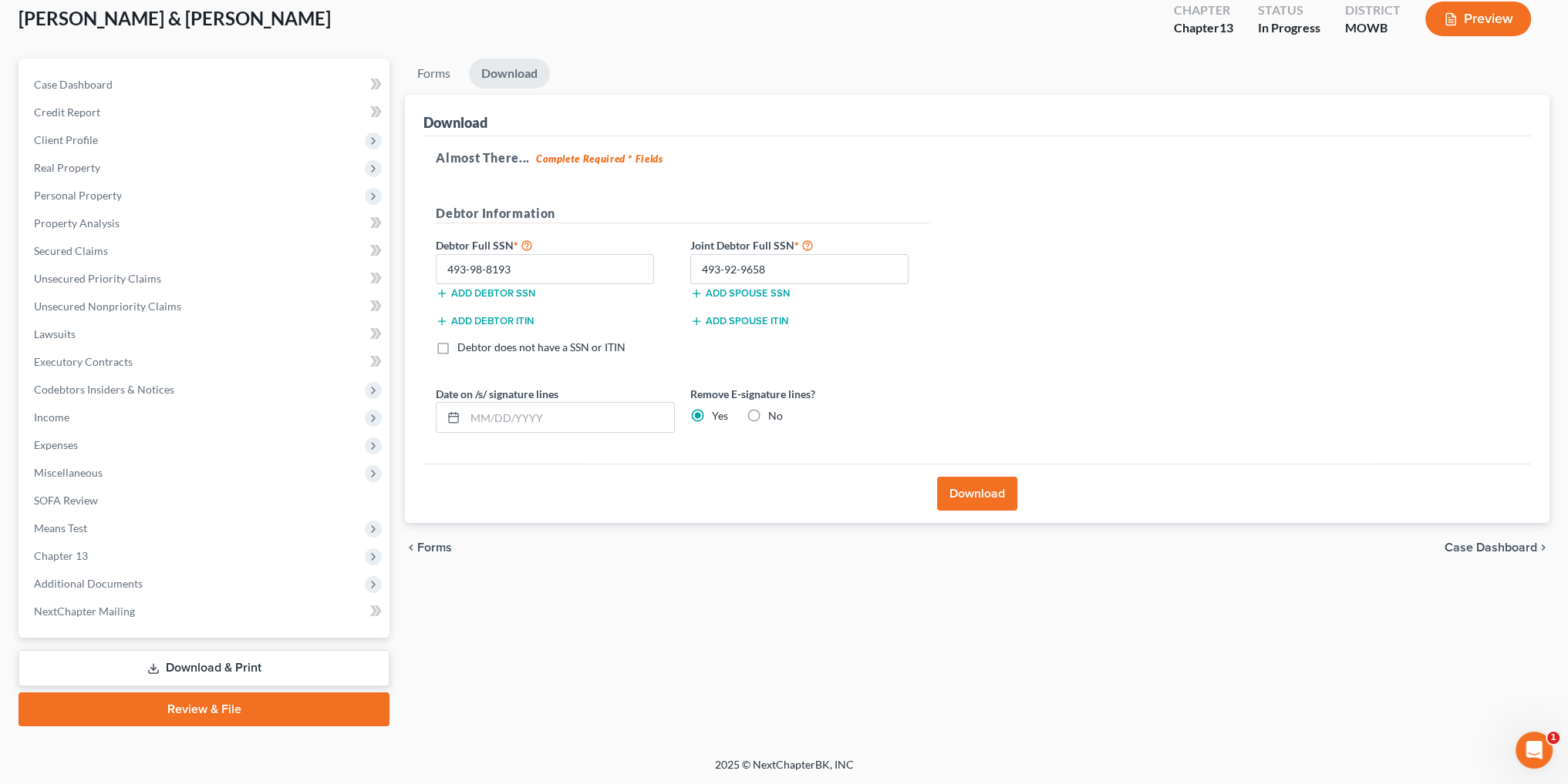
click at [954, 509] on button "Download" at bounding box center [977, 494] width 81 height 34
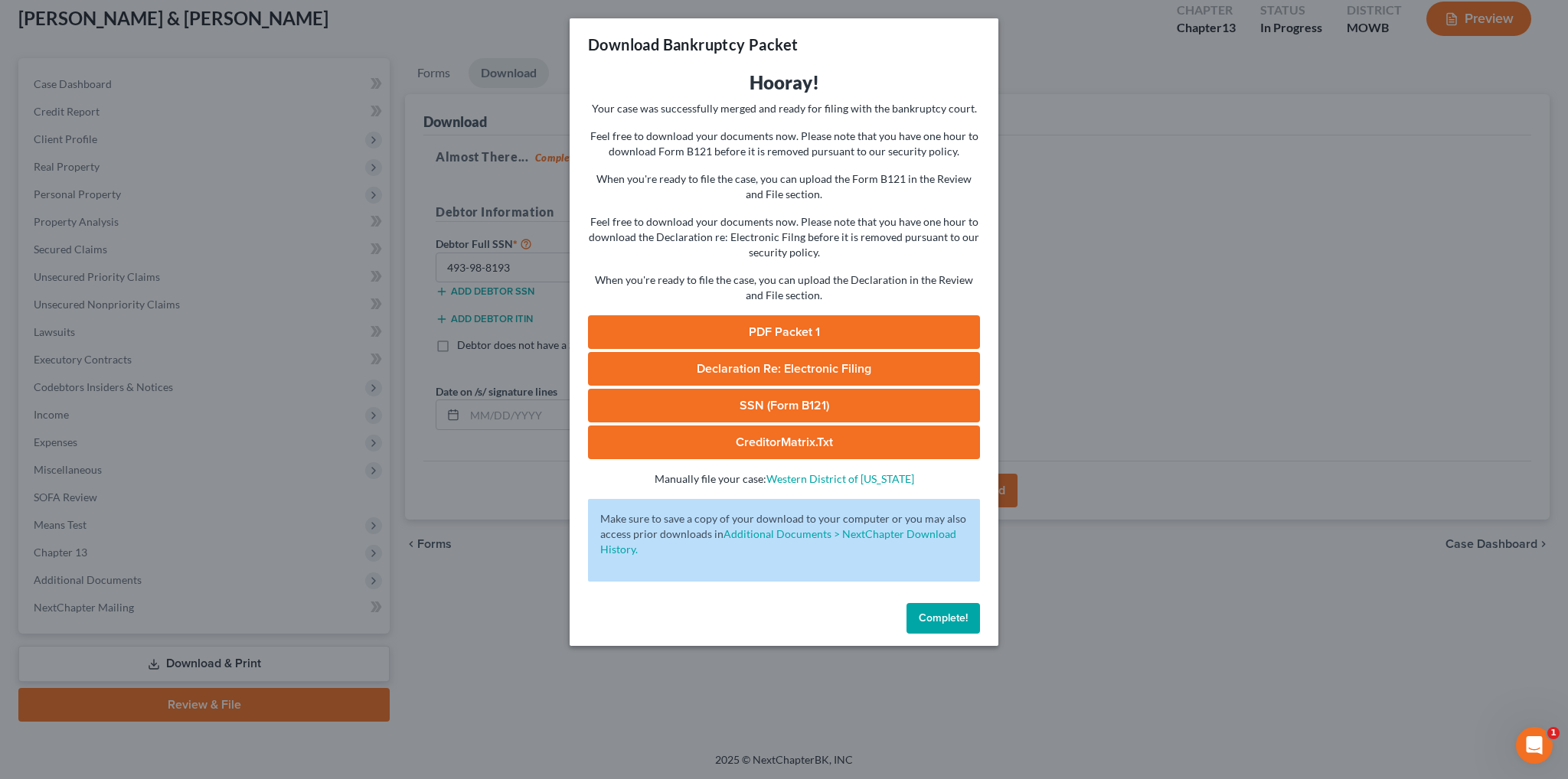
click at [787, 333] on link "PDF Packet 1" at bounding box center [784, 332] width 392 height 34
click at [793, 366] on span "Declaration Re: Electronic Filing" at bounding box center [784, 369] width 175 height 15
click at [934, 635] on div "Complete!" at bounding box center [784, 622] width 429 height 49
click at [943, 627] on button "Complete!" at bounding box center [943, 618] width 73 height 31
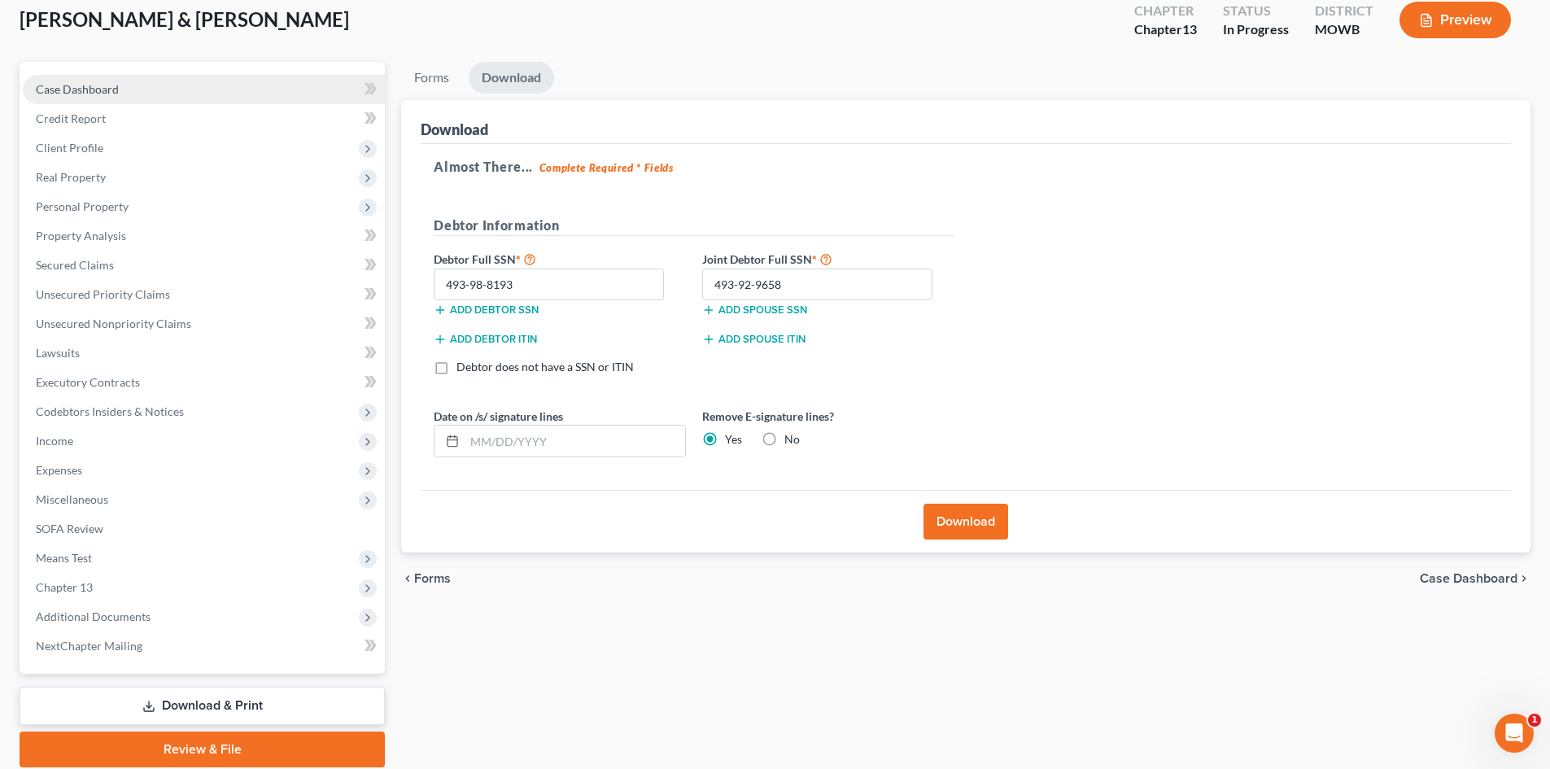
click at [108, 91] on span "Case Dashboard" at bounding box center [77, 89] width 83 height 14
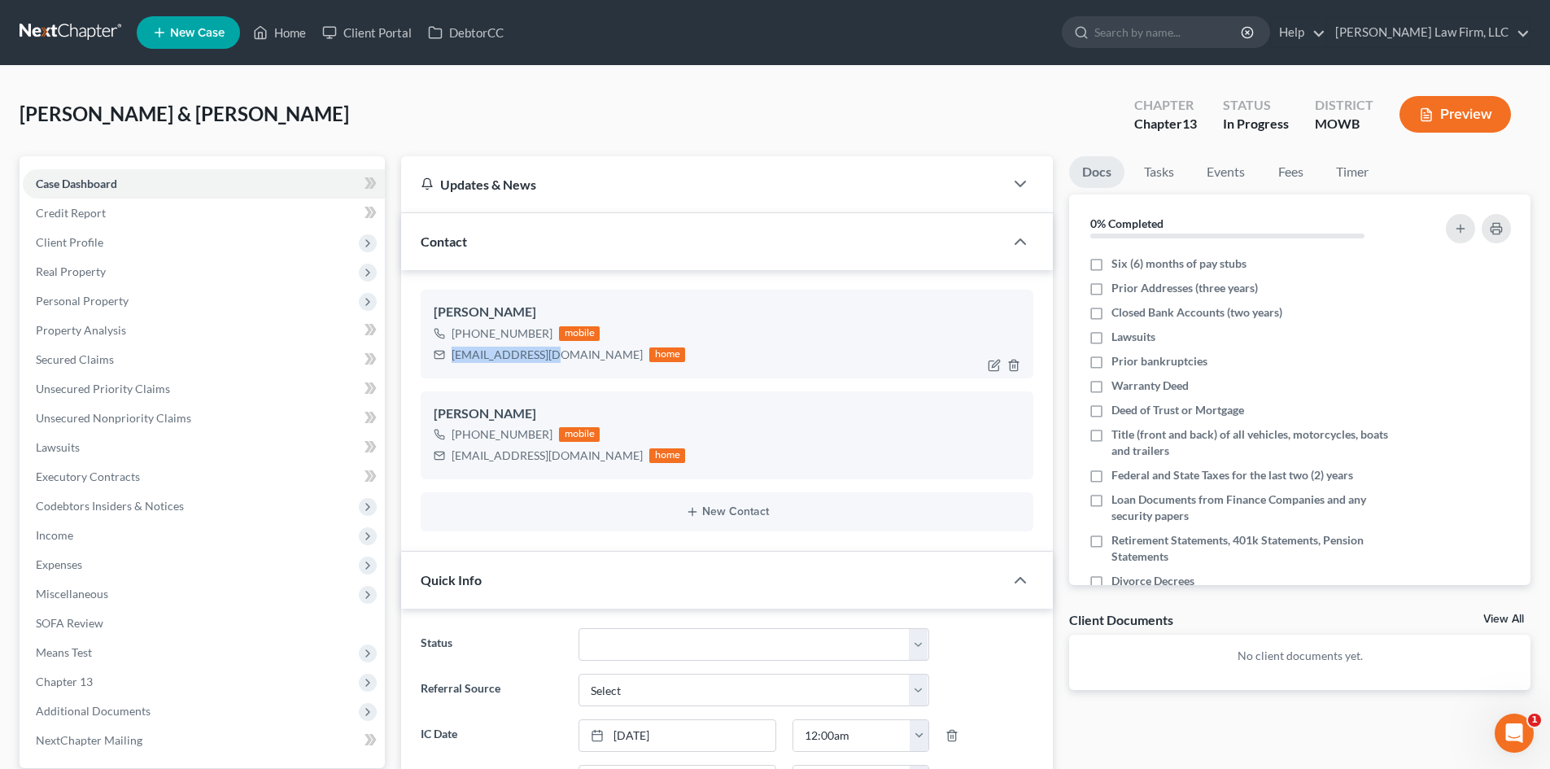
drag, startPoint x: 548, startPoint y: 352, endPoint x: 452, endPoint y: 352, distance: 95.2
click at [452, 352] on div "[EMAIL_ADDRESS][DOMAIN_NAME]" at bounding box center [547, 355] width 191 height 16
copy div "[EMAIL_ADDRESS][DOMAIN_NAME]"
click at [461, 499] on div "New Contact" at bounding box center [727, 511] width 613 height 39
drag, startPoint x: 566, startPoint y: 456, endPoint x: 451, endPoint y: 464, distance: 115.9
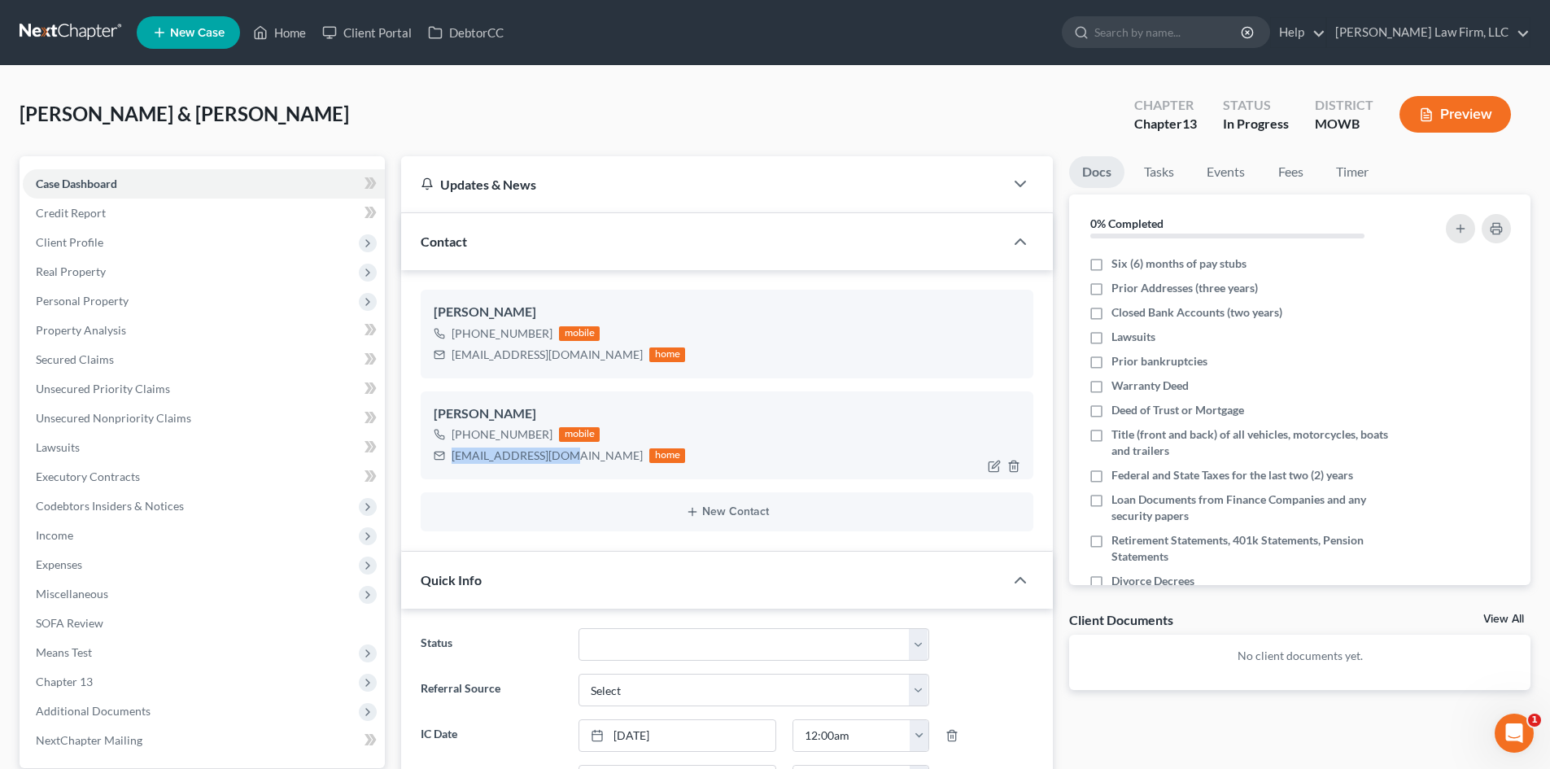
click at [451, 464] on div "[EMAIL_ADDRESS][DOMAIN_NAME] home" at bounding box center [559, 455] width 251 height 21
copy div "[EMAIL_ADDRESS][DOMAIN_NAME]"
click at [284, 26] on link "Home" at bounding box center [279, 32] width 69 height 29
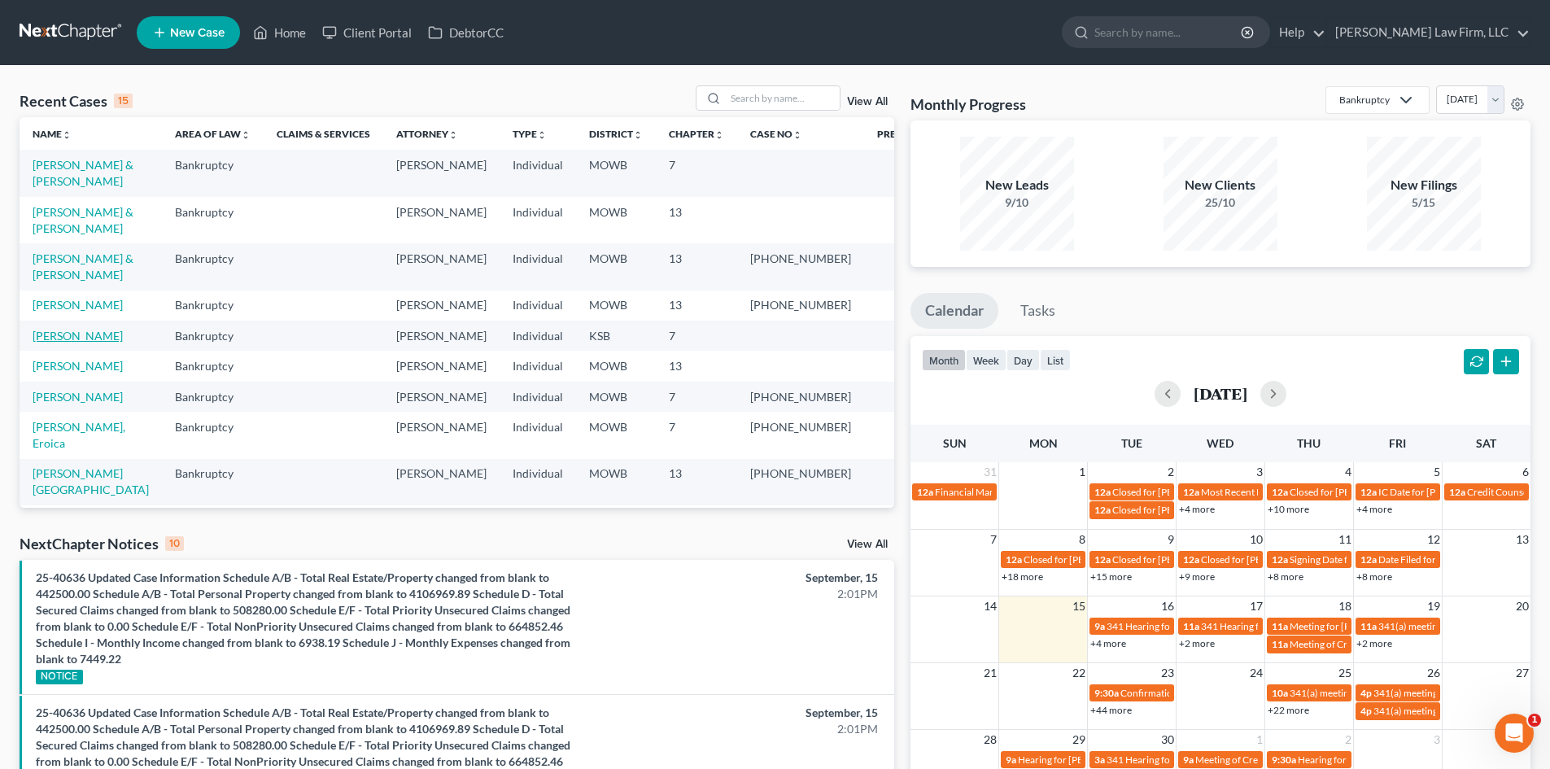
click at [74, 335] on link "[PERSON_NAME]" at bounding box center [78, 336] width 90 height 14
select select "4"
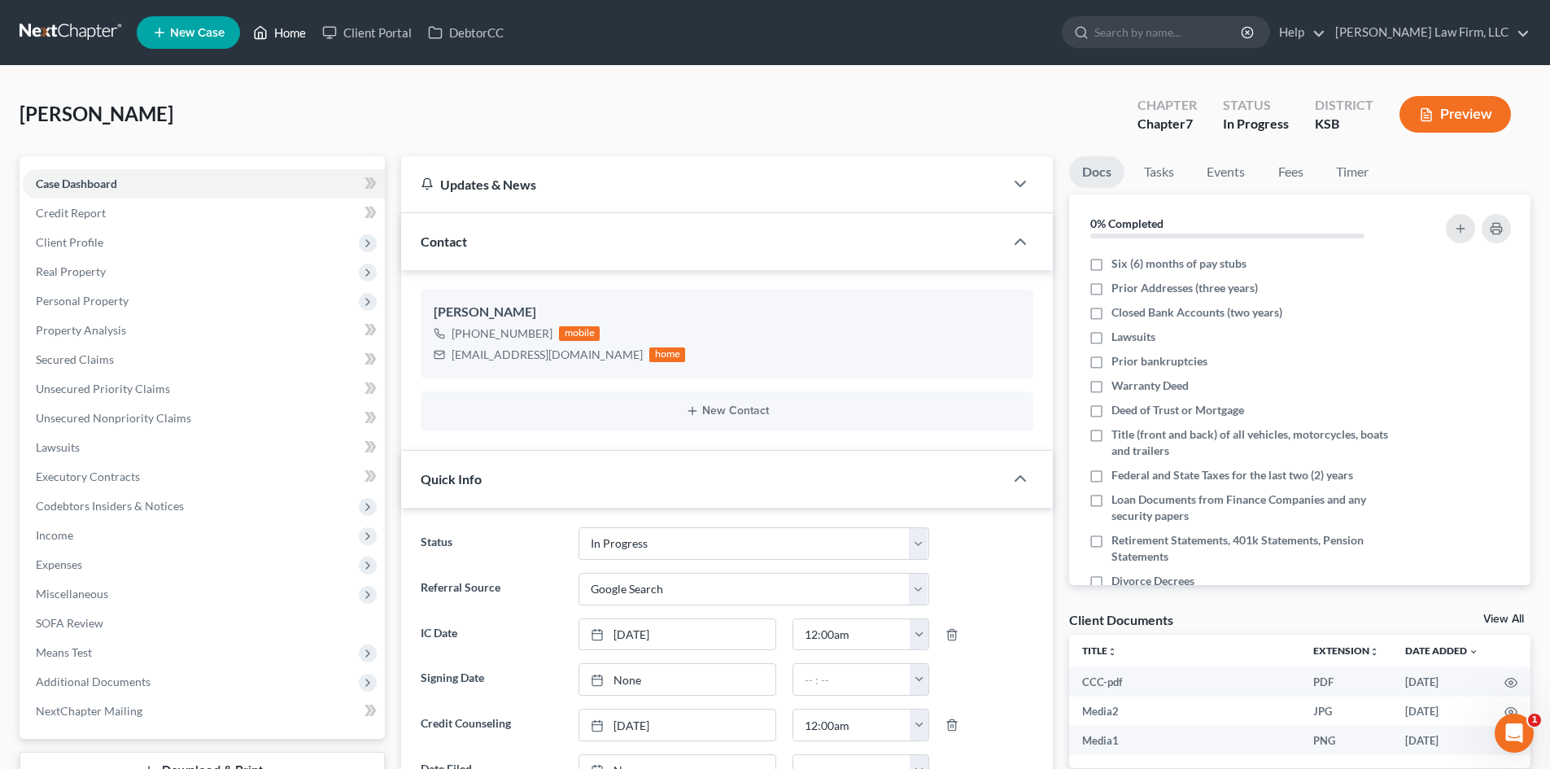
click at [282, 30] on link "Home" at bounding box center [279, 32] width 69 height 29
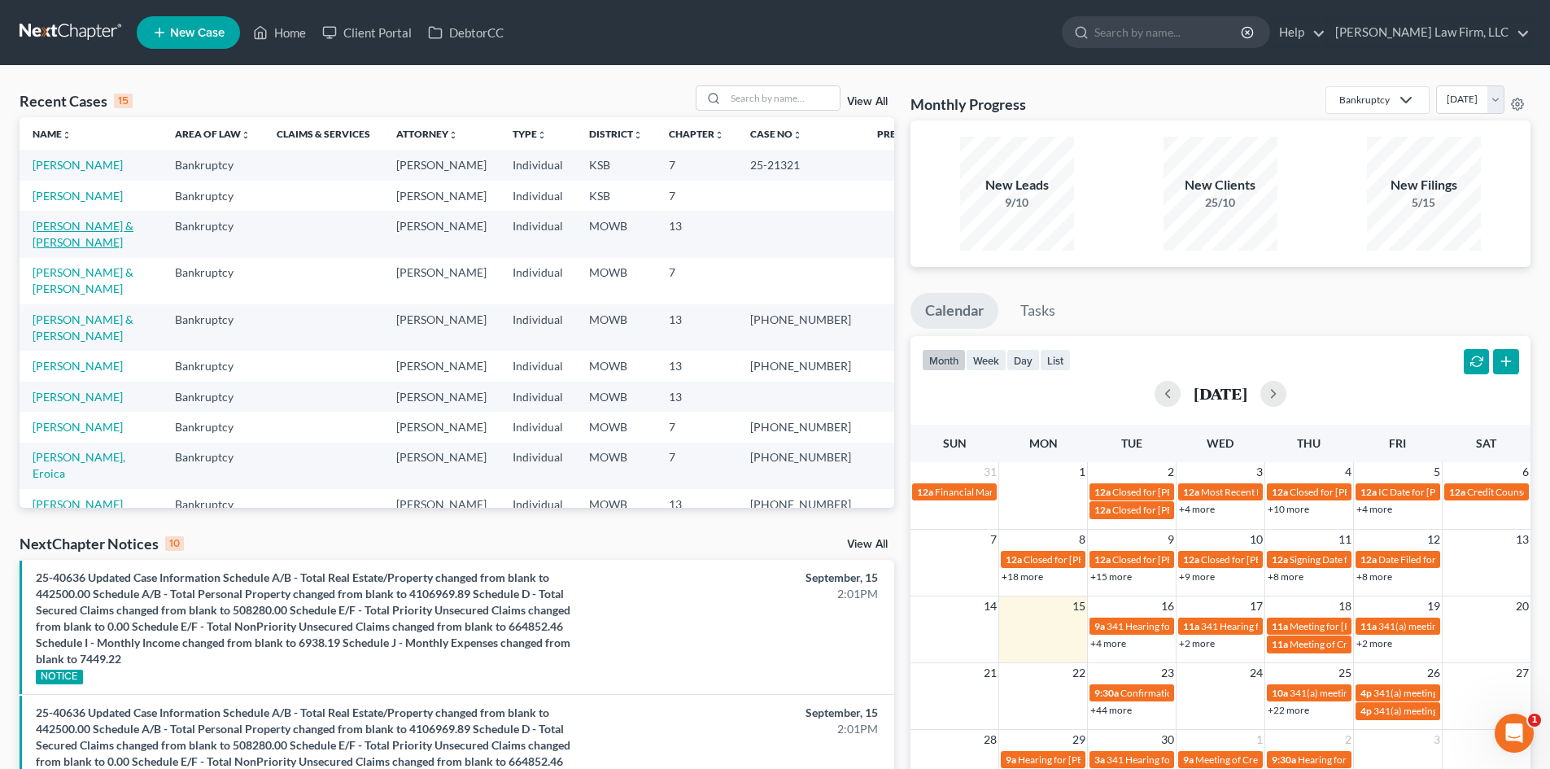
click at [53, 232] on link "[PERSON_NAME] & [PERSON_NAME]" at bounding box center [83, 234] width 101 height 30
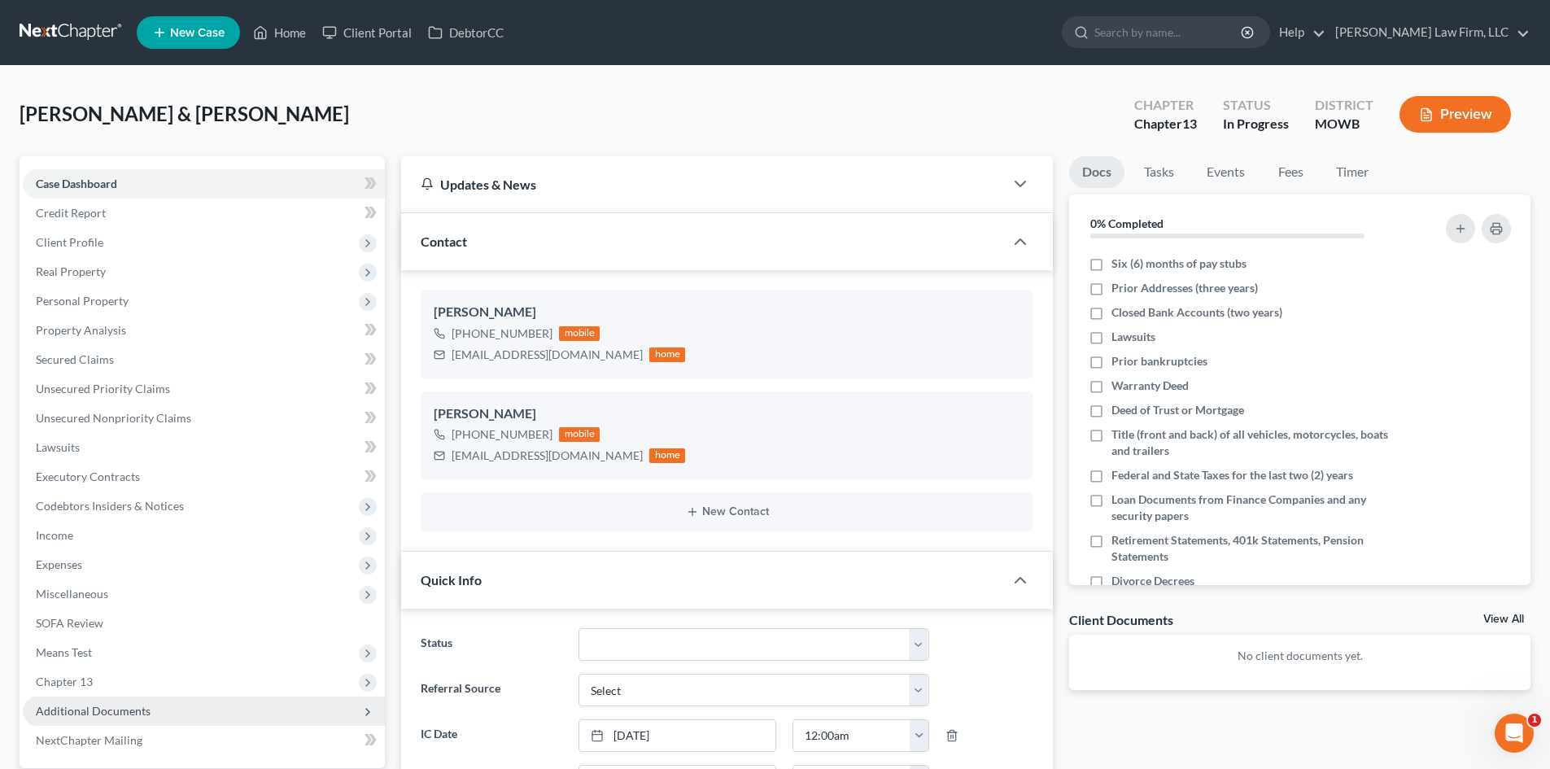
click at [119, 718] on span "Additional Documents" at bounding box center [204, 711] width 362 height 29
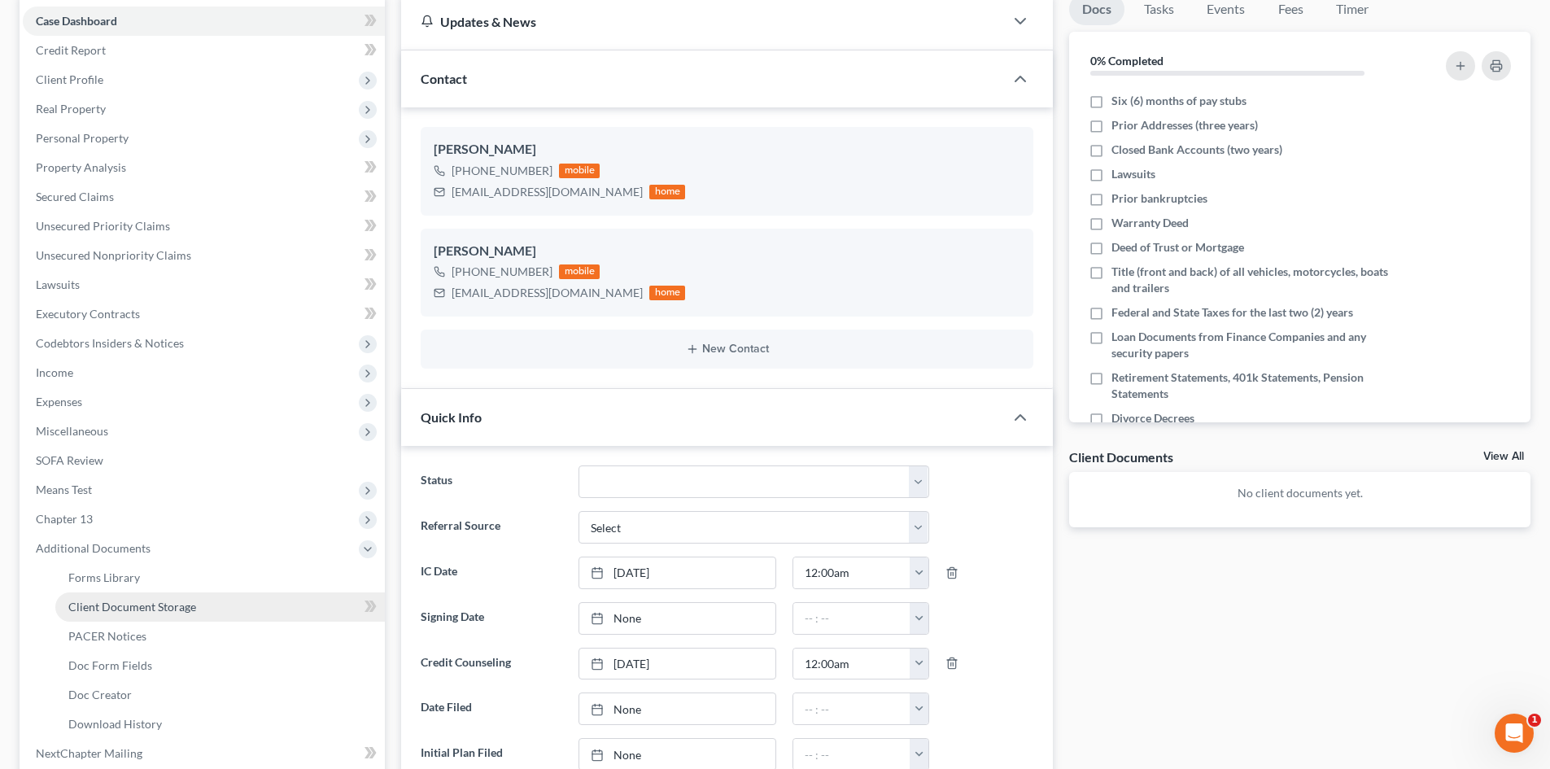
click at [164, 609] on span "Client Document Storage" at bounding box center [132, 607] width 128 height 14
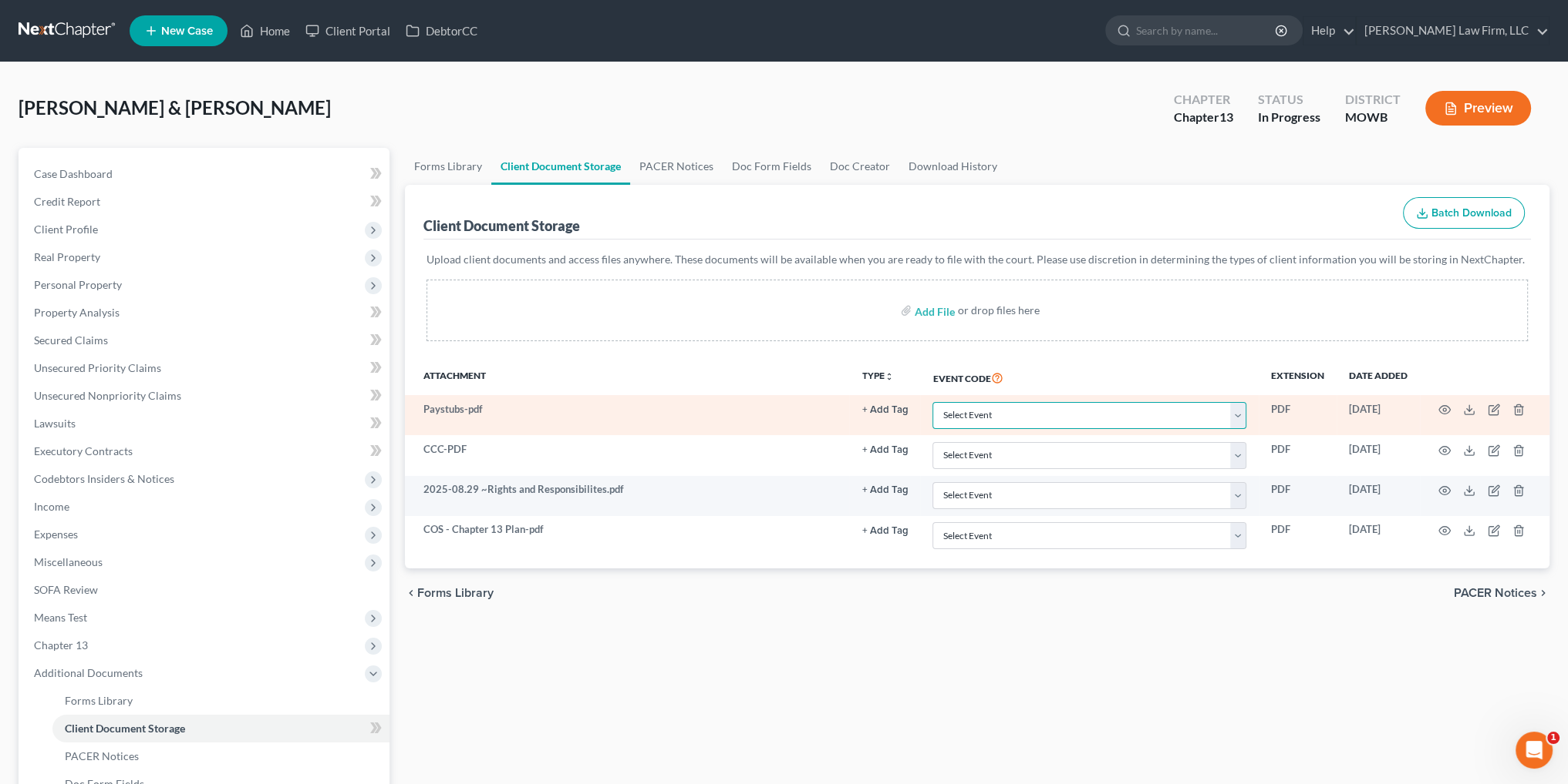
click at [1116, 415] on select "Select Event 20 Largest Unsecured Creditors Affidavit re: NO Tax Returns Amende…" at bounding box center [1089, 416] width 314 height 27
select select "21"
click at [932, 402] on select "Select Event 20 Largest Unsecured Creditors Affidavit re: NO Tax Returns Amende…" at bounding box center [1089, 416] width 314 height 27
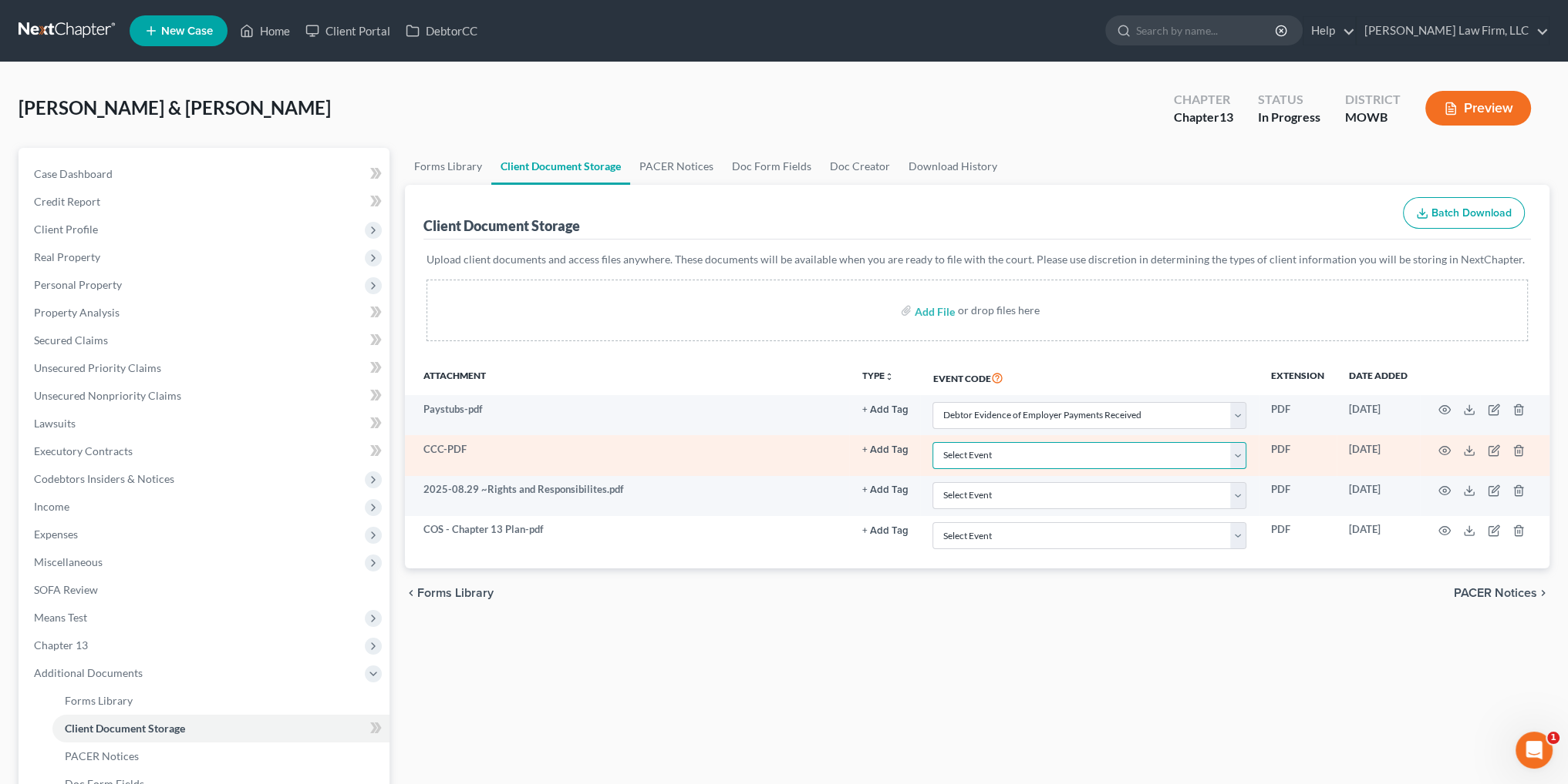
click at [1050, 447] on select "Select Event 20 Largest Unsecured Creditors Affidavit re: NO Tax Returns Amende…" at bounding box center [1089, 455] width 314 height 27
select select "5"
click at [932, 442] on select "Select Event 20 Largest Unsecured Creditors Affidavit re: NO Tax Returns Amende…" at bounding box center [1089, 455] width 314 height 27
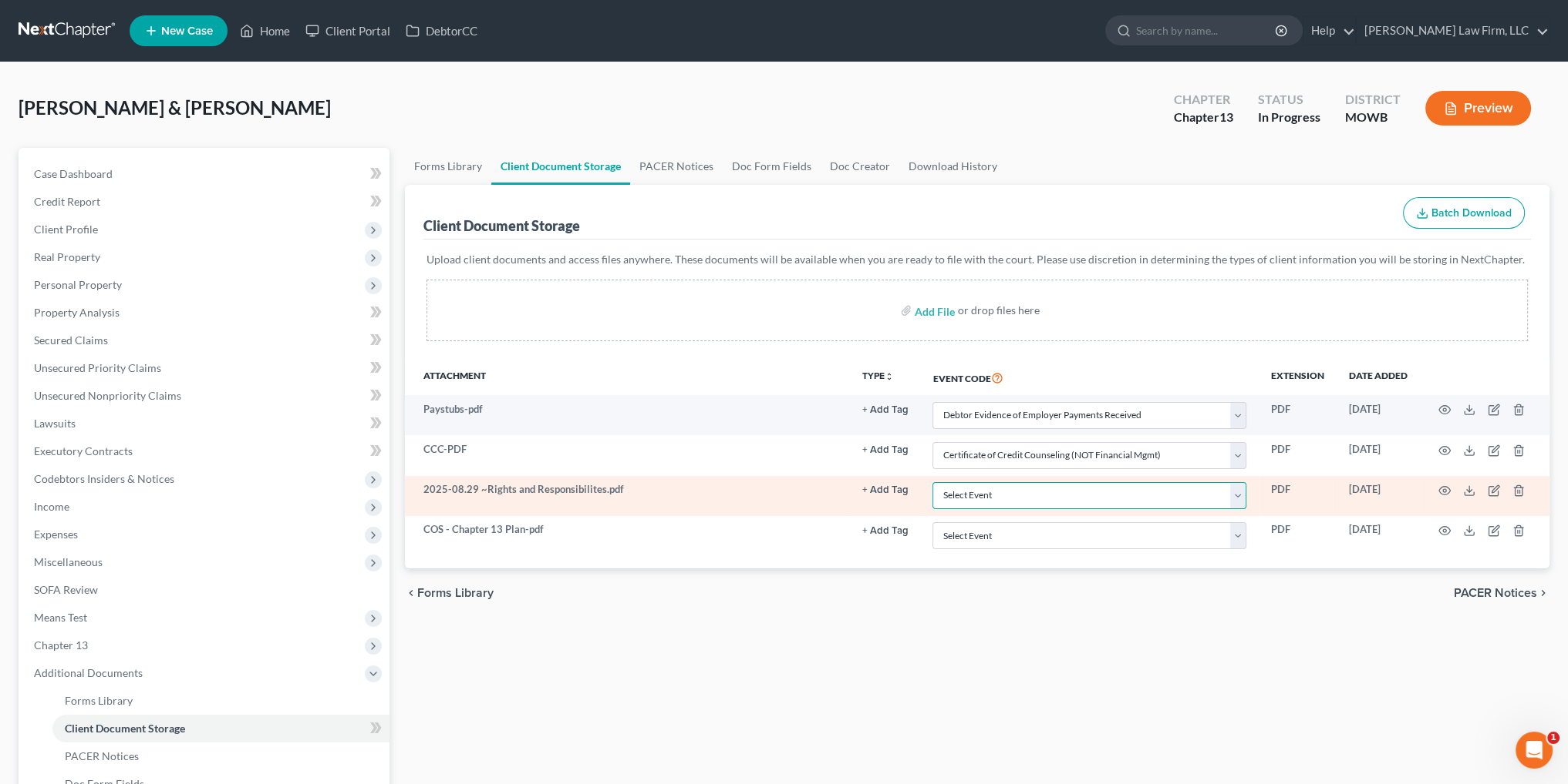
click at [1059, 497] on select "Select Event 20 Largest Unsecured Creditors Affidavit re: NO Tax Returns Amende…" at bounding box center [1089, 495] width 314 height 27
select select "9"
click at [932, 482] on select "Select Event 20 Largest Unsecured Creditors Affidavit re: NO Tax Returns Amende…" at bounding box center [1089, 495] width 314 height 27
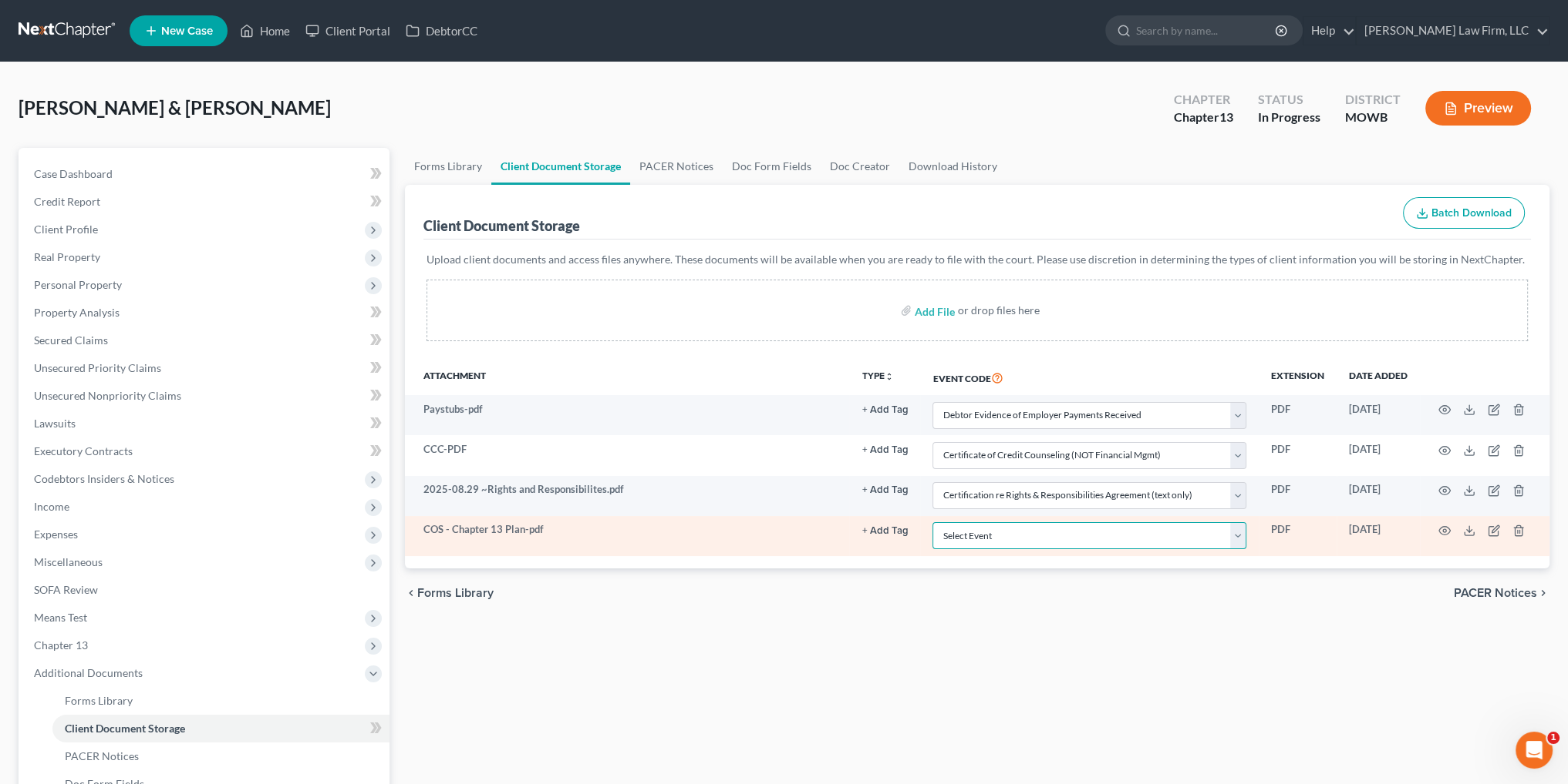
click at [1011, 532] on select "Select Event 20 Largest Unsecured Creditors Affidavit re: NO Tax Returns Amende…" at bounding box center [1089, 536] width 314 height 27
select select "7"
click at [932, 523] on select "Select Event 20 Largest Unsecured Creditors Affidavit re: NO Tax Returns Amende…" at bounding box center [1089, 536] width 314 height 27
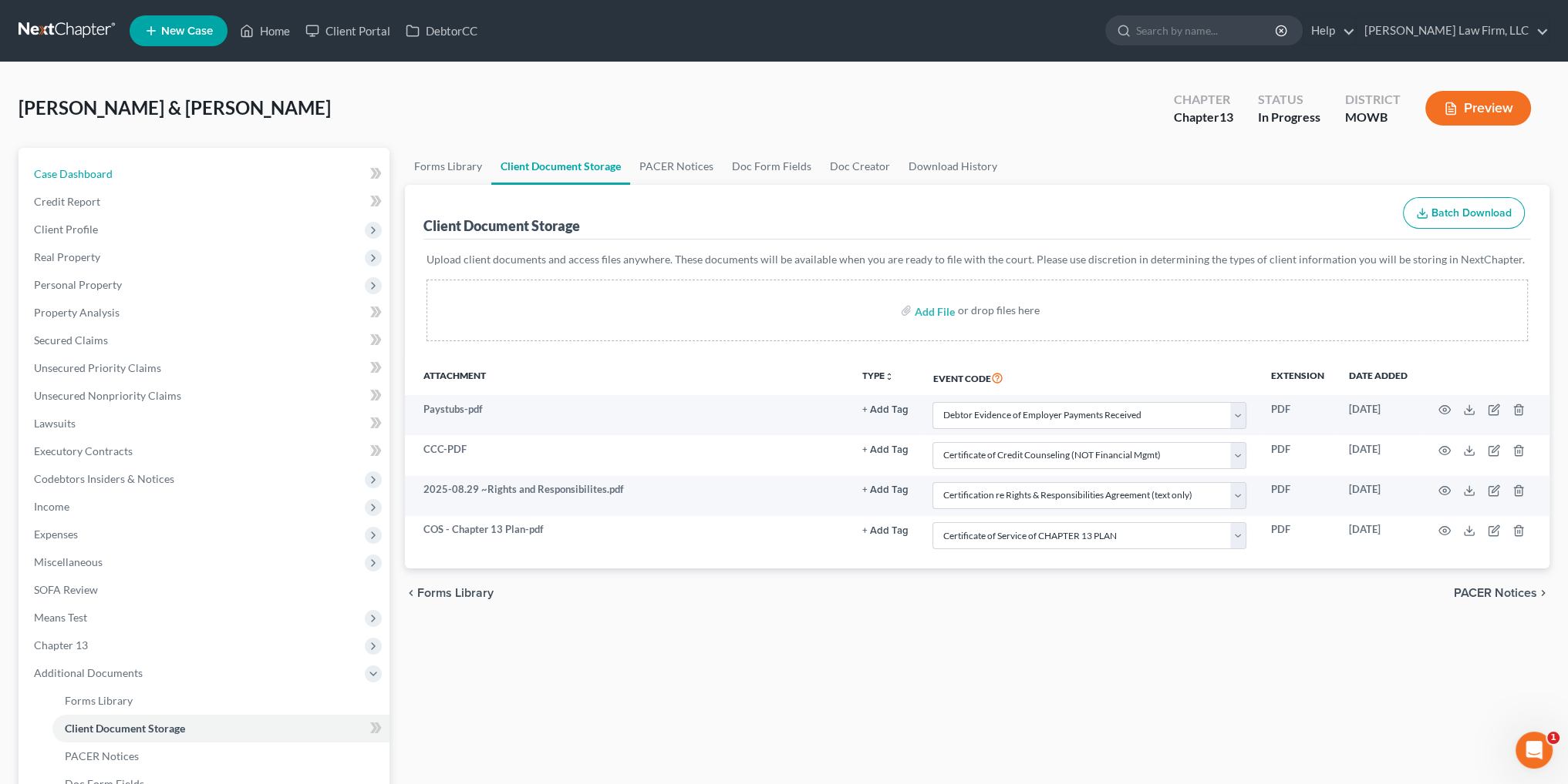
drag, startPoint x: 92, startPoint y: 161, endPoint x: 142, endPoint y: 117, distance: 66.6
click at [92, 161] on link "Case Dashboard" at bounding box center [206, 173] width 368 height 27
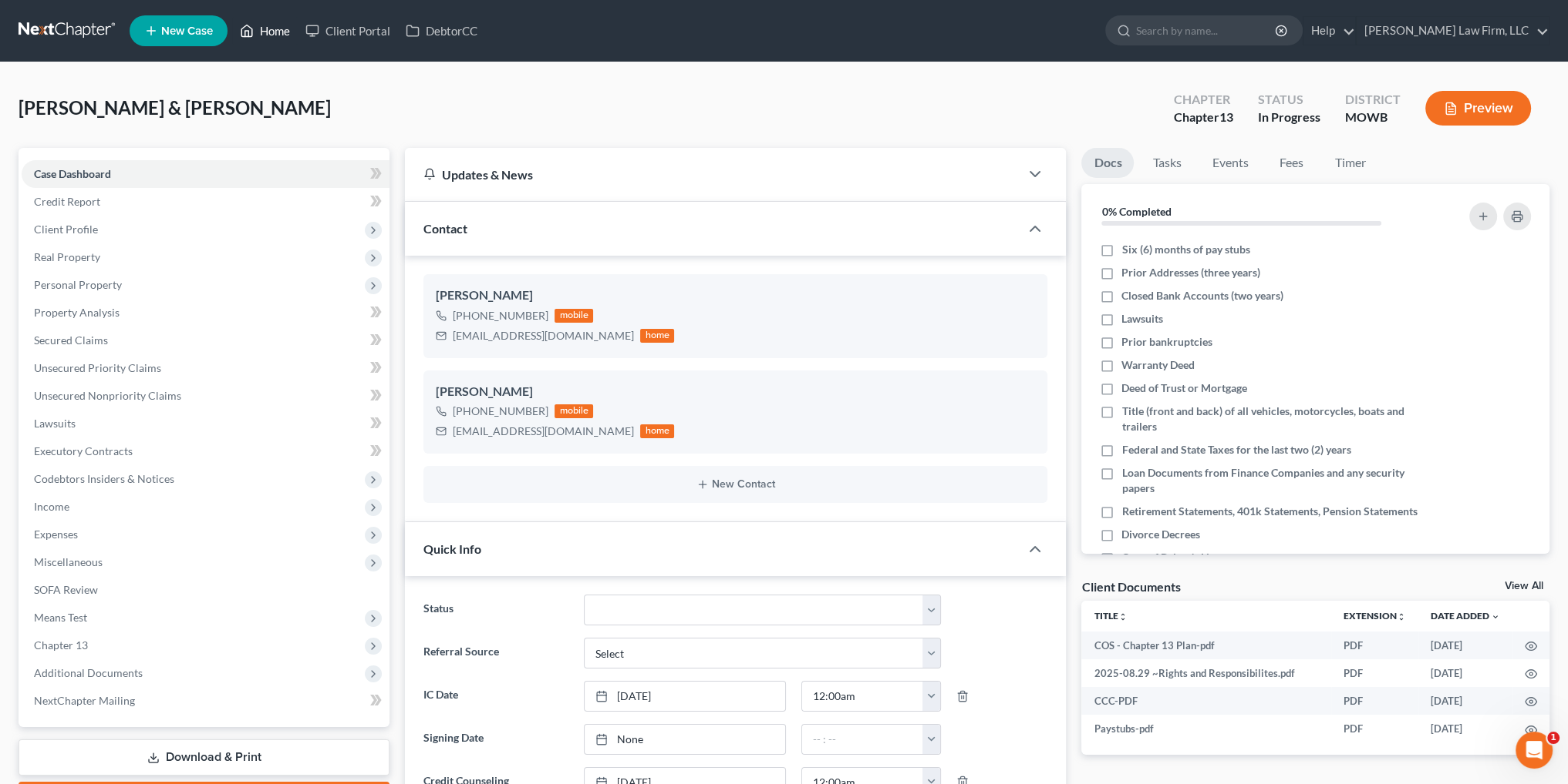
click at [279, 25] on link "Home" at bounding box center [264, 30] width 65 height 27
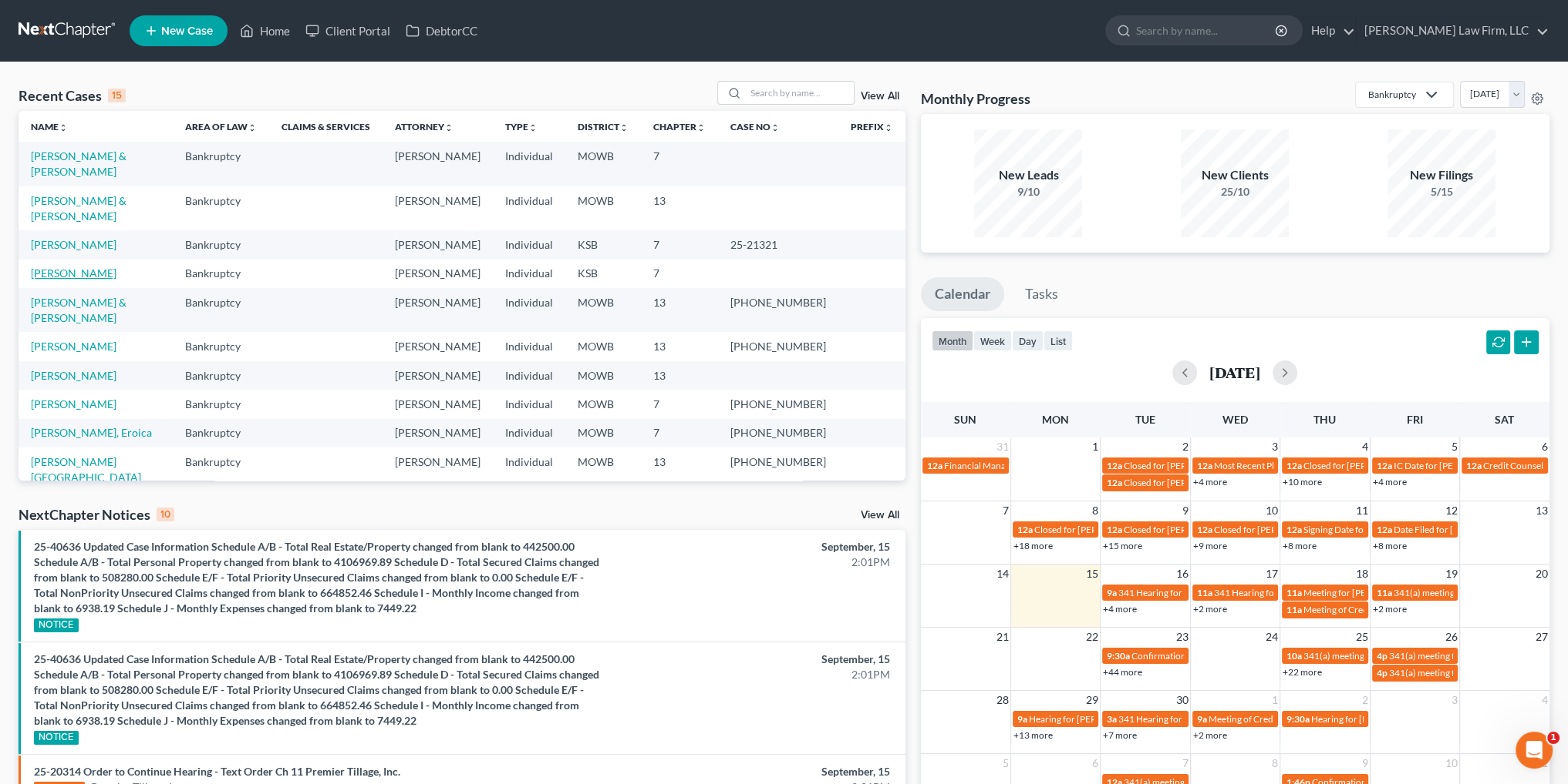
click at [54, 267] on link "[PERSON_NAME]" at bounding box center [74, 274] width 85 height 13
select select "4"
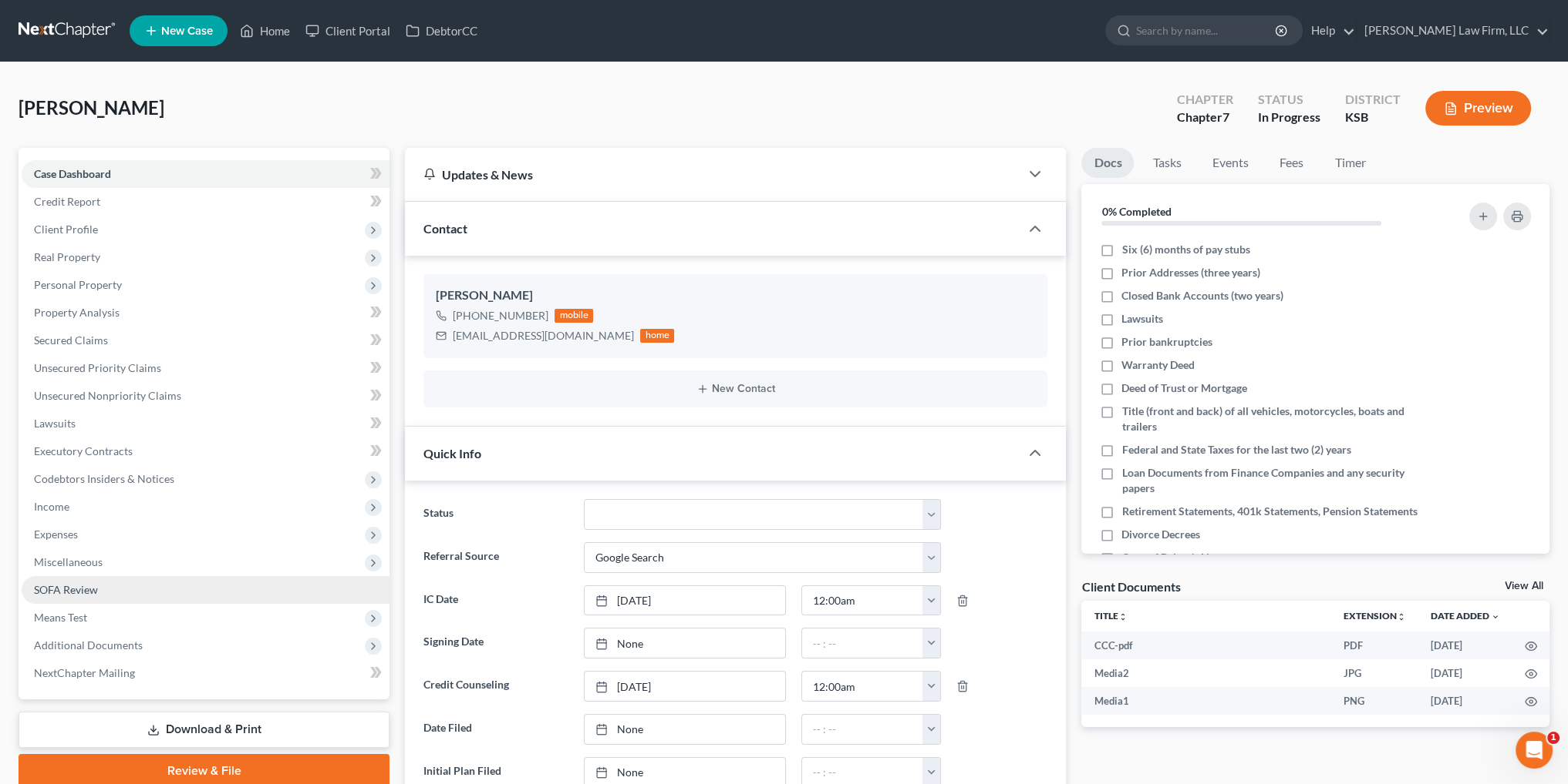
scroll to position [2196, 0]
click at [103, 645] on span "Additional Documents" at bounding box center [88, 646] width 109 height 13
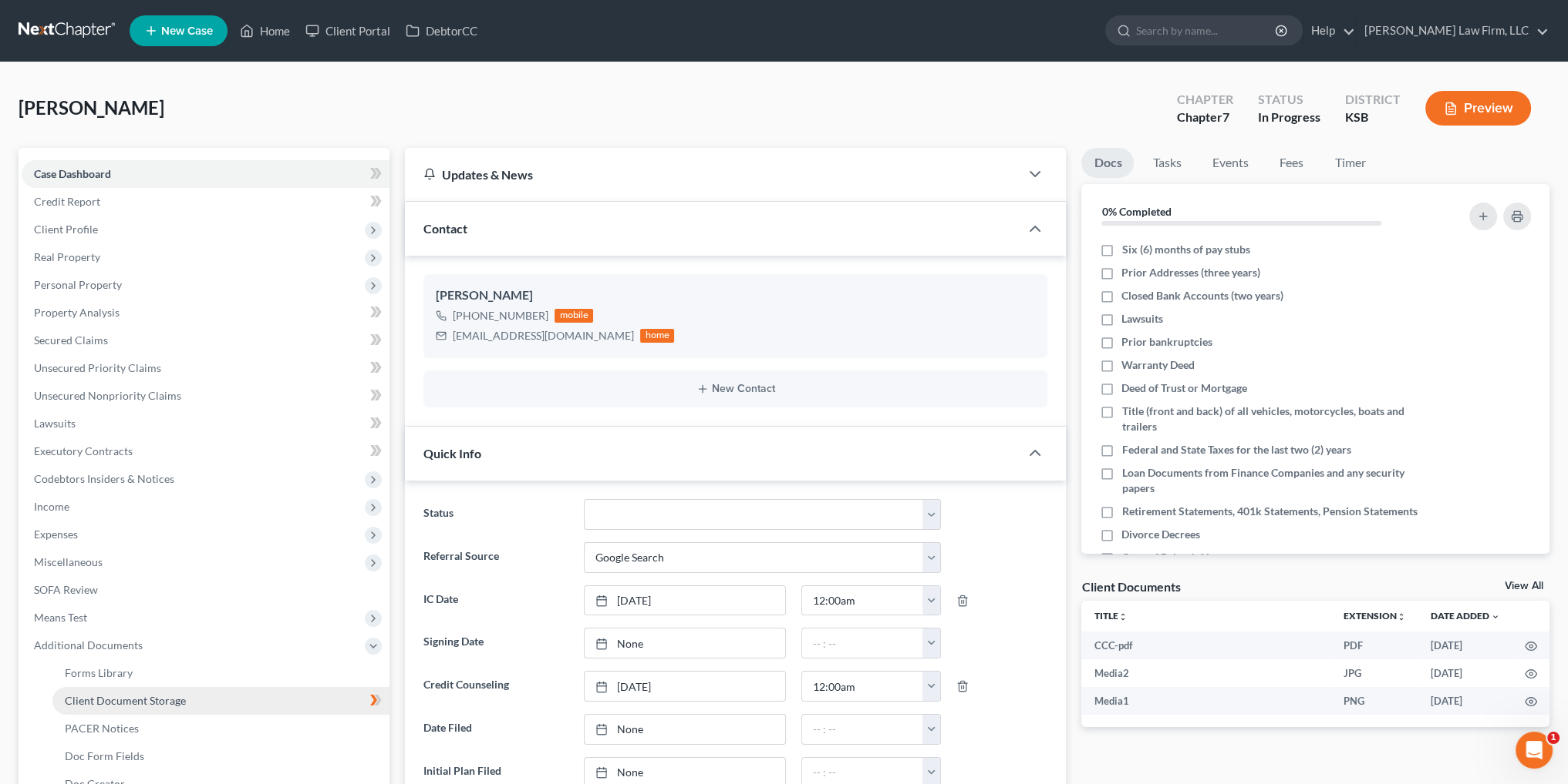
click at [137, 706] on link "Client Document Storage" at bounding box center [221, 701] width 337 height 27
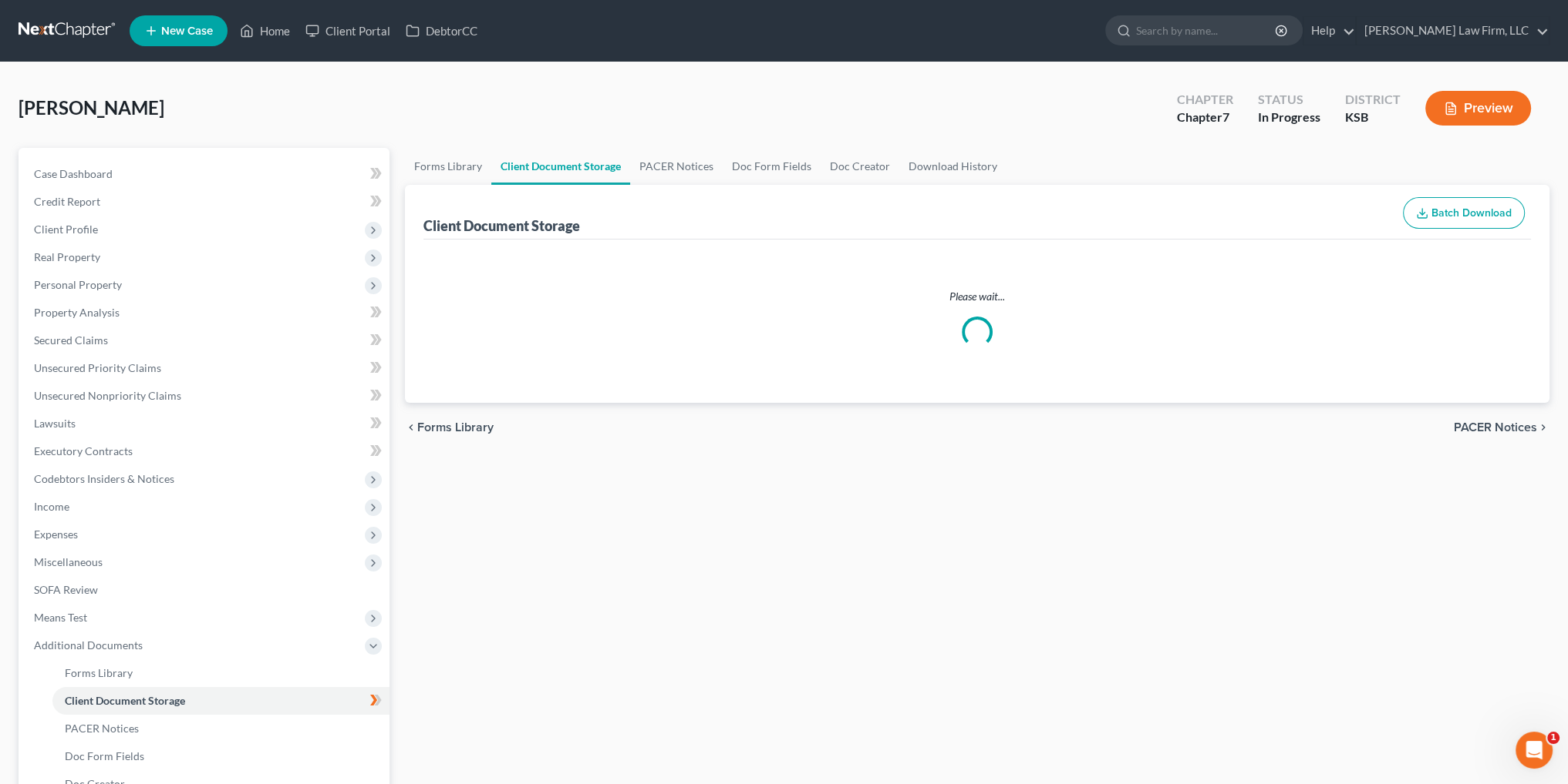
select select "0"
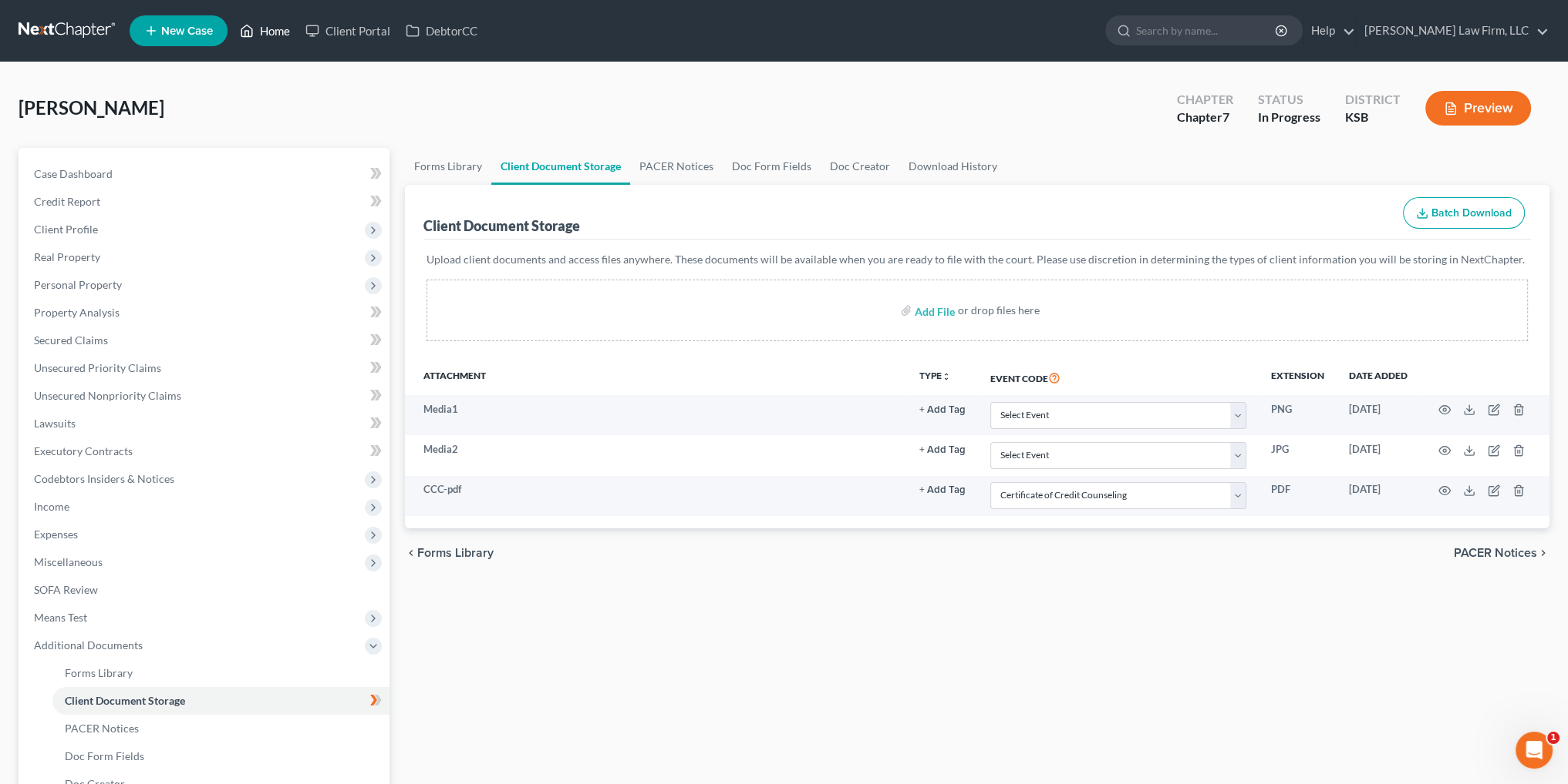
click at [265, 27] on link "Home" at bounding box center [264, 30] width 65 height 27
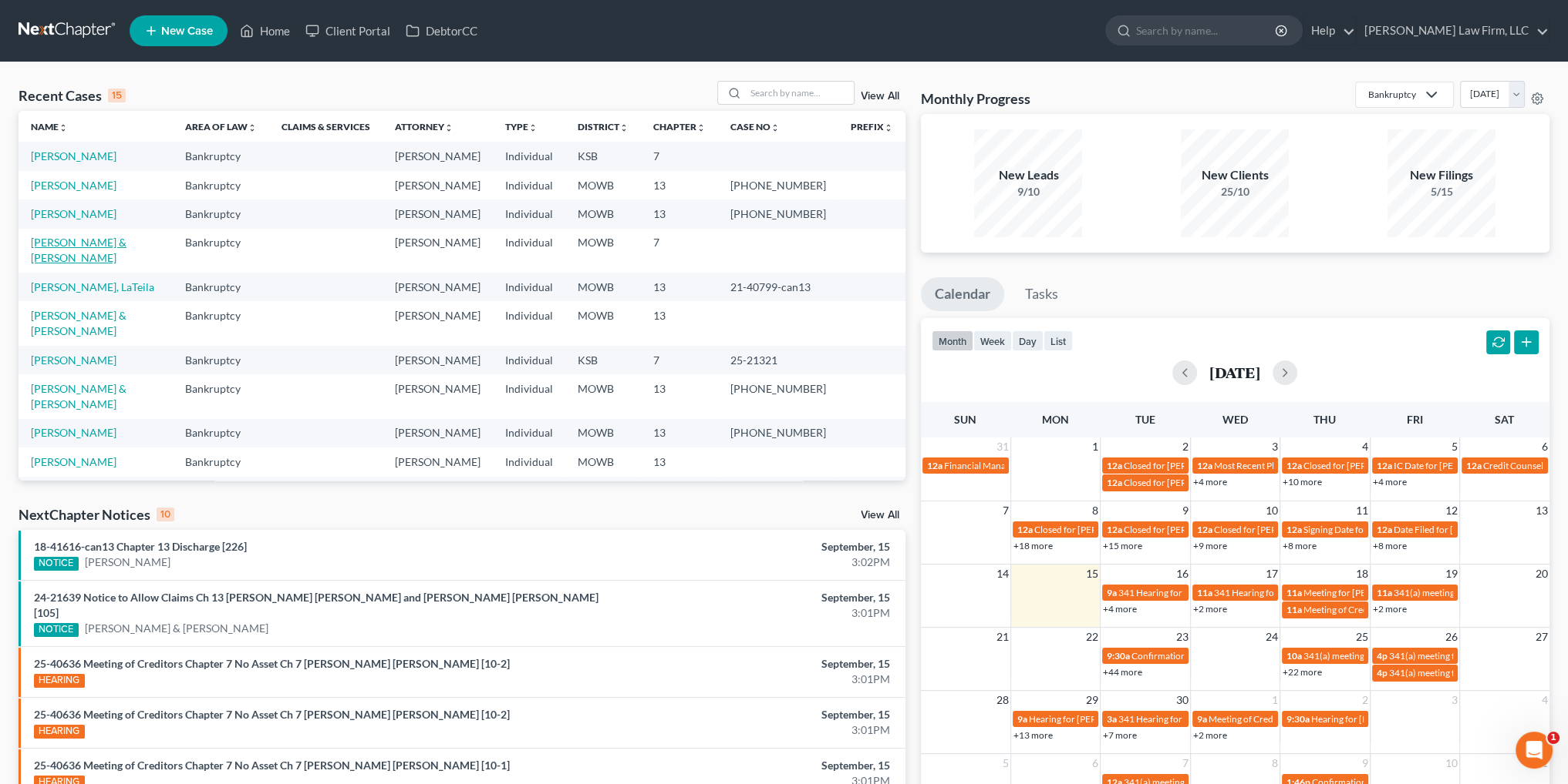
click at [79, 238] on link "[PERSON_NAME] & [PERSON_NAME]" at bounding box center [79, 250] width 96 height 28
select select "0"
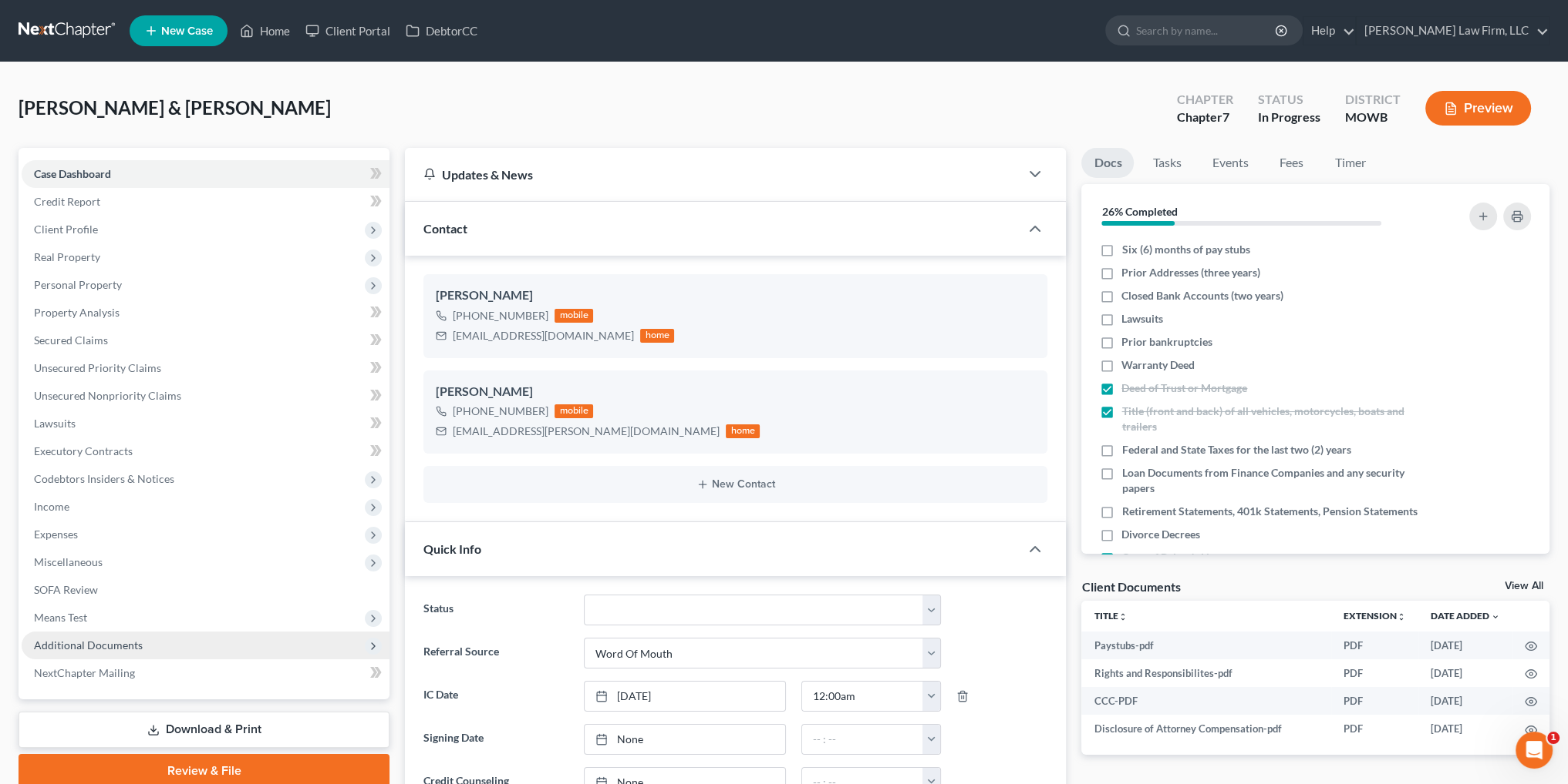
click at [77, 644] on span "Additional Documents" at bounding box center [88, 646] width 109 height 13
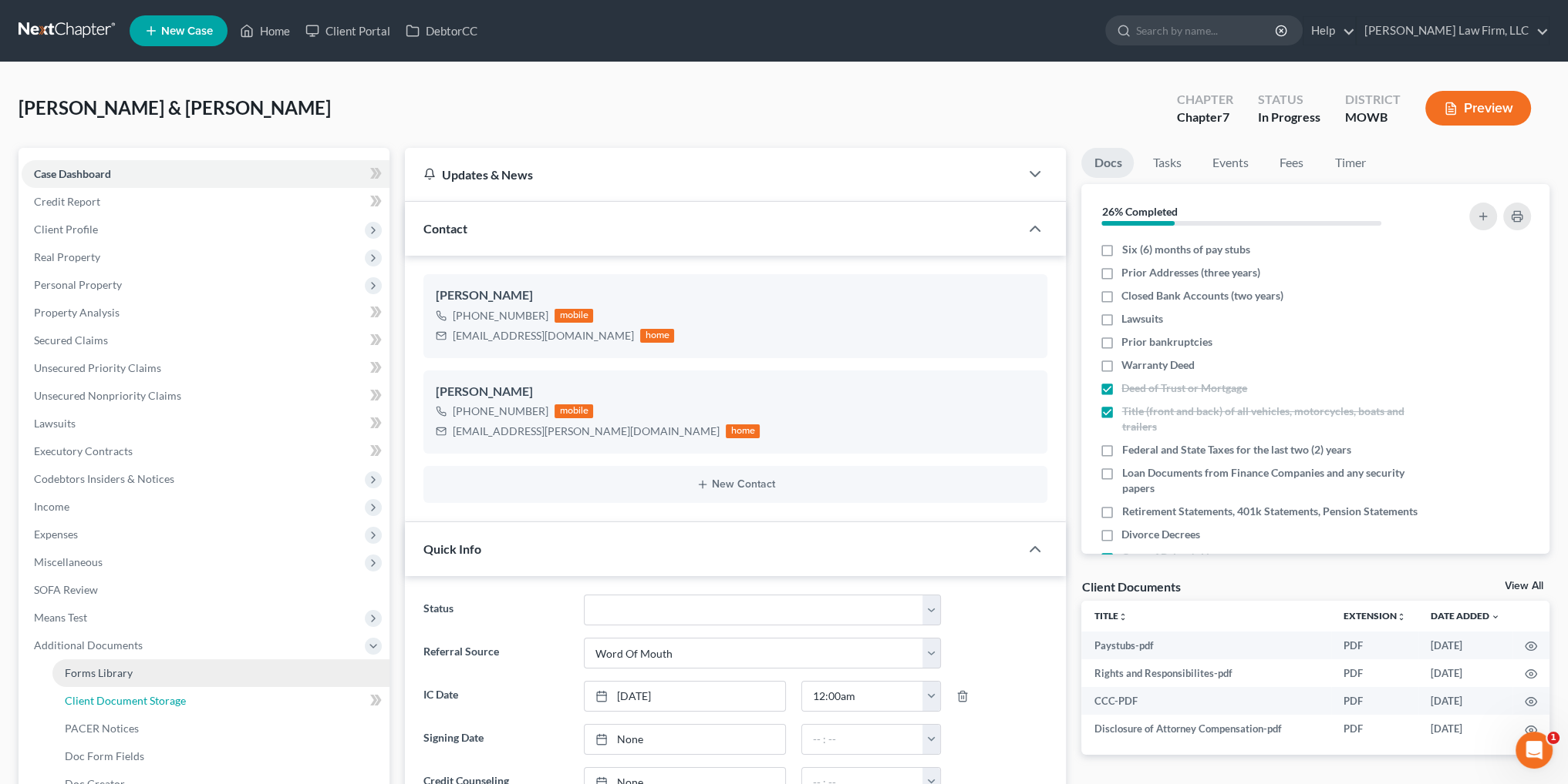
click at [165, 702] on span "Client Document Storage" at bounding box center [125, 701] width 121 height 13
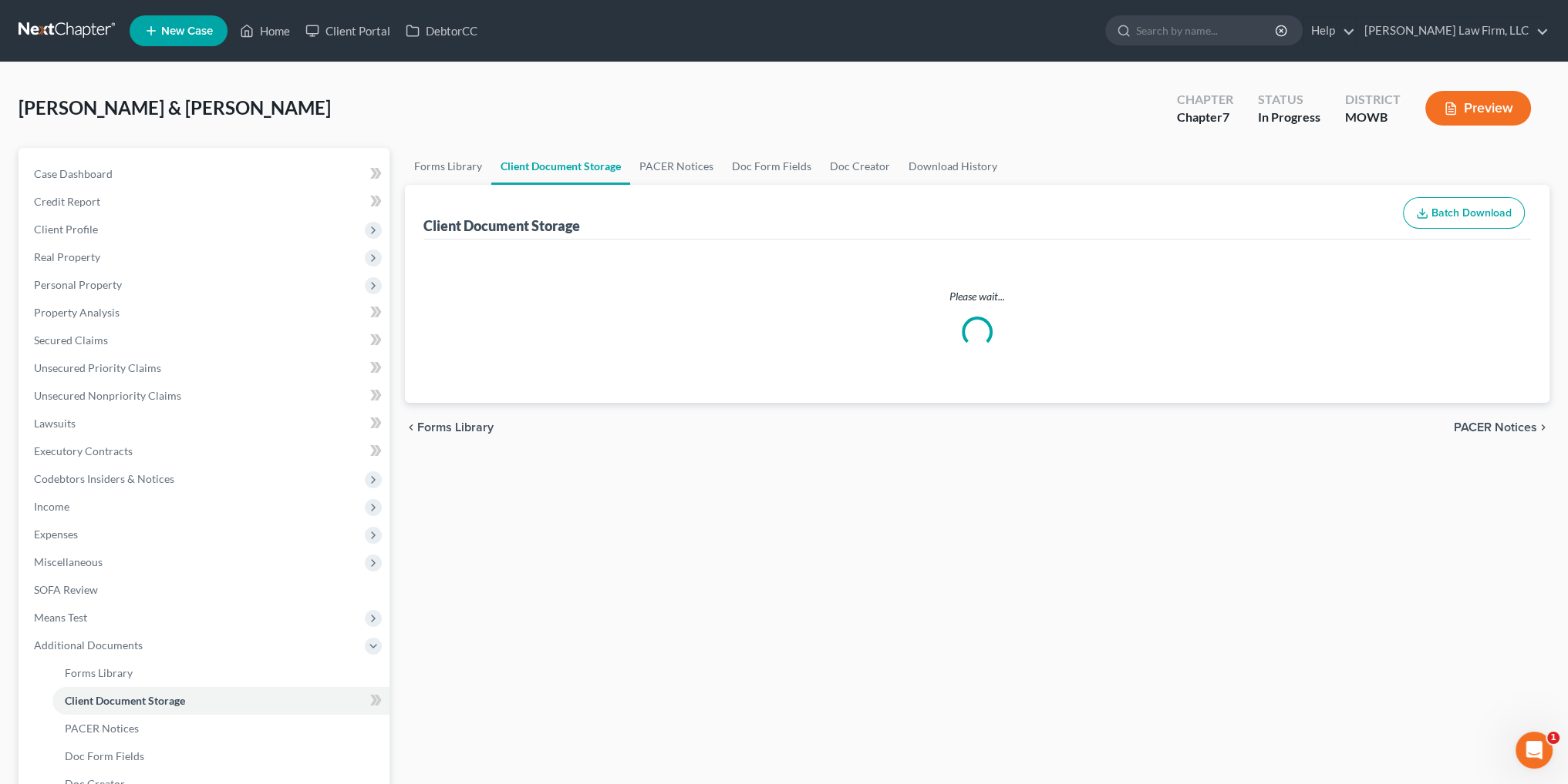
select select "26"
select select "5"
select select "9"
select select "21"
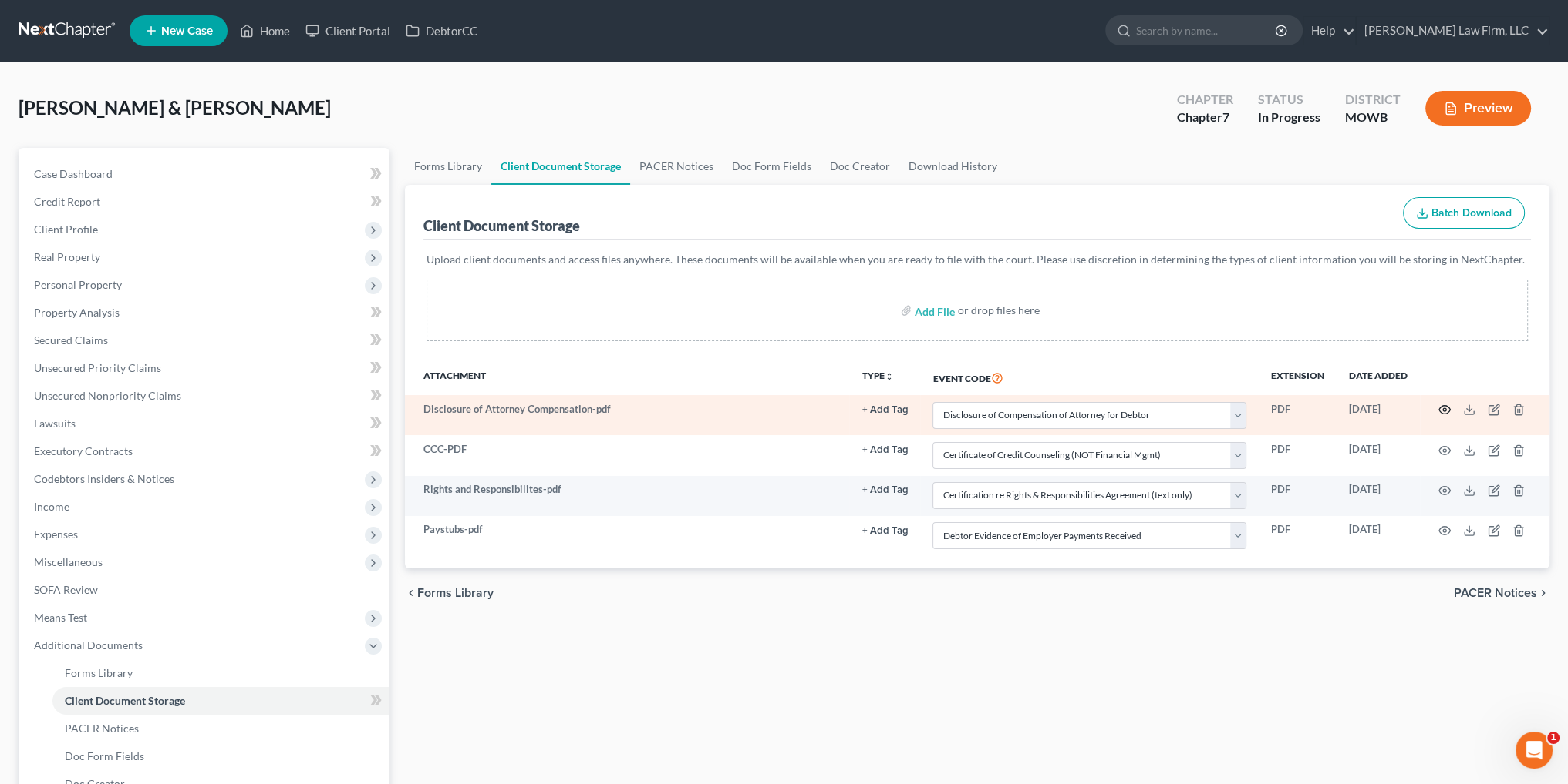
click at [1440, 407] on icon "button" at bounding box center [1445, 410] width 11 height 9
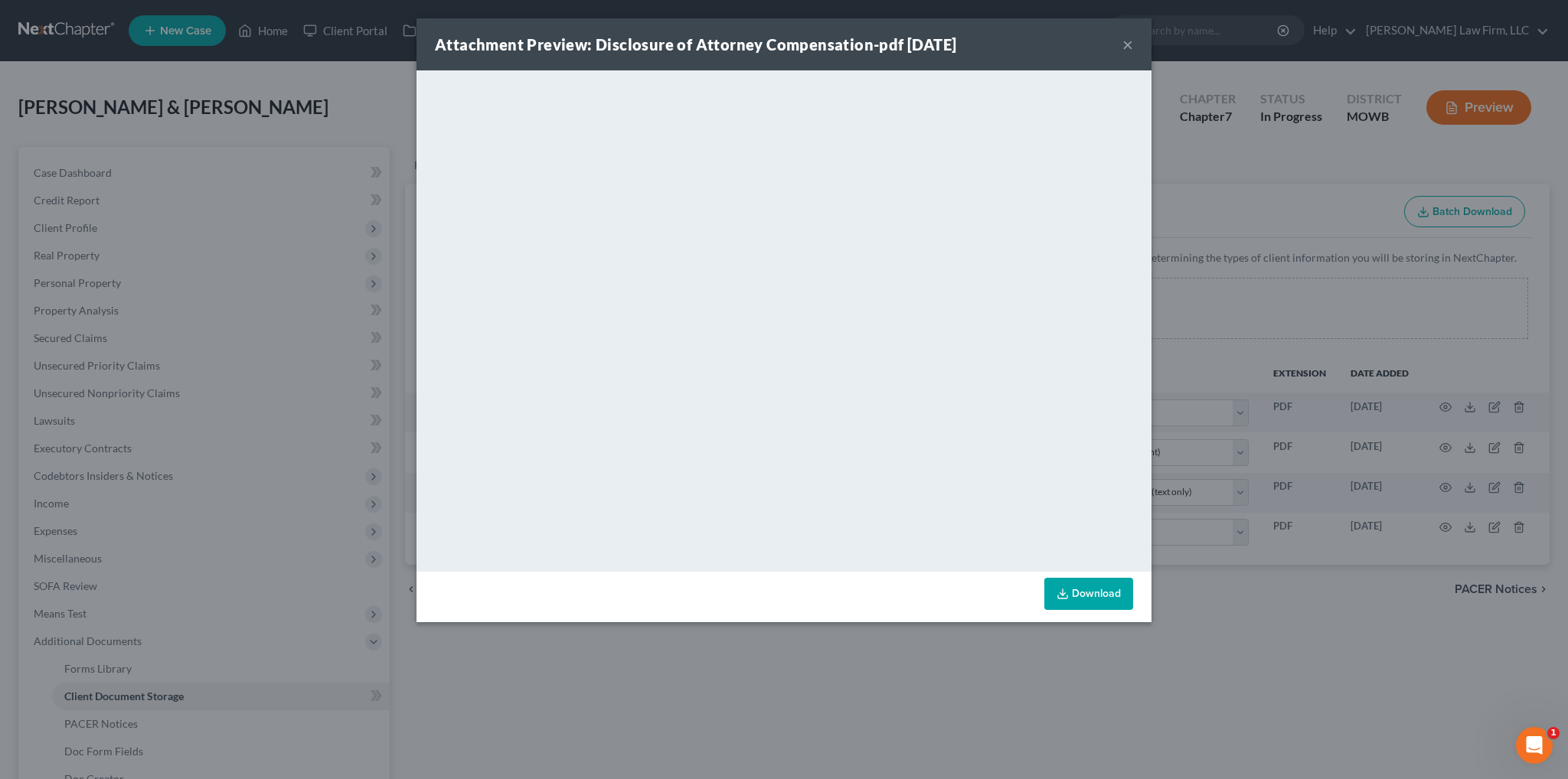
click at [1128, 47] on button "×" at bounding box center [1127, 44] width 10 height 19
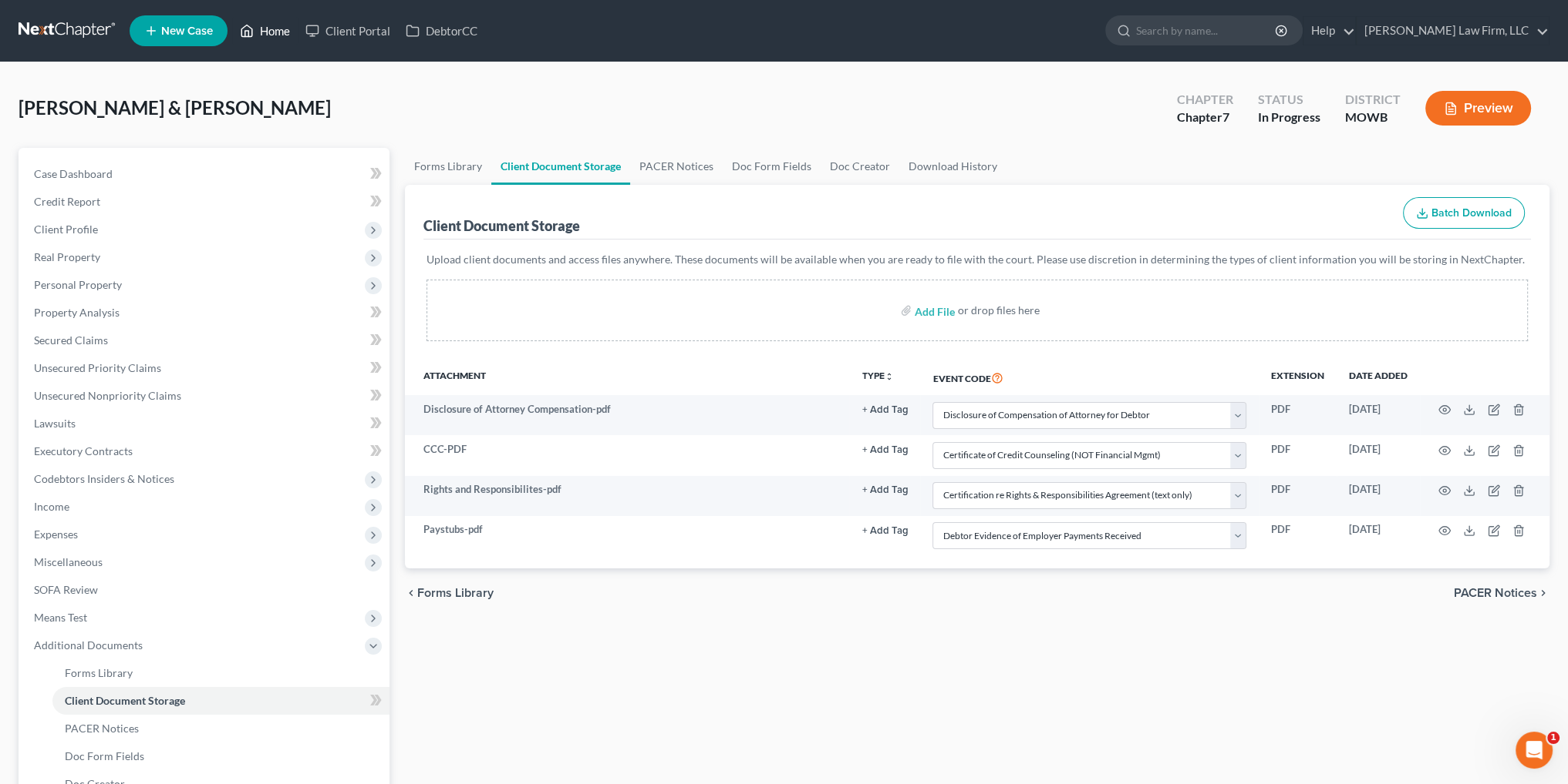
click at [271, 27] on link "Home" at bounding box center [264, 30] width 65 height 27
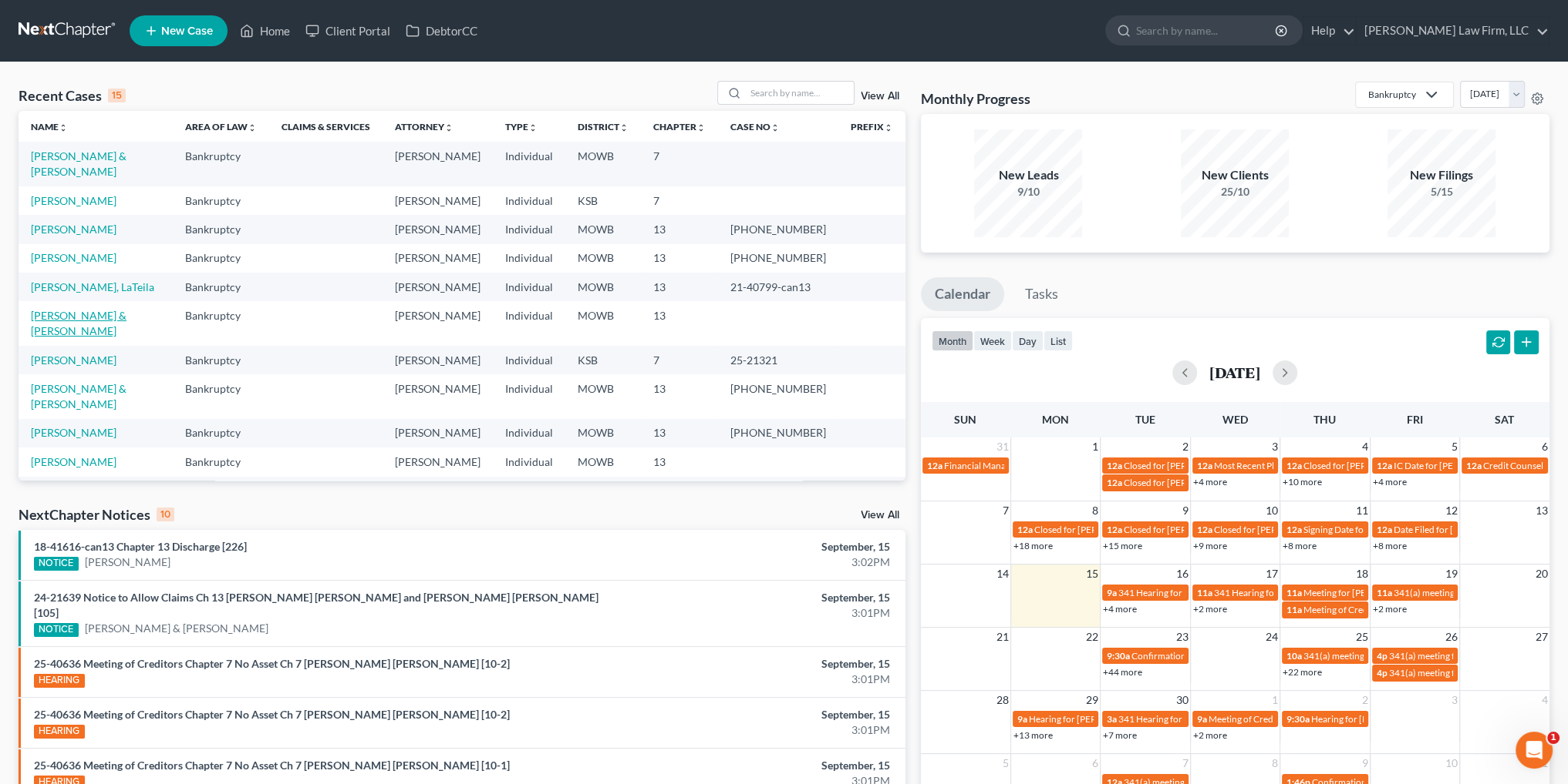
click at [75, 317] on link "[PERSON_NAME] & [PERSON_NAME]" at bounding box center [79, 323] width 96 height 28
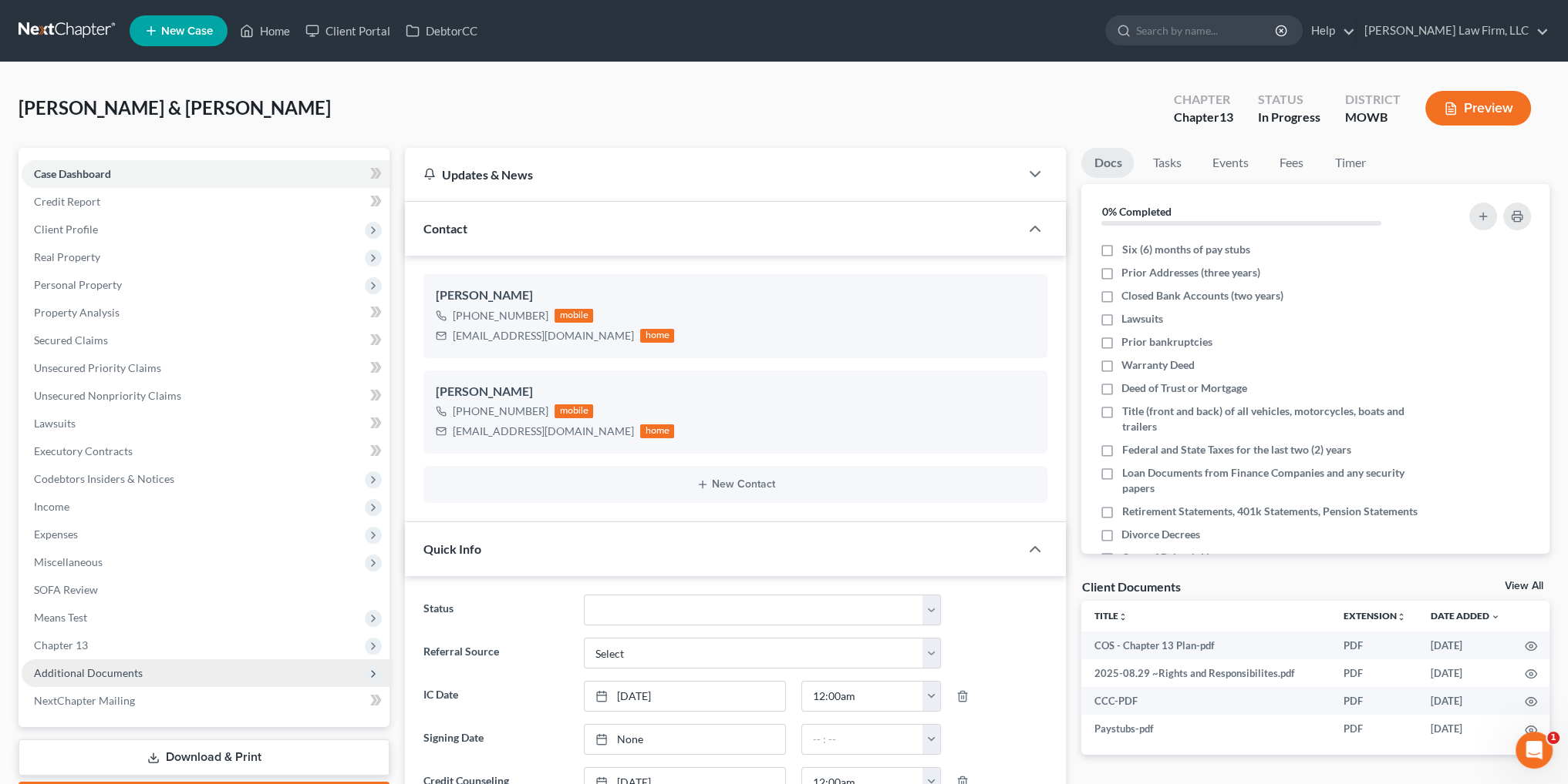
click at [63, 670] on span "Additional Documents" at bounding box center [88, 673] width 109 height 13
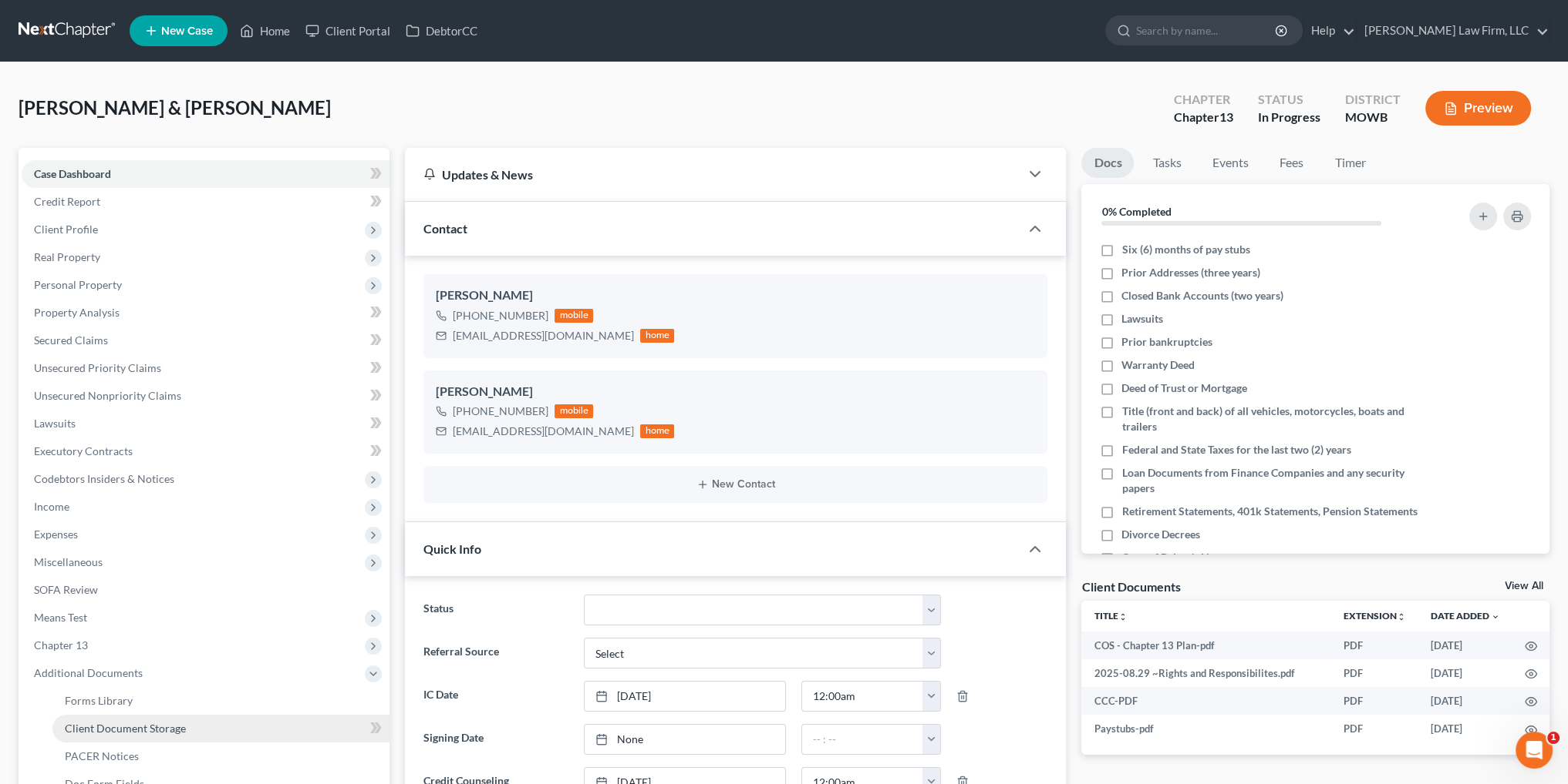
click at [150, 722] on span "Client Document Storage" at bounding box center [125, 729] width 121 height 13
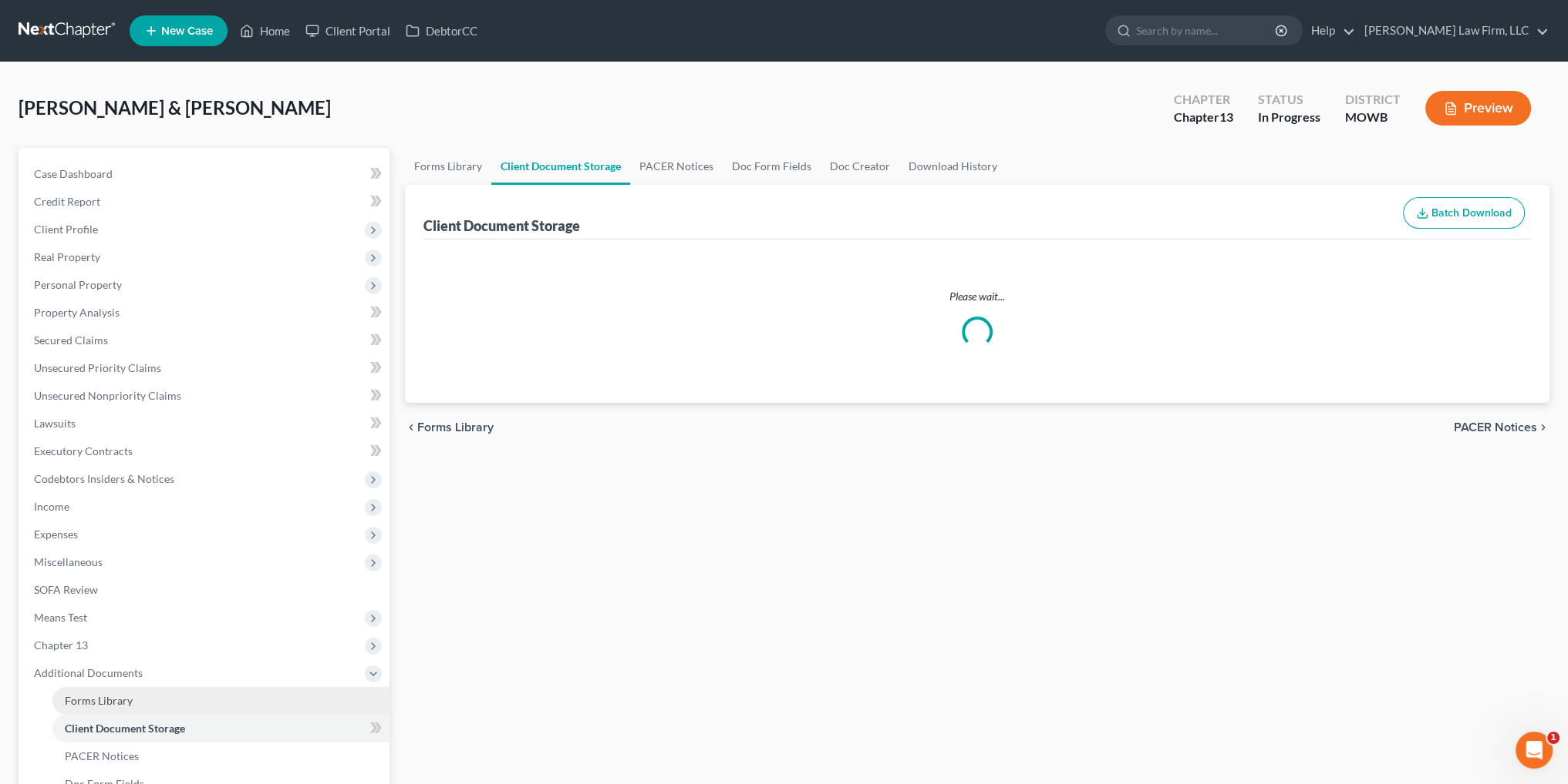
select select "21"
select select "5"
select select "9"
select select "7"
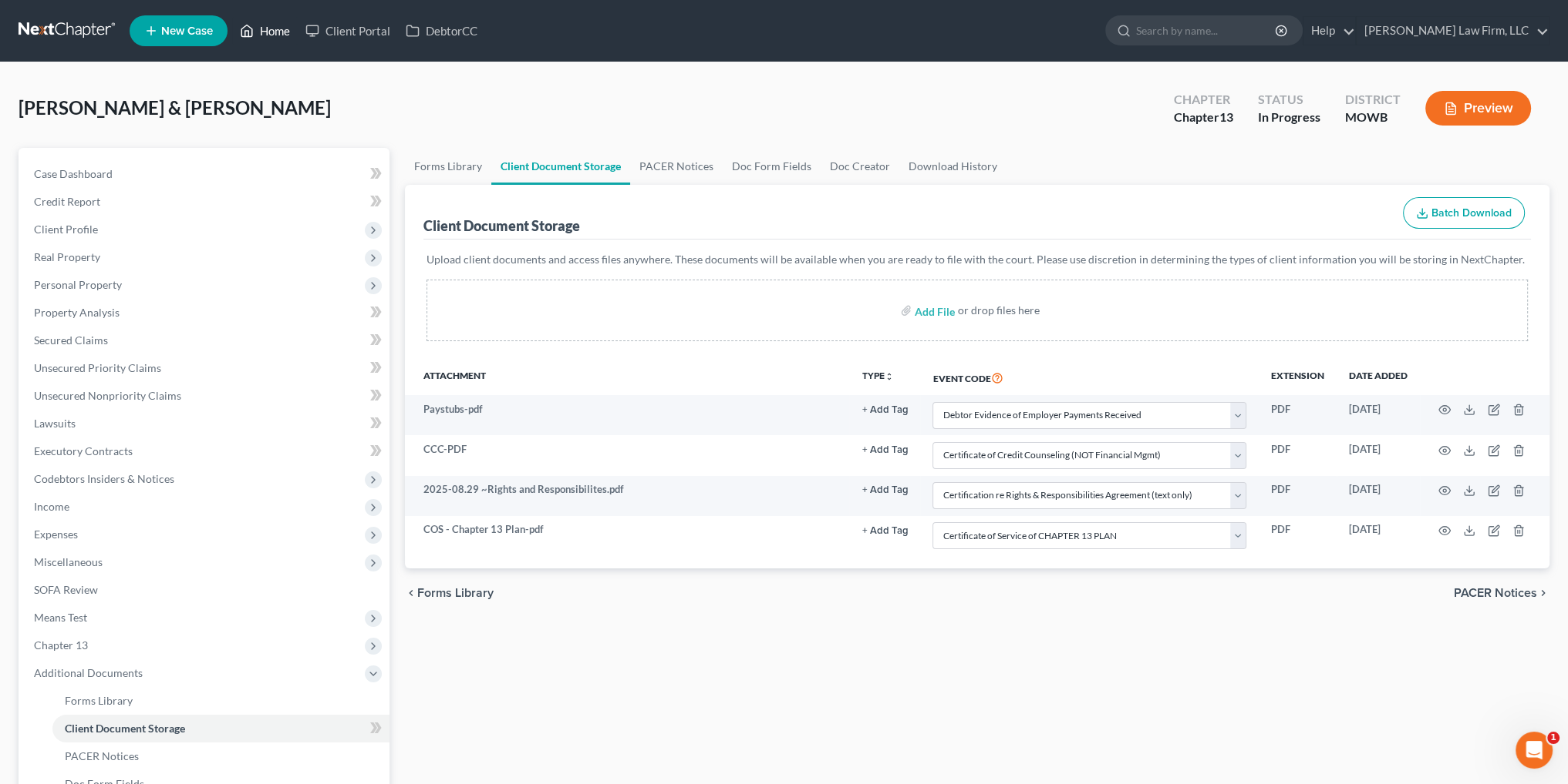
click at [269, 23] on link "Home" at bounding box center [264, 30] width 65 height 27
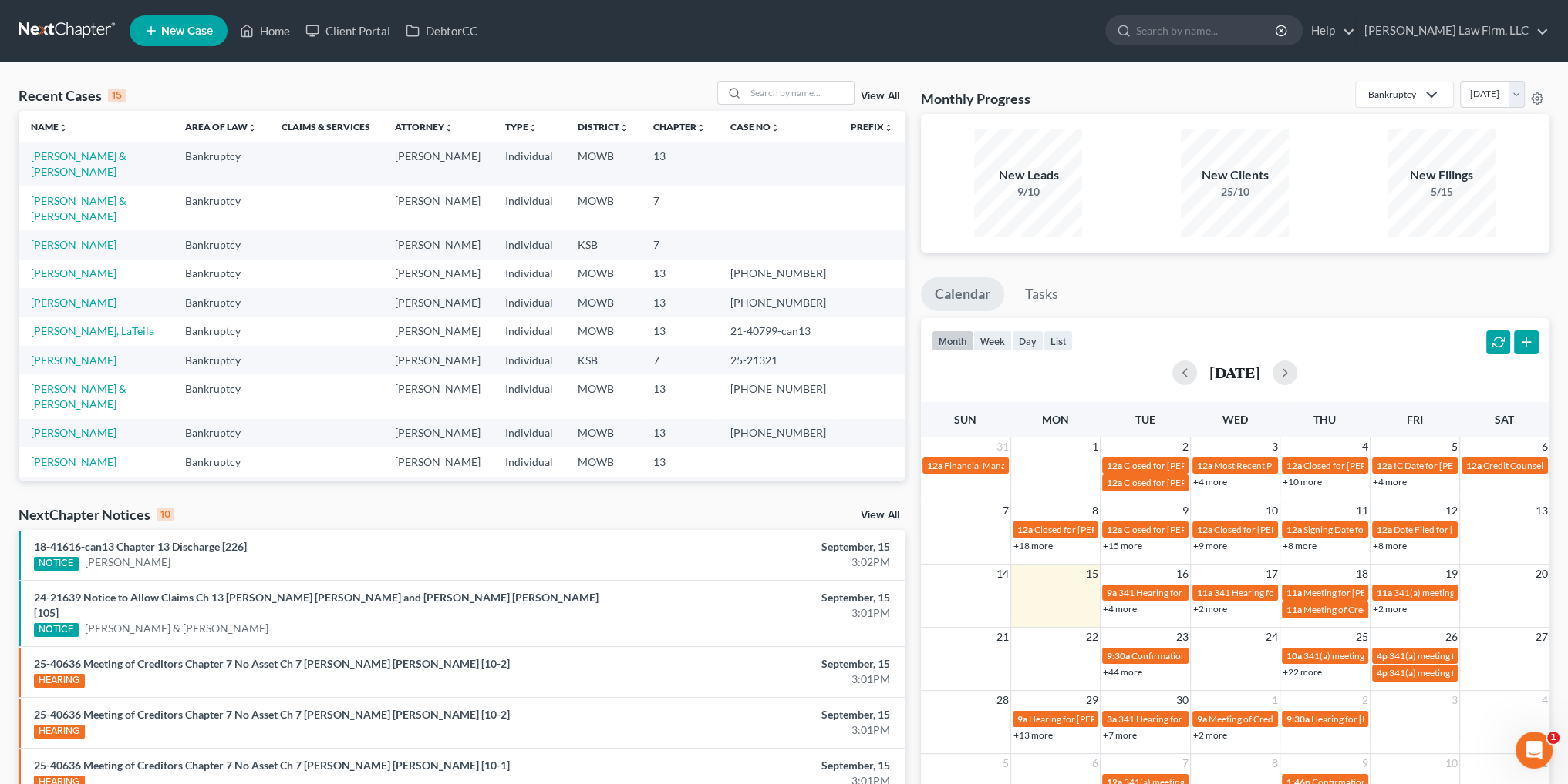
click at [60, 455] on link "[PERSON_NAME]" at bounding box center [74, 462] width 85 height 13
select select "4"
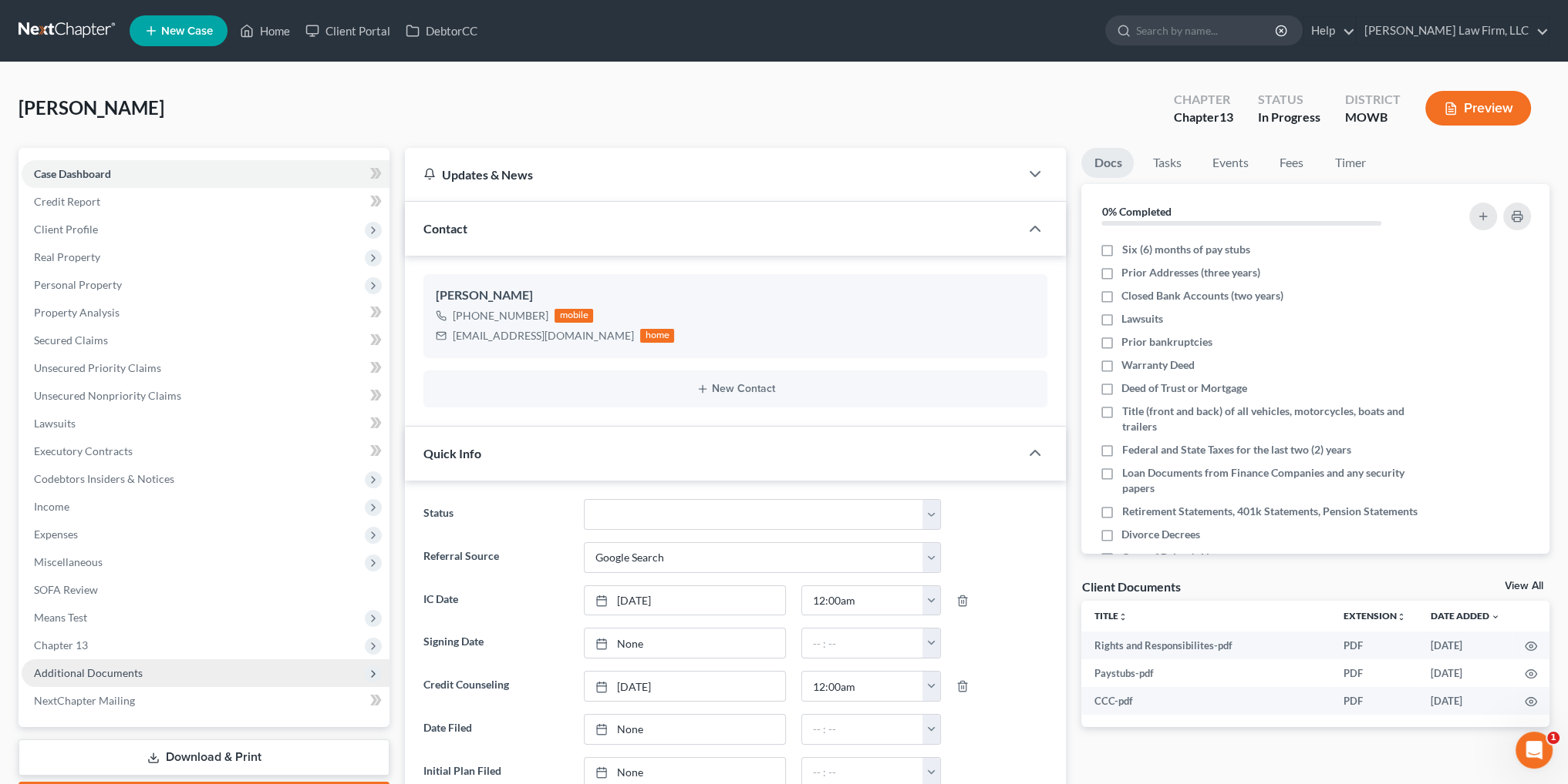
click at [87, 676] on span "Additional Documents" at bounding box center [88, 673] width 109 height 13
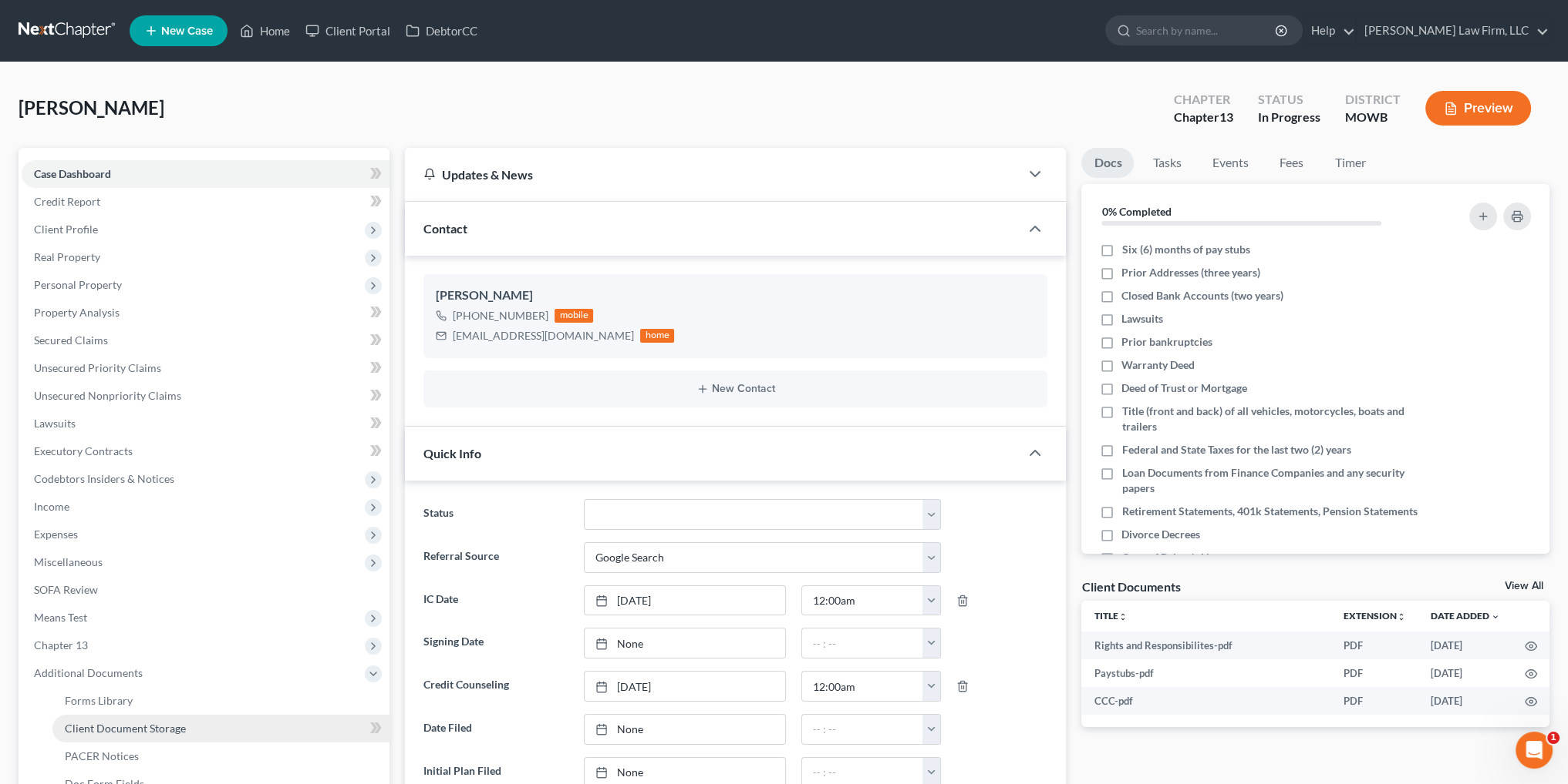
click at [151, 731] on span "Client Document Storage" at bounding box center [125, 729] width 121 height 13
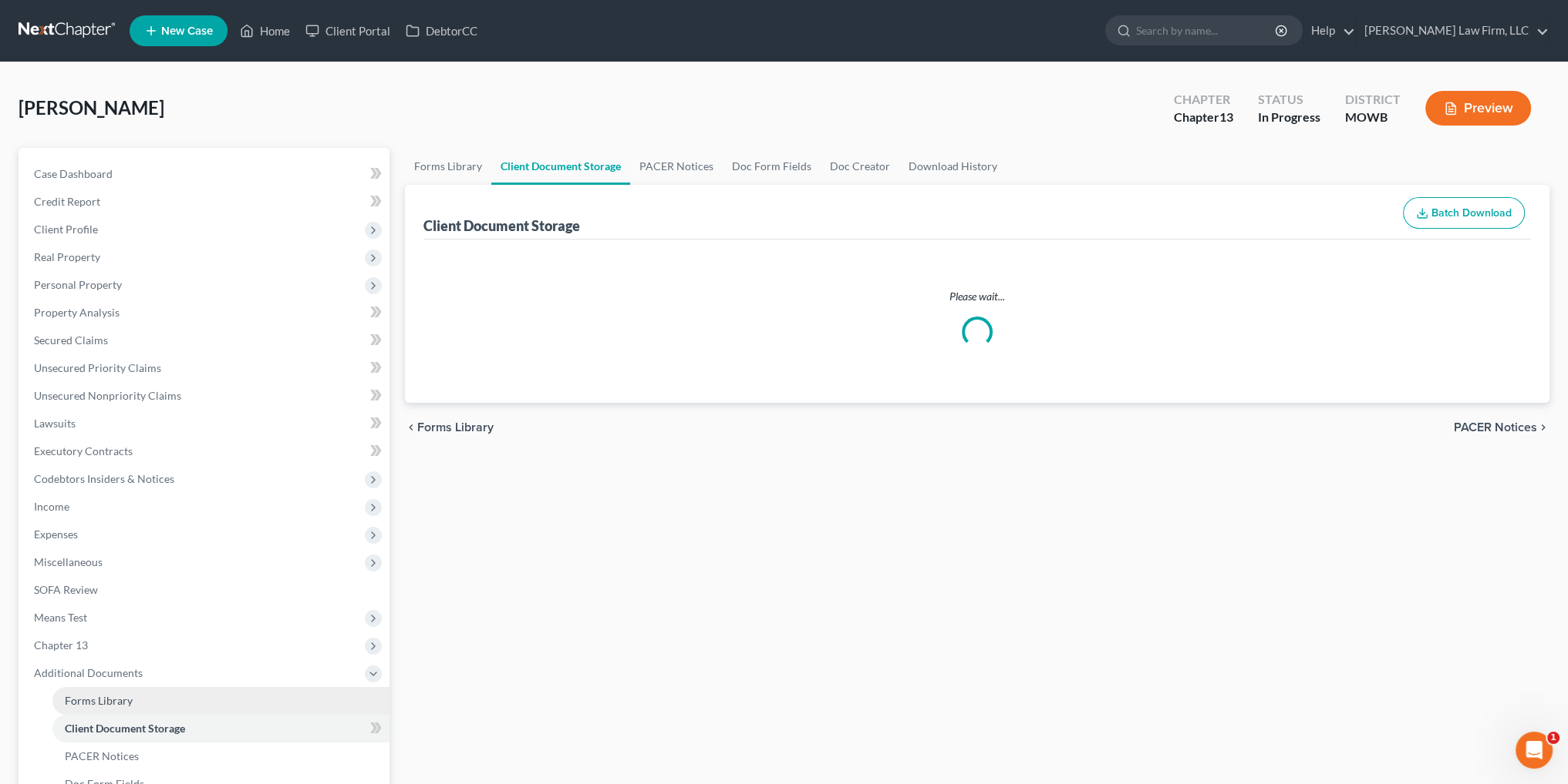
select select "5"
select select "21"
select select "9"
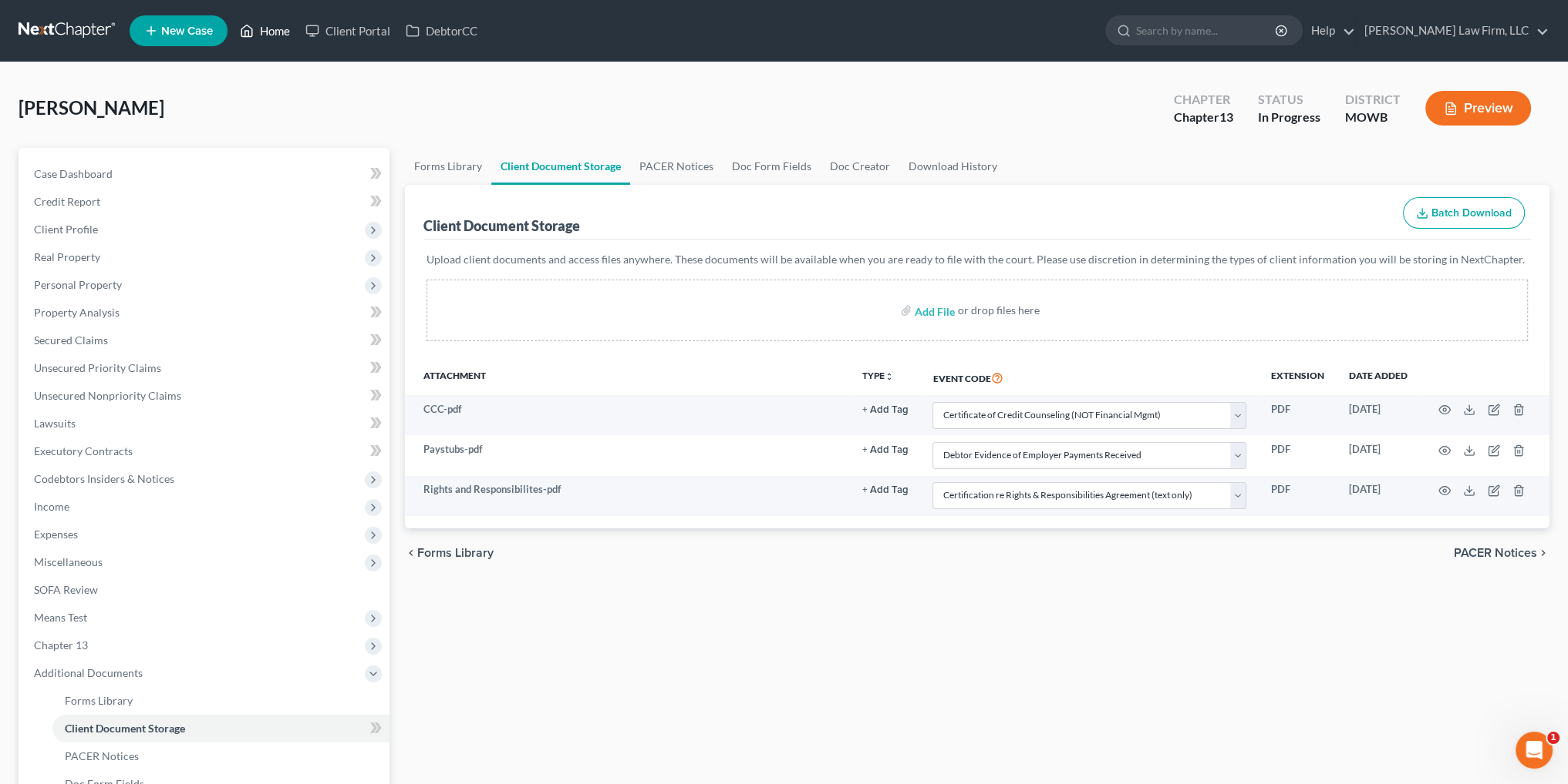
click at [265, 30] on link "Home" at bounding box center [264, 30] width 65 height 27
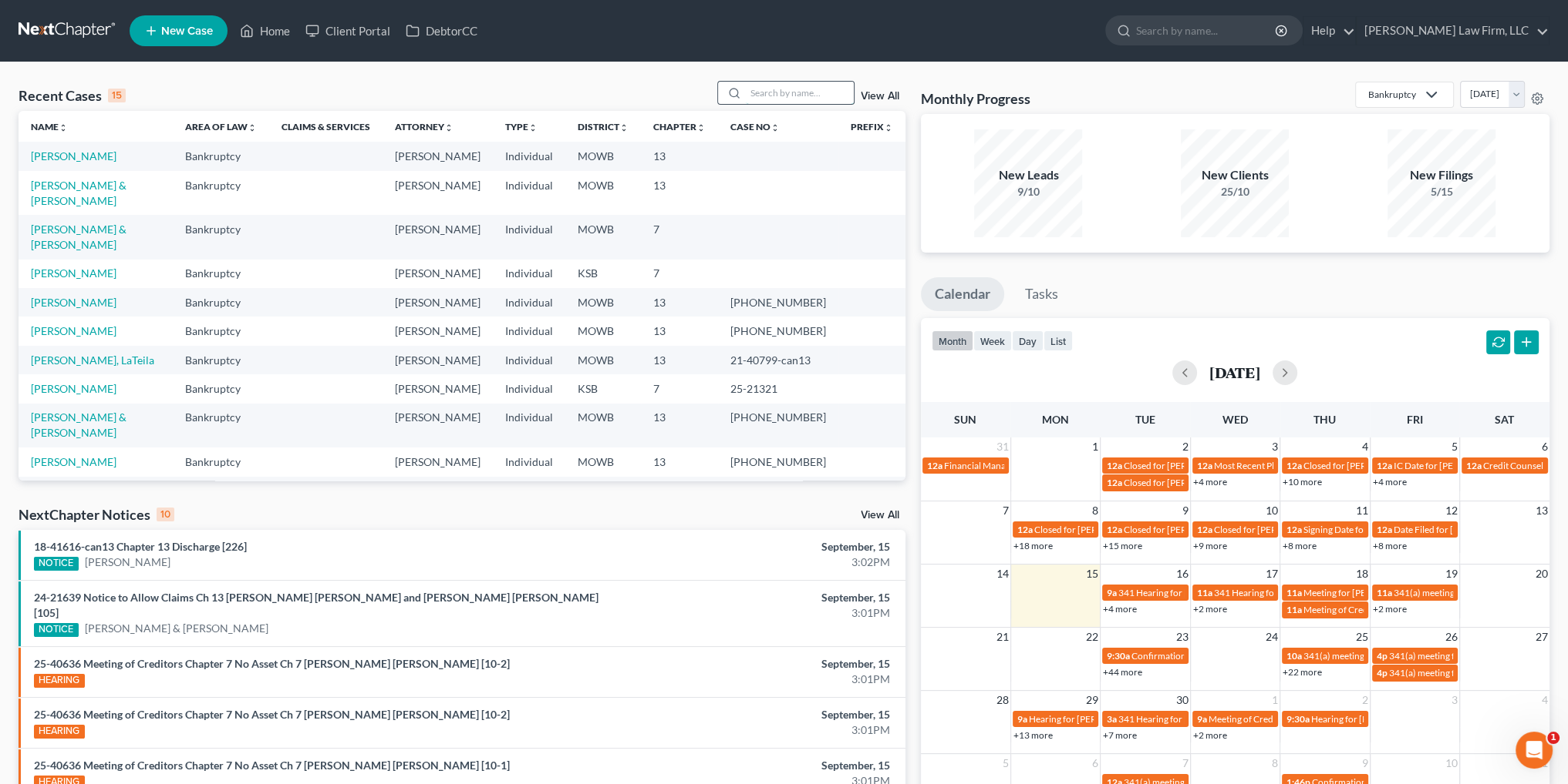
click at [786, 97] on input "search" at bounding box center [800, 93] width 108 height 23
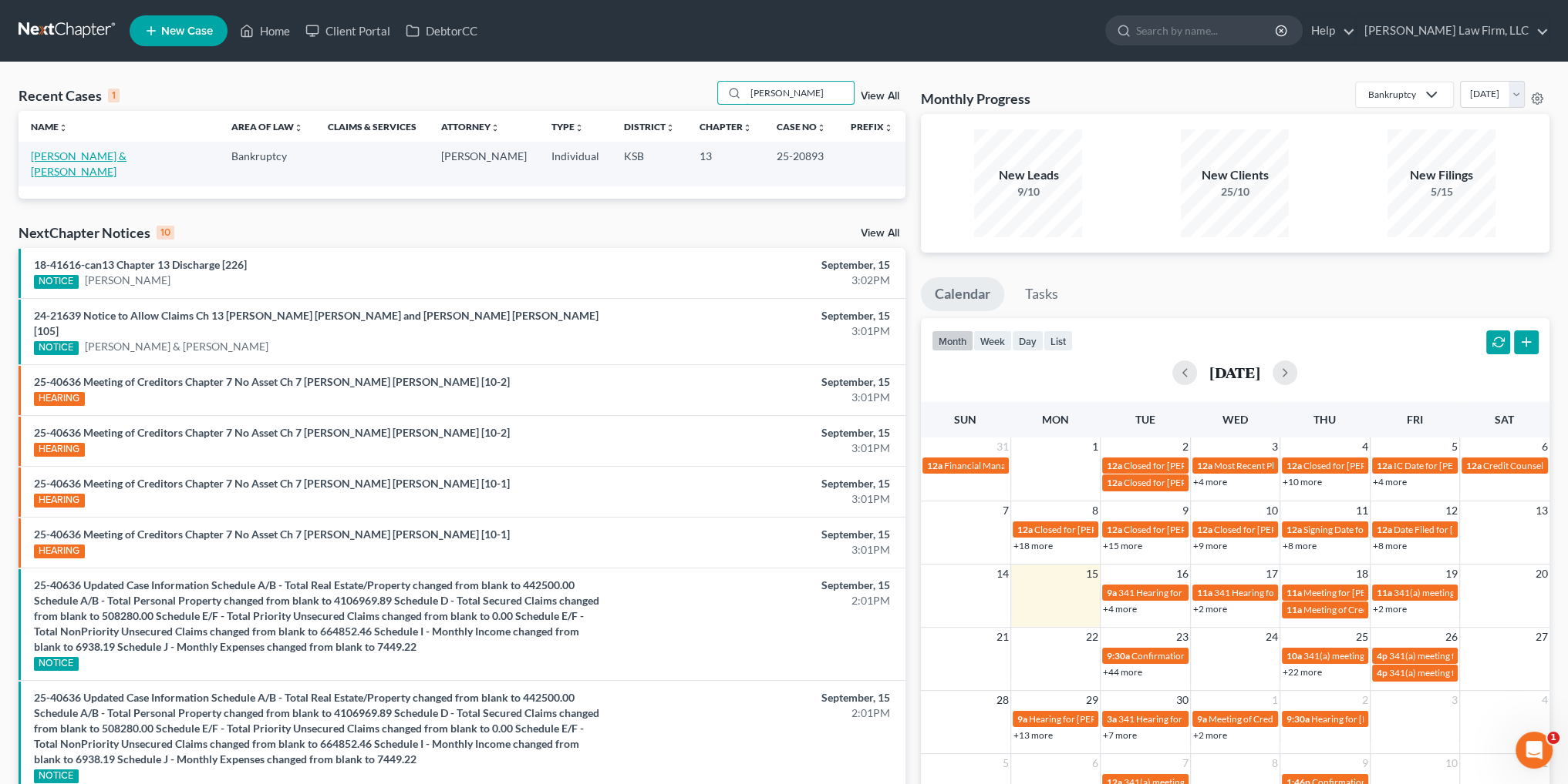
type input "[PERSON_NAME]"
click at [108, 155] on link "[PERSON_NAME] & [PERSON_NAME]" at bounding box center [79, 164] width 96 height 28
select select "4"
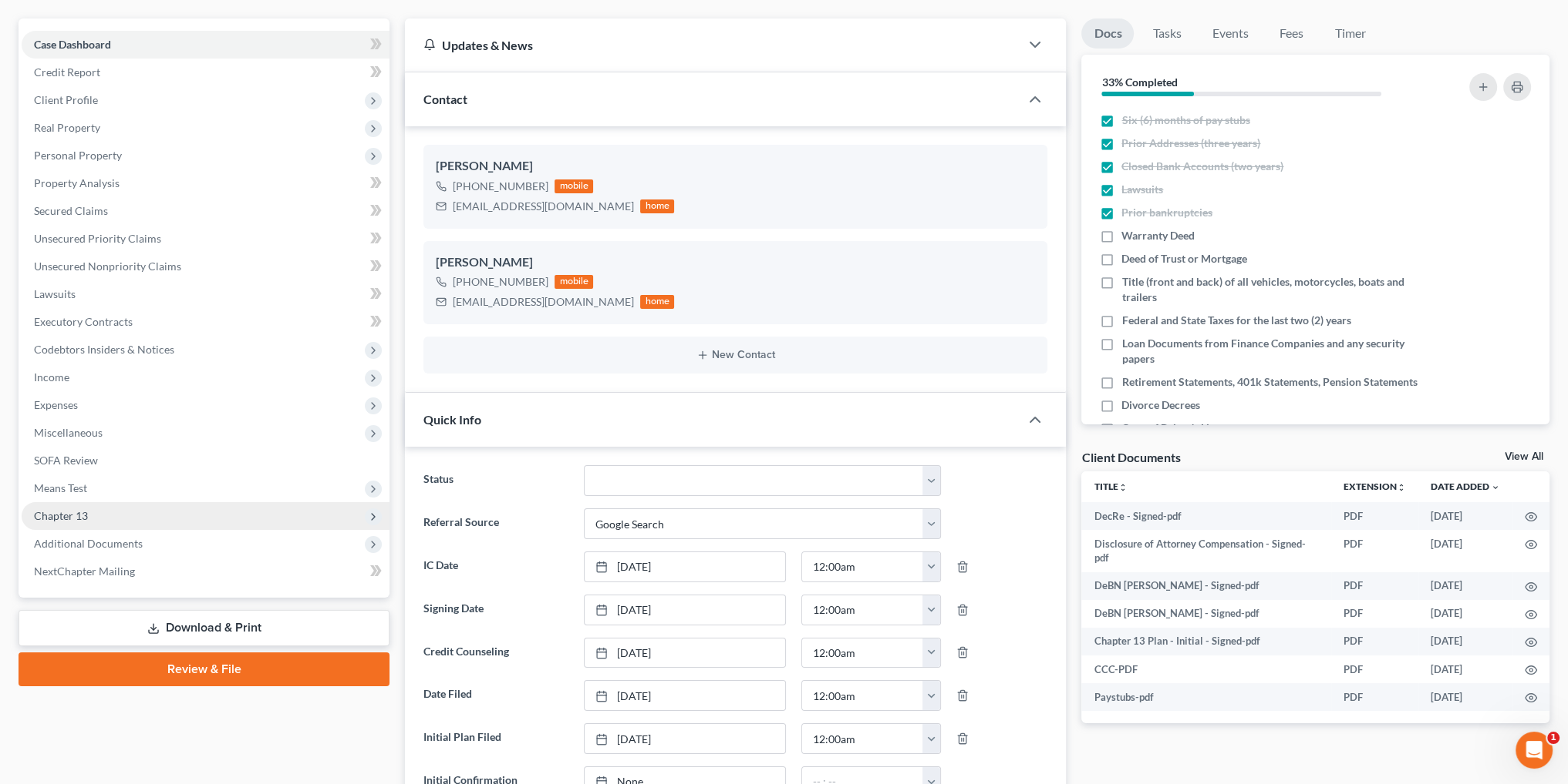
scroll to position [154, 0]
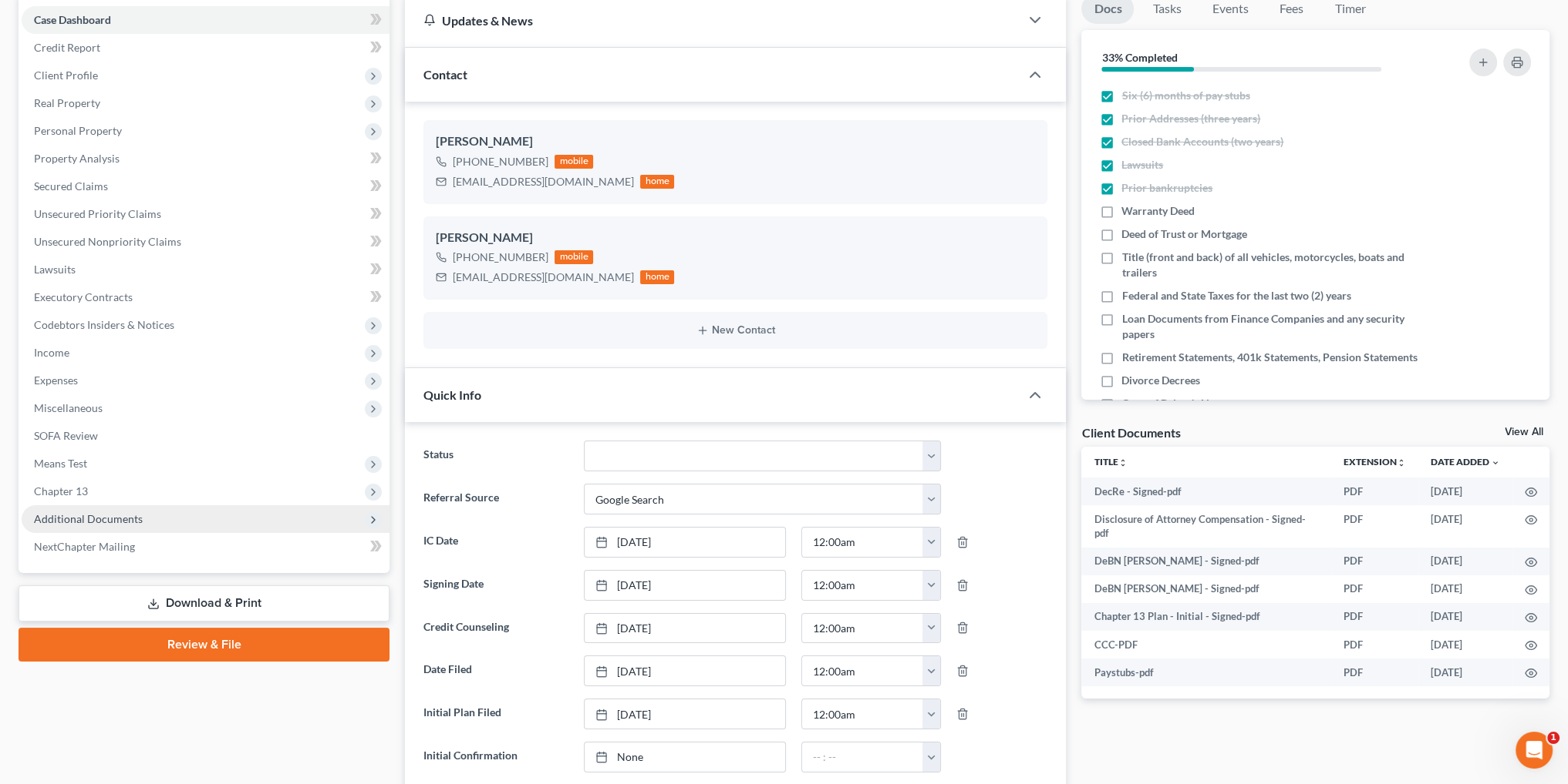
click at [118, 524] on span "Additional Documents" at bounding box center [88, 519] width 109 height 13
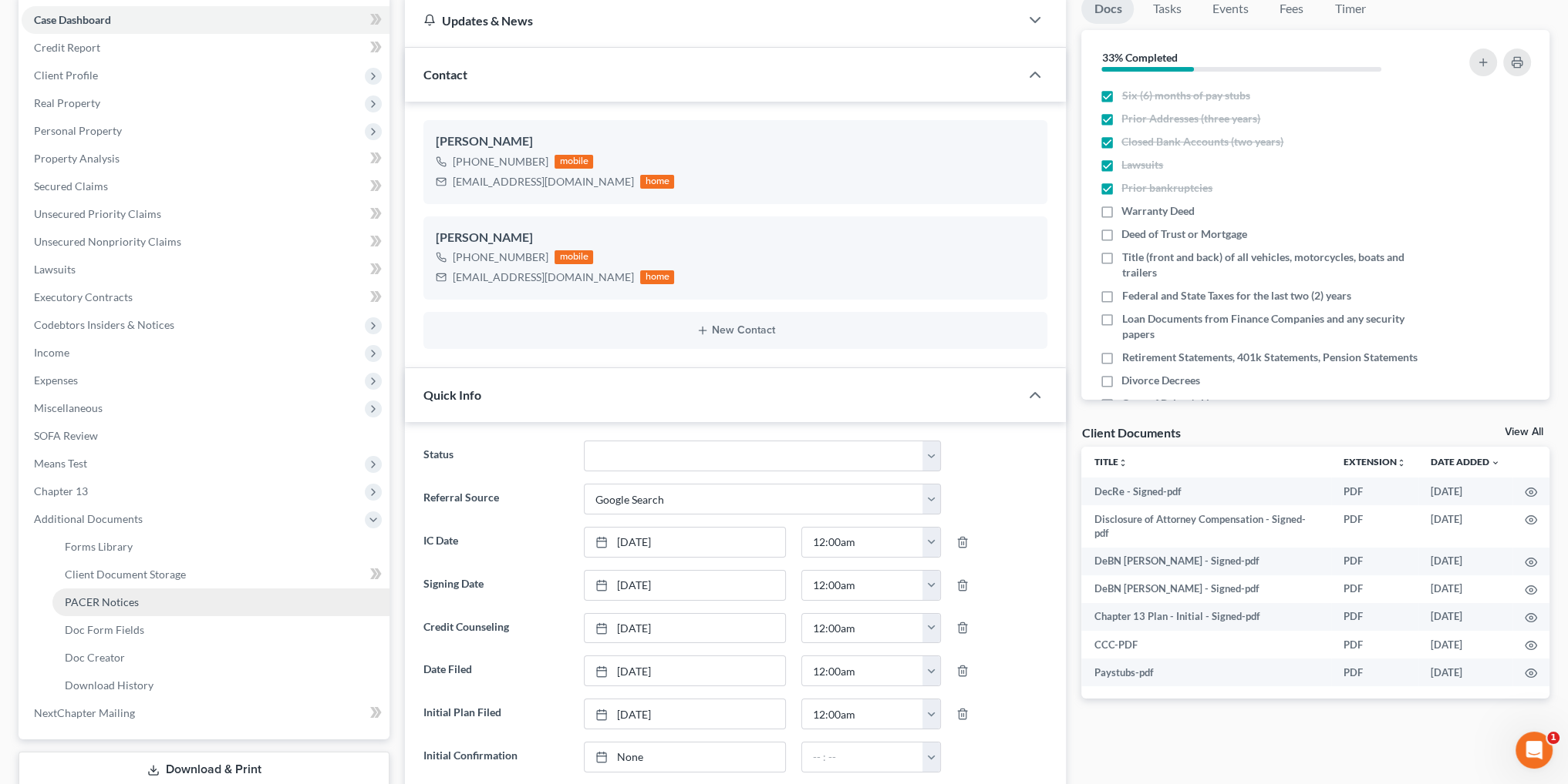
click at [114, 606] on span "PACER Notices" at bounding box center [101, 602] width 74 height 13
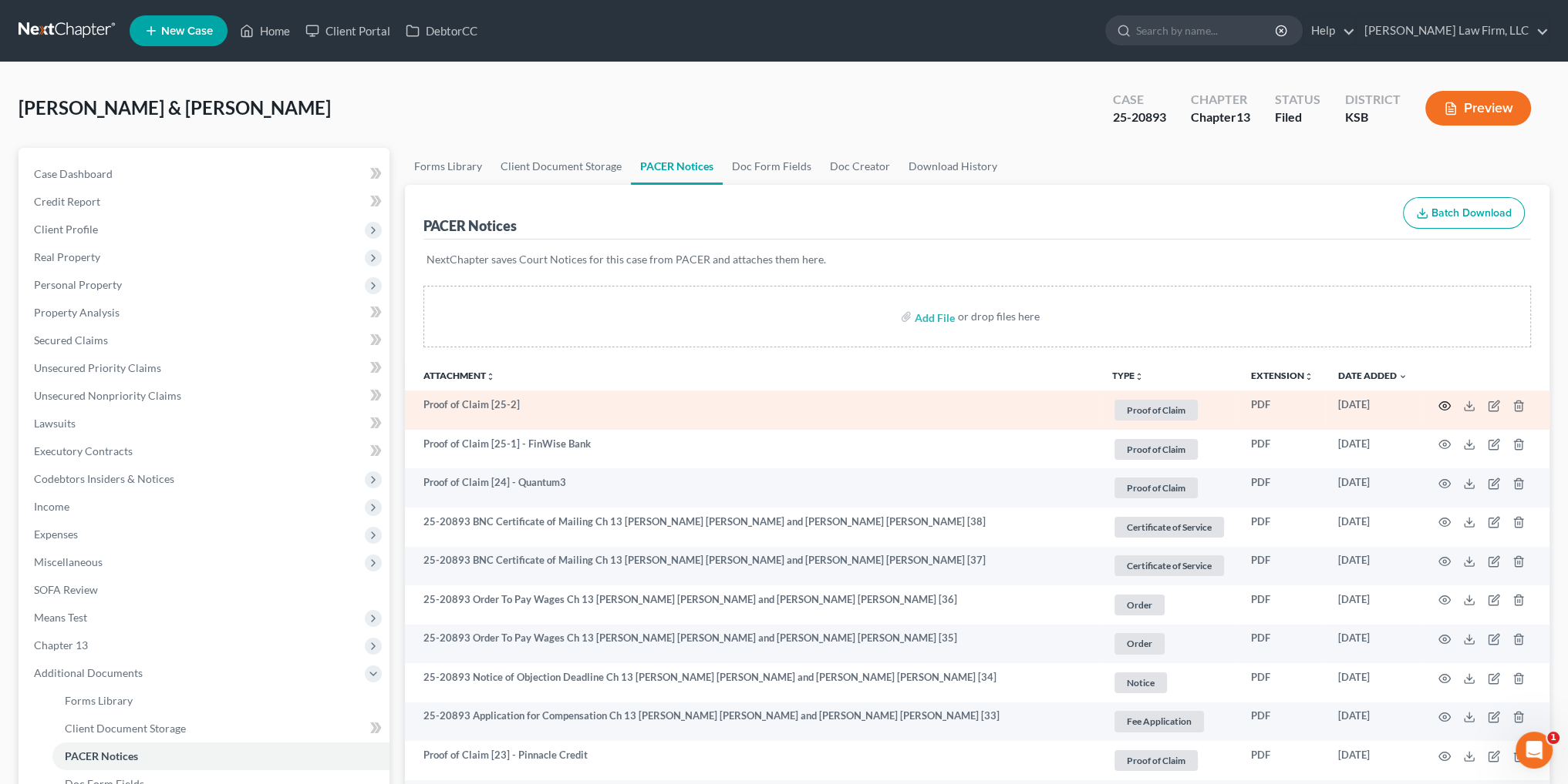
click at [1440, 403] on icon "button" at bounding box center [1444, 405] width 12 height 12
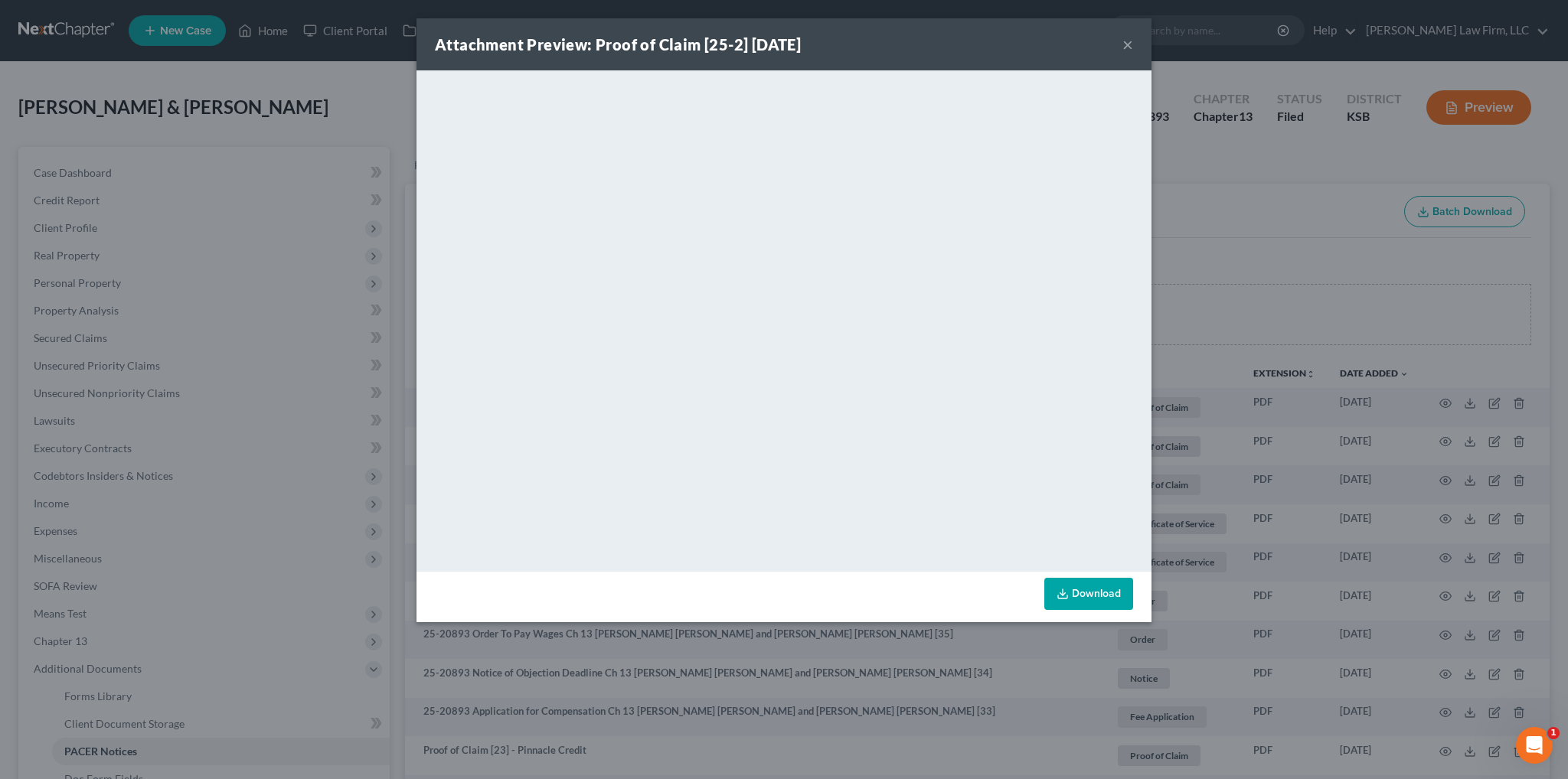
click at [1088, 595] on link "Download" at bounding box center [1088, 594] width 88 height 32
click at [1131, 40] on button "×" at bounding box center [1127, 44] width 10 height 19
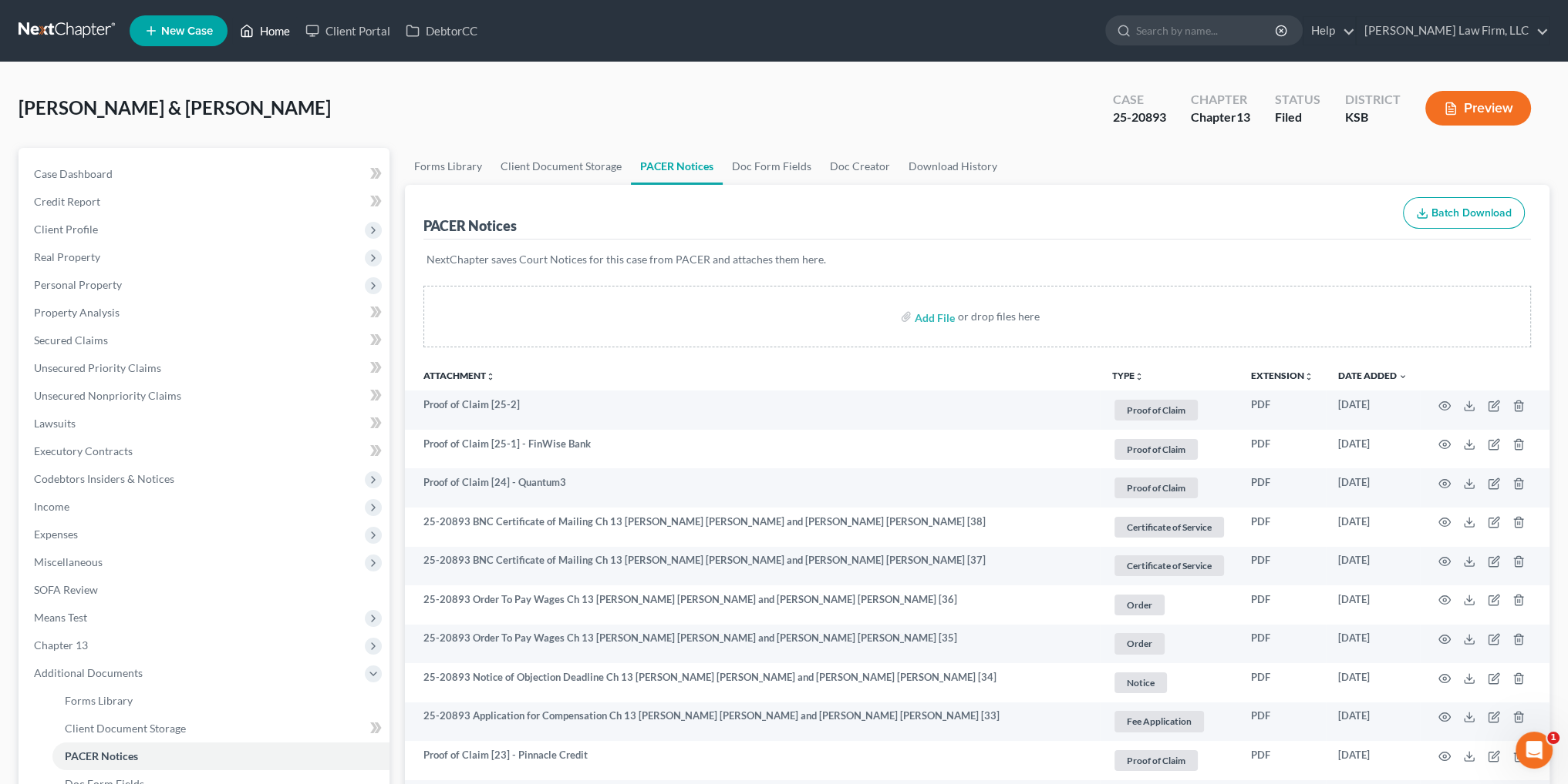
click at [266, 27] on link "Home" at bounding box center [264, 30] width 65 height 27
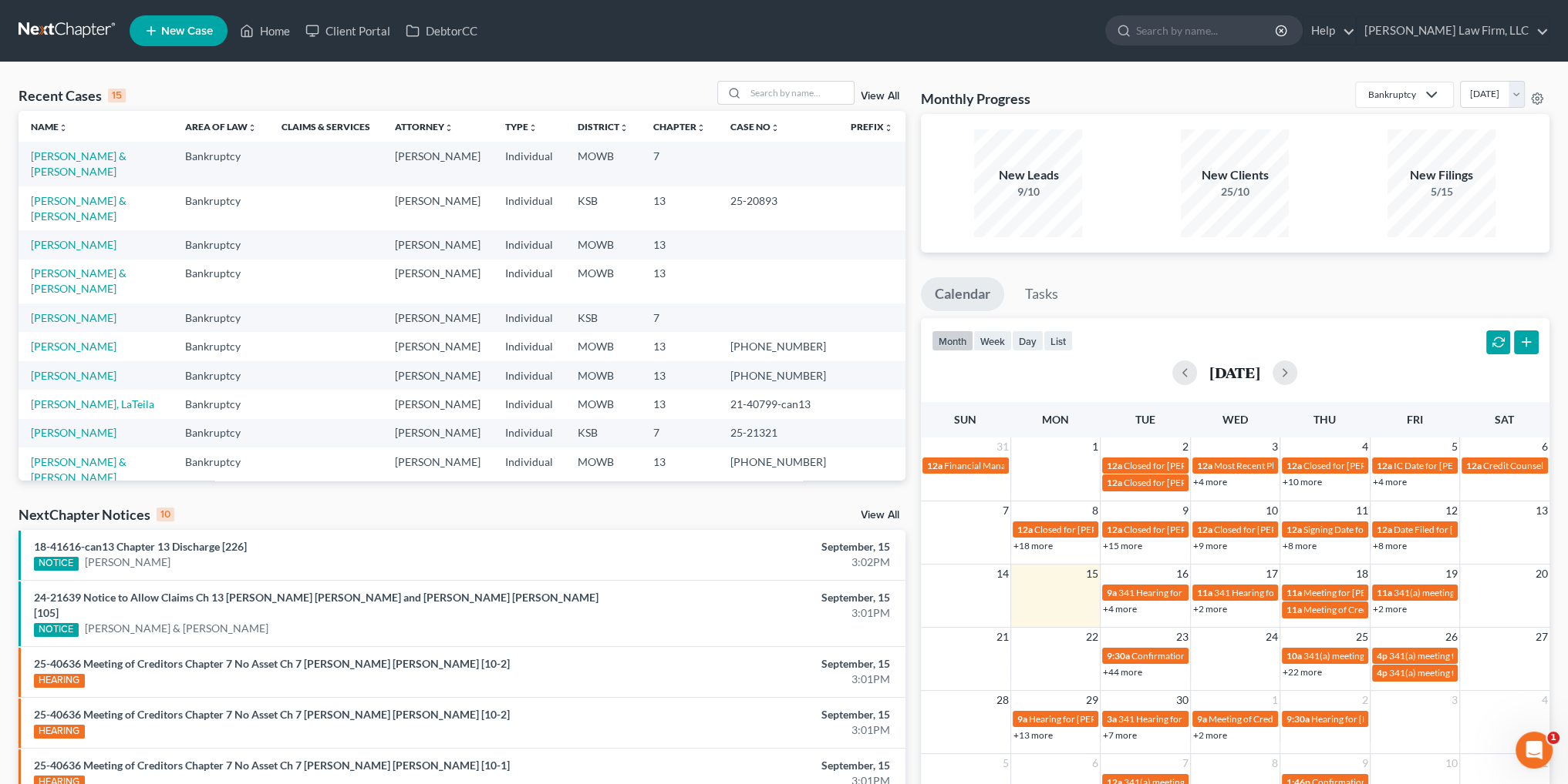
drag, startPoint x: 62, startPoint y: 447, endPoint x: 93, endPoint y: 448, distance: 31.0
click at [62, 499] on link "[PERSON_NAME]" at bounding box center [74, 506] width 85 height 13
select select "3"
select select "6"
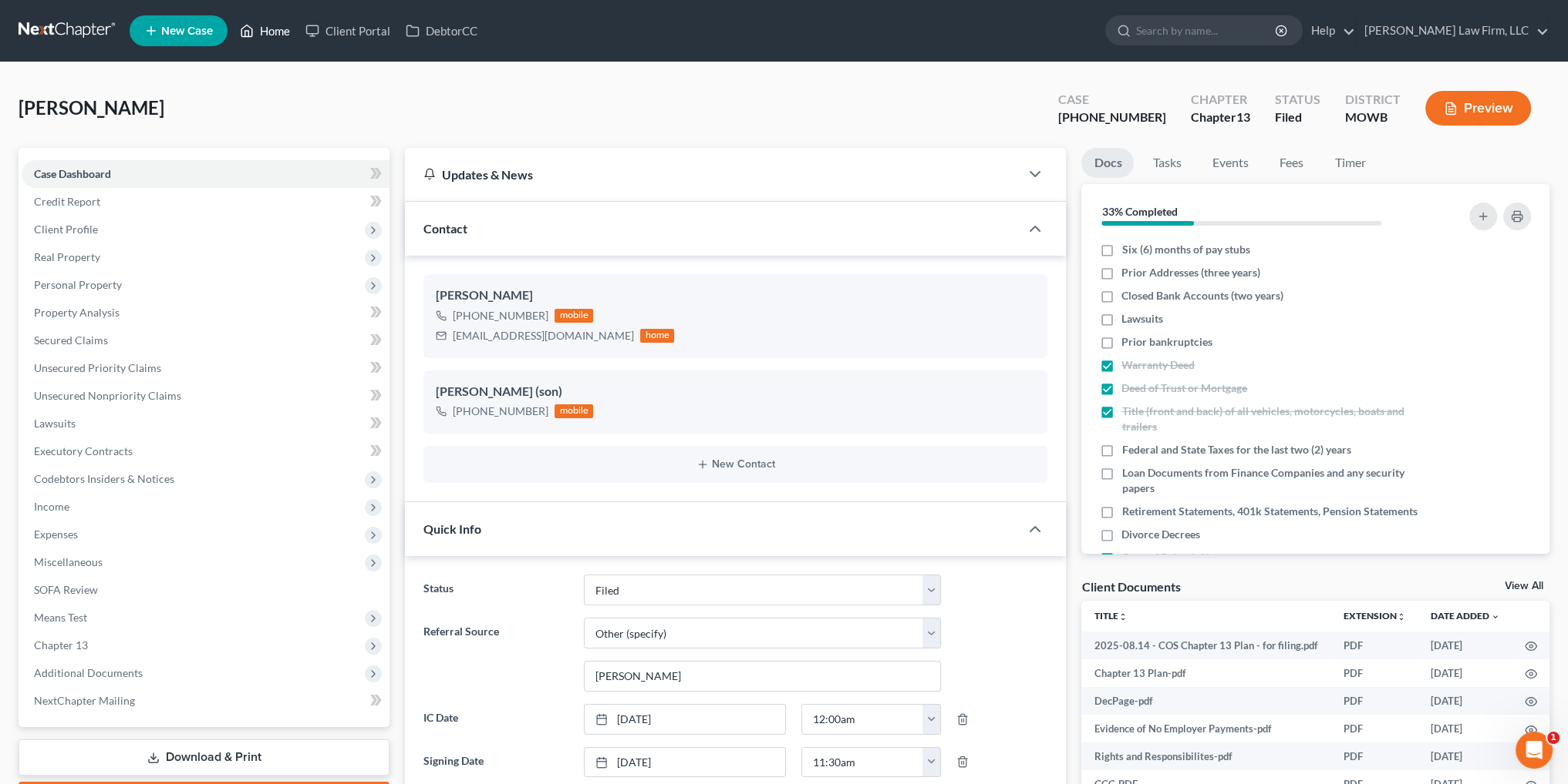
click at [269, 31] on link "Home" at bounding box center [264, 30] width 65 height 27
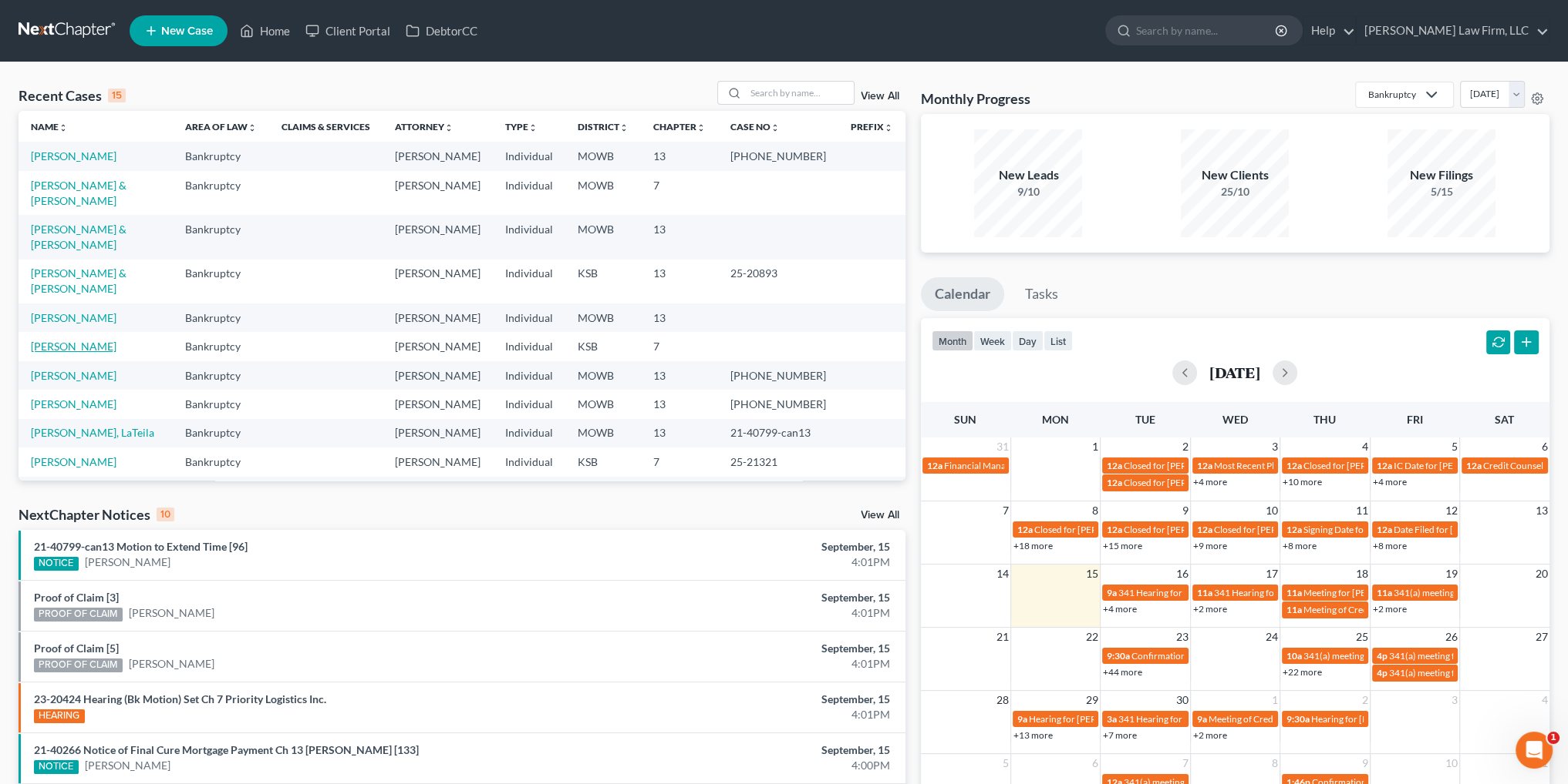
click at [68, 340] on link "[PERSON_NAME]" at bounding box center [74, 347] width 85 height 13
select select "4"
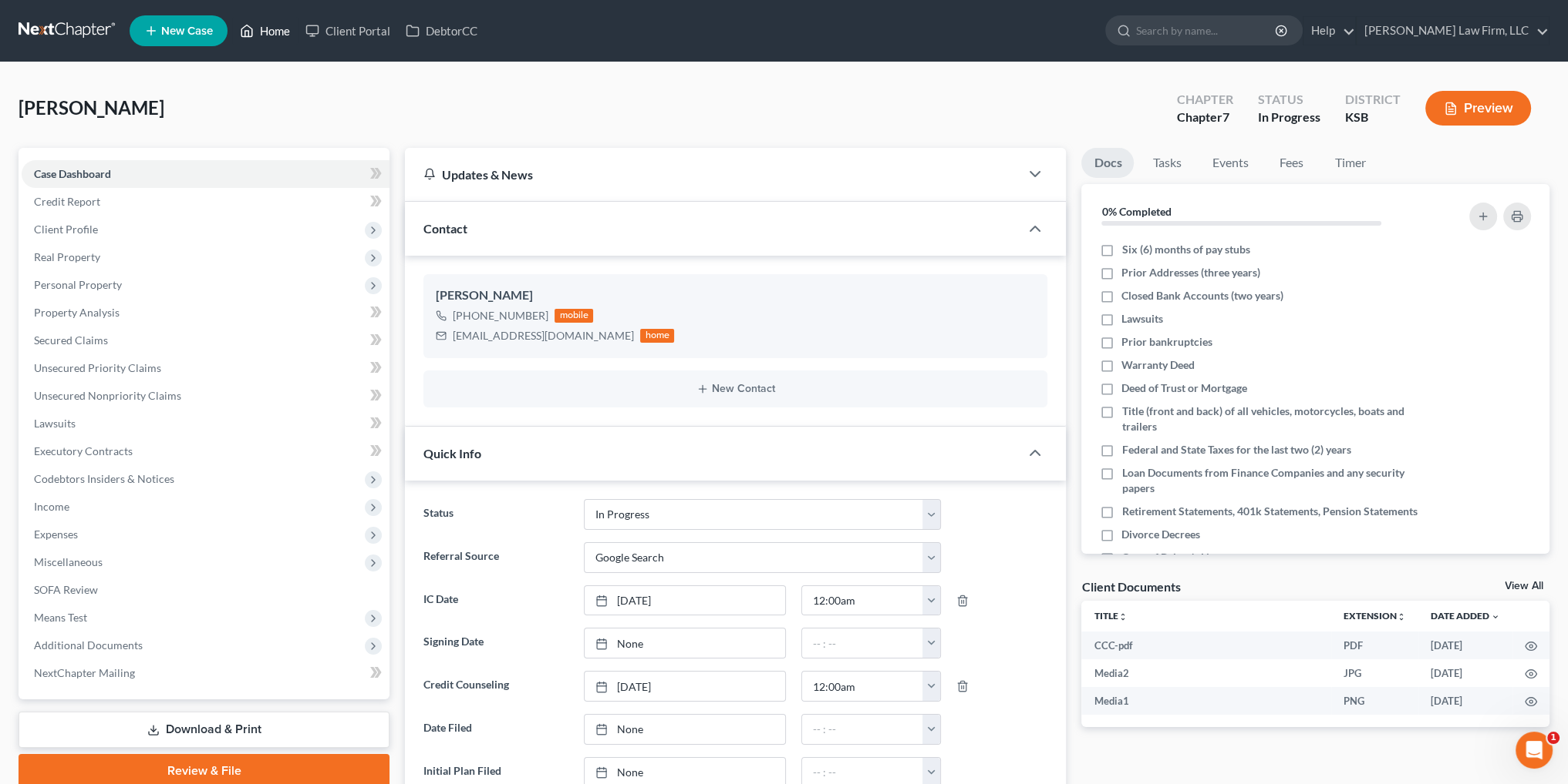
click at [267, 32] on link "Home" at bounding box center [264, 30] width 65 height 27
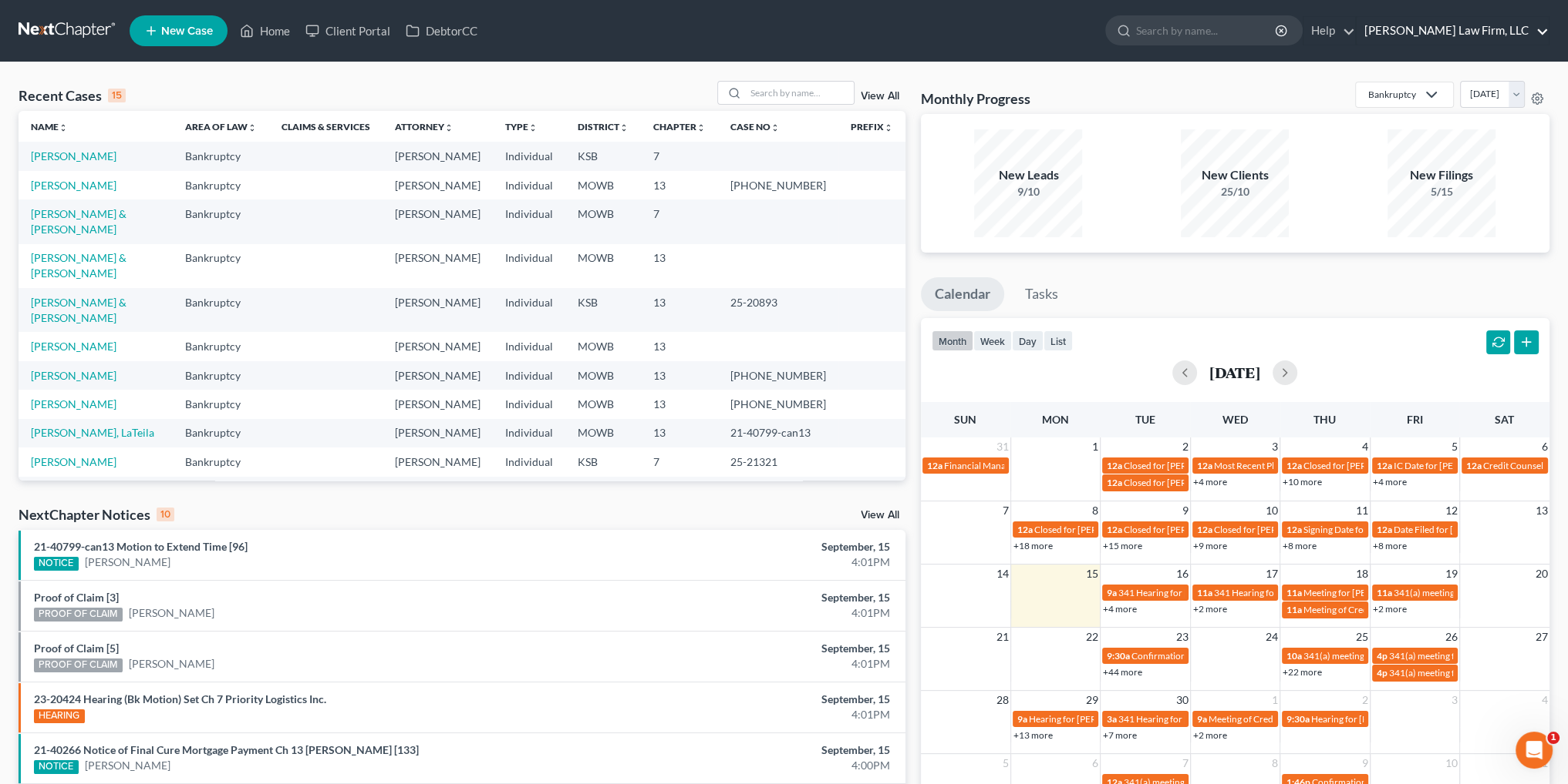
click at [1508, 30] on link "[PERSON_NAME] Law Firm, LLC" at bounding box center [1452, 30] width 192 height 27
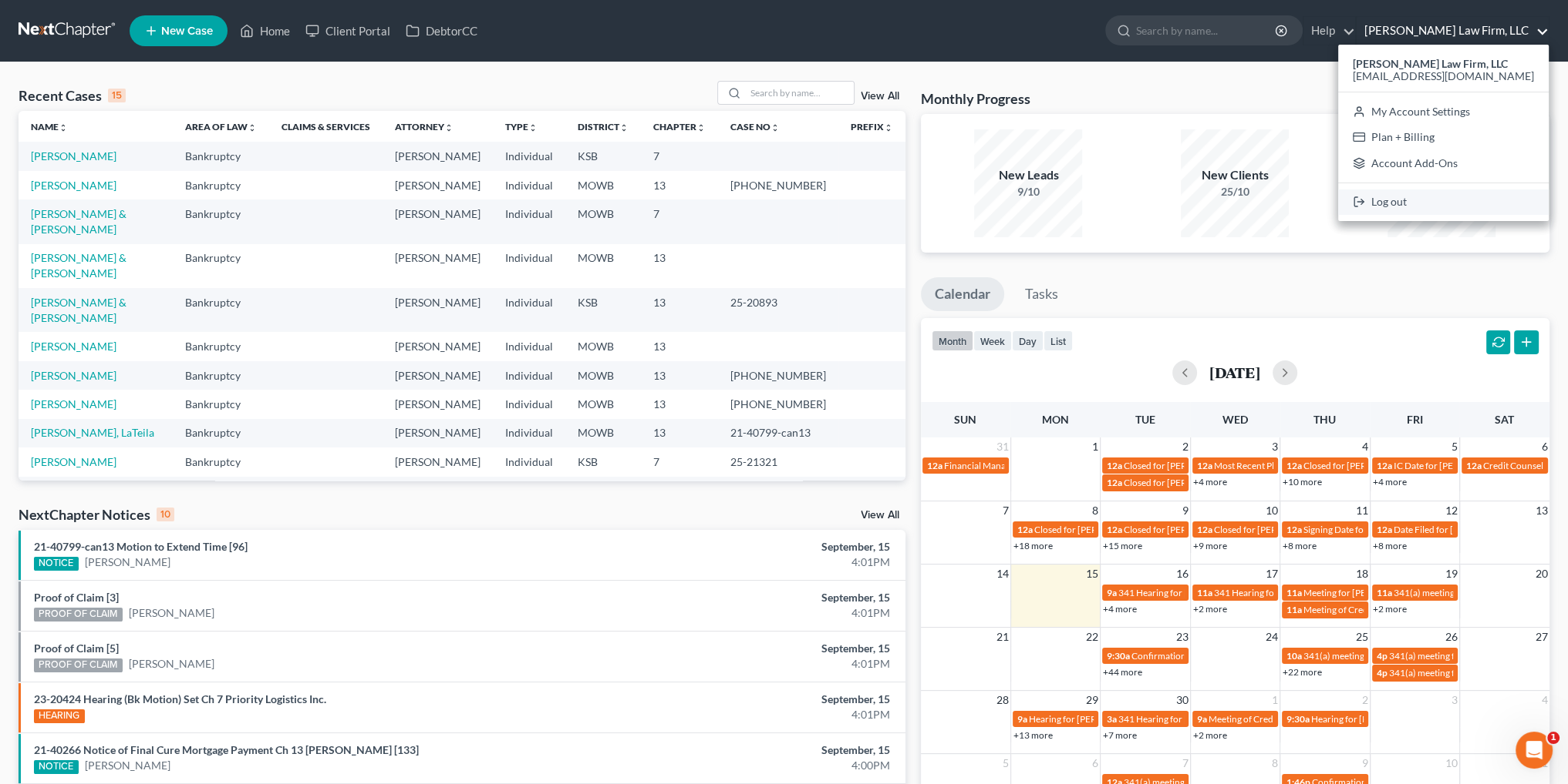
click at [1441, 199] on link "Log out" at bounding box center [1443, 203] width 210 height 27
